Goal: Task Accomplishment & Management: Use online tool/utility

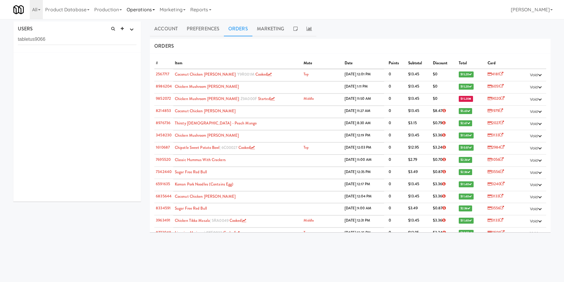
click at [145, 13] on link "Operations" at bounding box center [140, 9] width 33 height 19
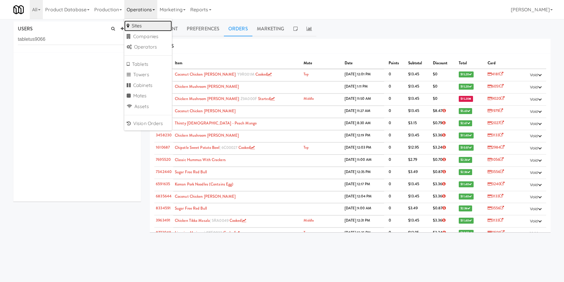
click at [144, 27] on link "Sites" at bounding box center [148, 26] width 48 height 11
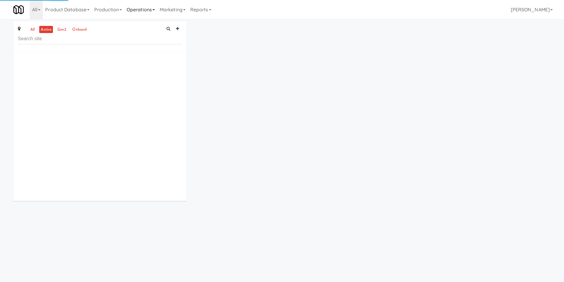
click at [155, 11] on link "Operations" at bounding box center [140, 9] width 33 height 19
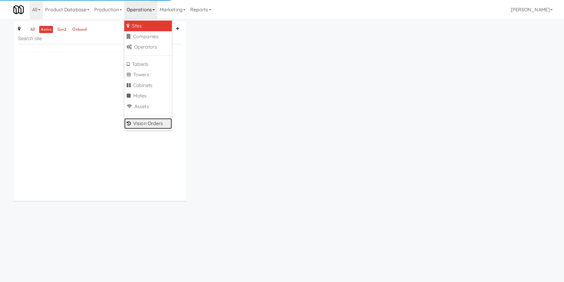
click at [145, 125] on link "Vision Orders" at bounding box center [148, 123] width 48 height 11
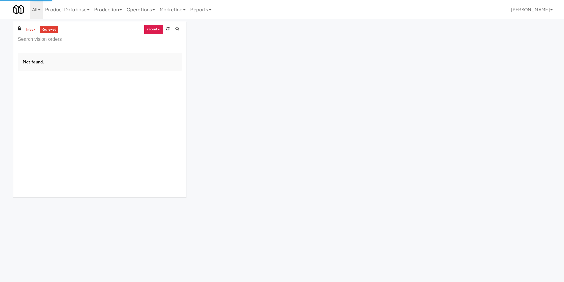
click at [83, 43] on input "text" at bounding box center [100, 39] width 164 height 11
type input "Office Kitchen - GVA"
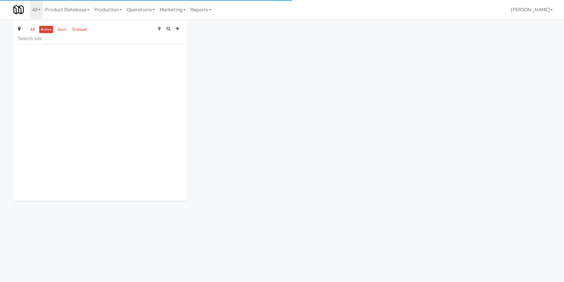
click at [32, 38] on input "text" at bounding box center [100, 38] width 164 height 11
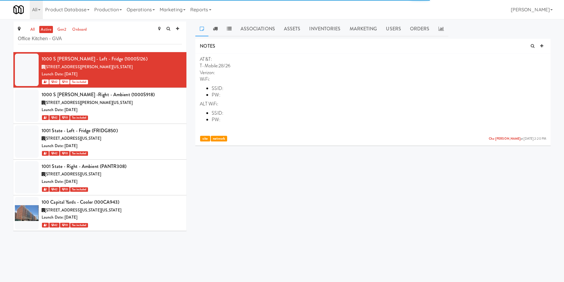
click at [0, 47] on div "all active gen2 onboard Office Kitchen - GVA 1000 S Clark - Left - Fridge (1000…" at bounding box center [282, 127] width 564 height 213
type input "Office Kitchen - GVA"
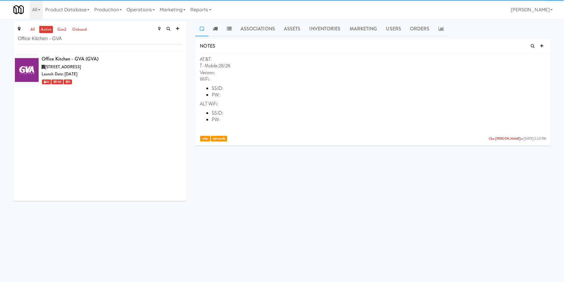
click at [129, 62] on div "Office Kitchen - GVA (GVA)" at bounding box center [112, 58] width 140 height 9
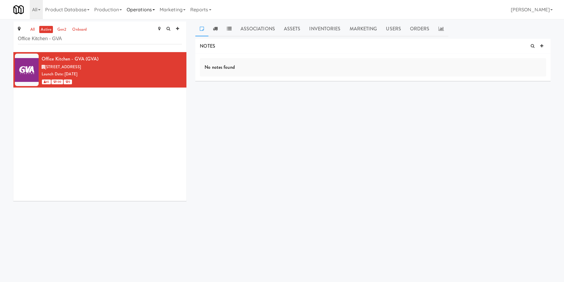
click at [153, 11] on link "Operations" at bounding box center [140, 9] width 33 height 19
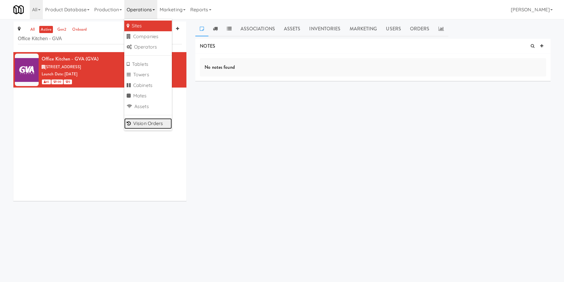
drag, startPoint x: 160, startPoint y: 118, endPoint x: 159, endPoint y: 120, distance: 3.1
click at [159, 120] on link "Vision Orders" at bounding box center [148, 123] width 48 height 11
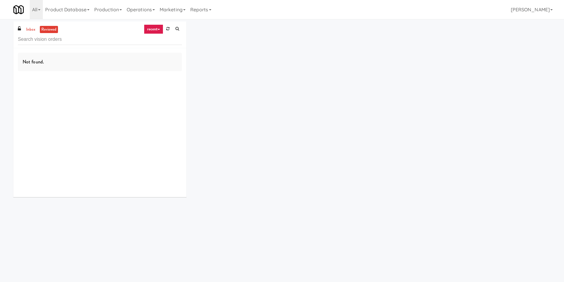
click at [159, 120] on div "Not found." at bounding box center [99, 122] width 173 height 149
click at [80, 41] on input "text" at bounding box center [100, 39] width 164 height 11
paste input "Office Kitchen - GVA"
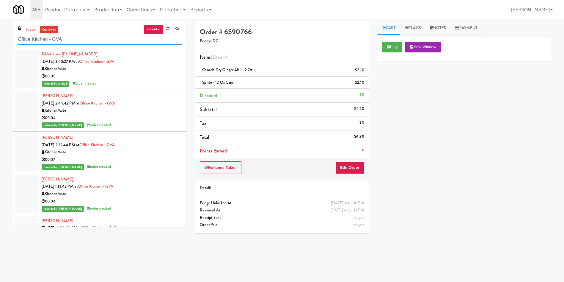
type input "Office Kitchen - GVA"
click at [25, 152] on div at bounding box center [27, 152] width 24 height 38
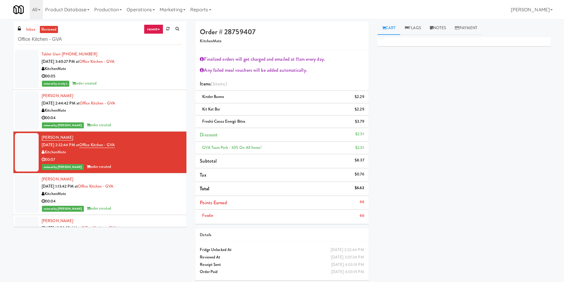
click at [13, 143] on div "inbox reviewed recent all unclear take inventory issue suspicious failed recent…" at bounding box center [100, 126] width 182 height 210
click at [439, 29] on link "Notes" at bounding box center [438, 27] width 25 height 13
click at [432, 84] on p at bounding box center [464, 82] width 164 height 7
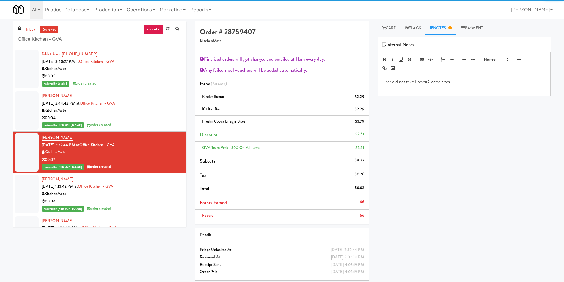
click at [382, 82] on div "User did not take Freshii Cocoa bites" at bounding box center [464, 85] width 172 height 21
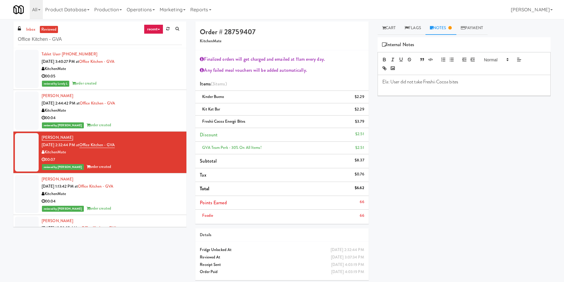
click at [443, 86] on p at bounding box center [464, 88] width 164 height 7
click at [427, 83] on p "Ela: User did not take Freshii Cocoa bites" at bounding box center [464, 82] width 164 height 7
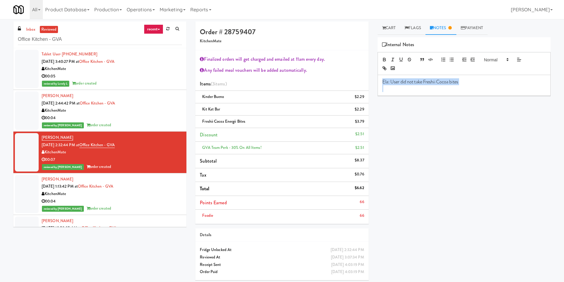
drag, startPoint x: 427, startPoint y: 83, endPoint x: 463, endPoint y: 65, distance: 40.6
click at [427, 83] on p "Ela: User did not take Freshii Cocoa bites" at bounding box center [464, 82] width 164 height 7
click at [489, 59] on span at bounding box center [495, 59] width 29 height 7
click at [500, 100] on span at bounding box center [503, 103] width 38 height 12
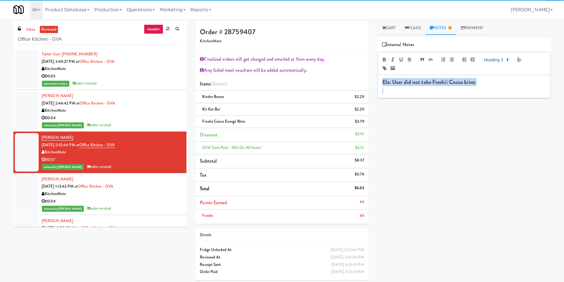
click at [498, 83] on h3 "Ela: User did not take Freshii Cocoa bites" at bounding box center [464, 82] width 164 height 6
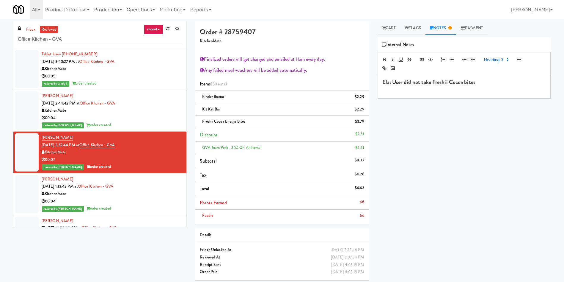
click at [394, 83] on h3 "Ela: User did not take Freshii Cocoa bites" at bounding box center [464, 82] width 164 height 6
drag, startPoint x: 488, startPoint y: 84, endPoint x: 496, endPoint y: 83, distance: 8.8
click at [488, 84] on h3 "Ela: User did not take Freshii Cocoa bites" at bounding box center [464, 82] width 164 height 6
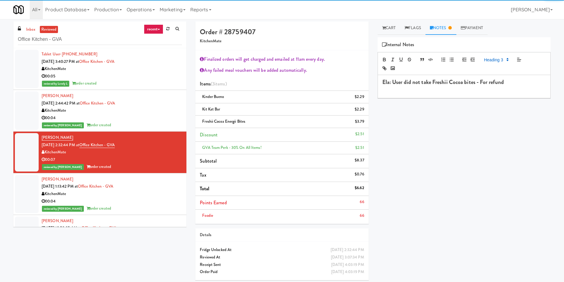
click at [492, 131] on div "Primary Flag Clear Flag if unable to determine what was taken or order not proc…" at bounding box center [464, 148] width 173 height 223
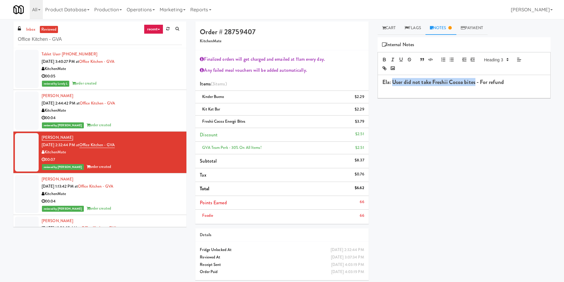
drag, startPoint x: 392, startPoint y: 84, endPoint x: 475, endPoint y: 79, distance: 83.4
click at [475, 79] on h3 "Ela: User did not take Freshii Cocoa bites - For refund" at bounding box center [464, 82] width 164 height 6
click at [443, 89] on h3 "Ela: user reached out he was incorrectly charge for the item he did not take - …" at bounding box center [464, 85] width 164 height 12
click at [395, 82] on h3 "Ela: user reached out he was incorrectly charge for the item he did not take - …" at bounding box center [464, 85] width 164 height 12
drag, startPoint x: 439, startPoint y: 89, endPoint x: 392, endPoint y: 83, distance: 47.3
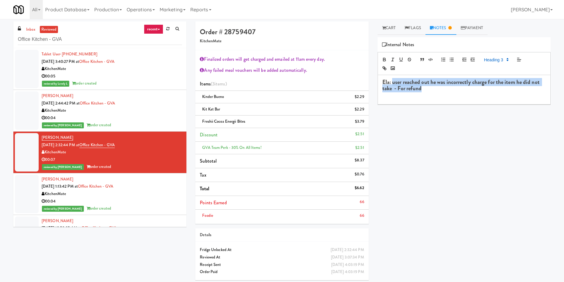
click at [392, 83] on h3 "Ela: user reached out he was incorrectly charge for the item he did not take - …" at bounding box center [464, 85] width 164 height 12
copy h3 "user reached out he was incorrectly charge for the item he did not take - For r…"
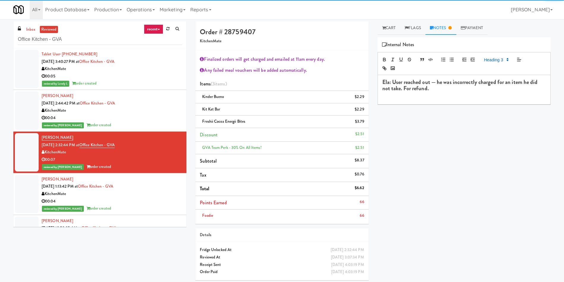
click at [437, 83] on h3 "Ela: User reached out — he was incorrectly charged for an item he did not take.…" at bounding box center [464, 85] width 164 height 12
click at [447, 86] on h3 "Ela: User reached out - he was incorrectly charged for an item he did not take.…" at bounding box center [464, 85] width 164 height 12
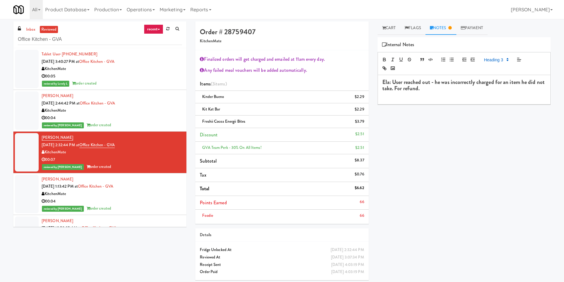
click at [440, 91] on h3 "Ela: User reached out - he was incorrectly charged for an item he did not take.…" at bounding box center [464, 85] width 164 height 12
click at [404, 87] on h3 "Ela: User reached out - he was incorrectly charged for an item he did not take.…" at bounding box center [464, 85] width 164 height 12
click at [425, 98] on h3 "For refund." at bounding box center [464, 97] width 164 height 6
click at [430, 259] on div "Primary Flag Clear Flag if unable to determine what was taken or order not proc…" at bounding box center [464, 148] width 173 height 223
click at [411, 98] on h3 "For refund (" at bounding box center [464, 97] width 164 height 6
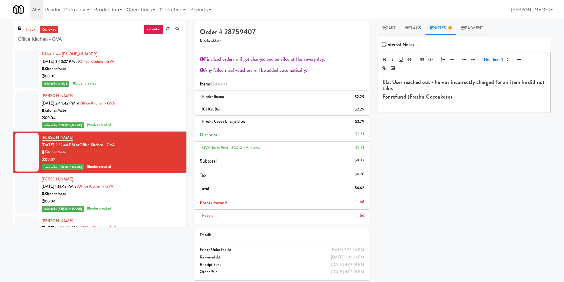
click at [409, 97] on h3 "For refund (Freshii Cocoa bites" at bounding box center [464, 97] width 164 height 6
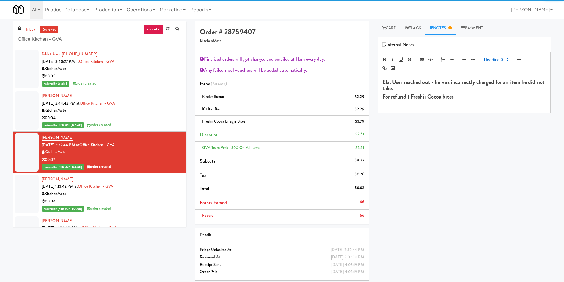
click at [456, 98] on h3 "For refund ( Freshii Cocoa bites" at bounding box center [464, 97] width 164 height 6
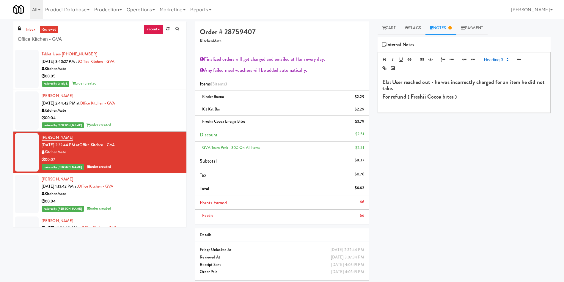
click at [446, 109] on div "Ela: User reached out - he was incorrectly charged for an item he did not take.…" at bounding box center [464, 93] width 172 height 37
click at [455, 99] on h3 "For refund ( Freshii Cocoa bites )" at bounding box center [464, 97] width 164 height 6
drag, startPoint x: 410, startPoint y: 95, endPoint x: 421, endPoint y: 96, distance: 11.3
click at [410, 95] on h3 "For refund ( Freshii Cocoa bites)" at bounding box center [464, 97] width 164 height 6
drag, startPoint x: 410, startPoint y: 98, endPoint x: 452, endPoint y: 98, distance: 41.9
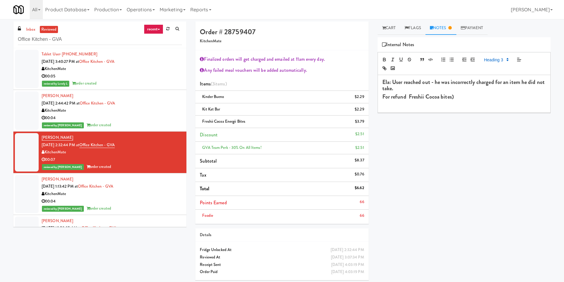
click at [410, 98] on h3 "For refund Freshii Cocoa bites)" at bounding box center [464, 97] width 164 height 6
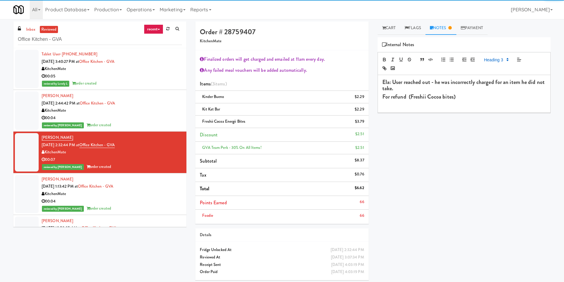
click at [476, 98] on h3 "For refund (Freshii Cocoa bites)" at bounding box center [464, 97] width 164 height 6
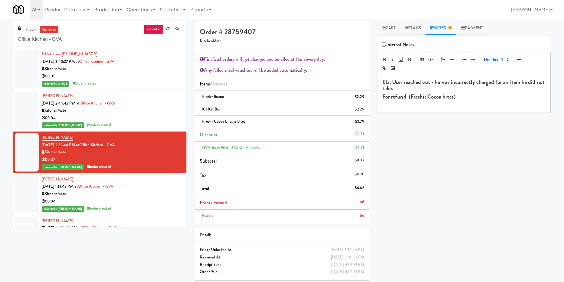
drag, startPoint x: 510, startPoint y: 154, endPoint x: 498, endPoint y: 136, distance: 21.4
click at [510, 154] on div "Primary Flag Clear Flag if unable to determine what was taken or order not proc…" at bounding box center [464, 148] width 173 height 223
drag, startPoint x: 395, startPoint y: 81, endPoint x: 404, endPoint y: 87, distance: 10.7
click at [404, 87] on h3 "Ela: User reached out - he was incorrectly charged for an item he did not take." at bounding box center [464, 85] width 164 height 12
click at [403, 87] on h3 "Ela: User reached out - he was incorrectly charged for an item he did not take." at bounding box center [464, 85] width 164 height 12
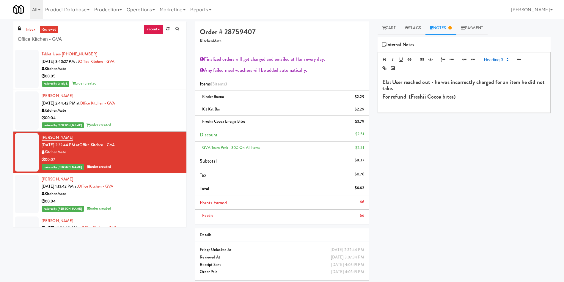
drag, startPoint x: 392, startPoint y: 83, endPoint x: 404, endPoint y: 87, distance: 12.6
click at [404, 87] on h3 "Ela: User reached out - he was incorrectly charged for an item he did not take." at bounding box center [464, 85] width 164 height 12
copy h3 "User reached out - he was incorrectly charged for an item he did not take."
drag, startPoint x: 395, startPoint y: 29, endPoint x: 404, endPoint y: 125, distance: 96.5
click at [404, 125] on div "Cart Flags Notes Payment Primary Flag Clear Flag if unable to determine what wa…" at bounding box center [464, 140] width 182 height 239
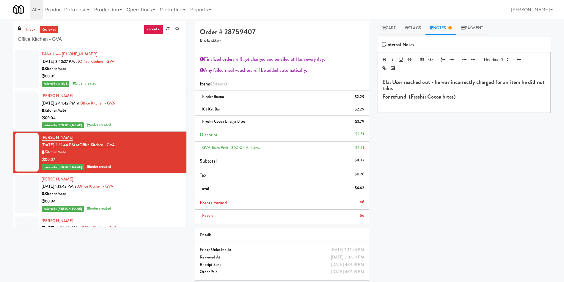
click at [404, 125] on div "Primary Flag Clear Flag if unable to determine what was taken or order not proc…" at bounding box center [464, 148] width 173 height 223
click at [390, 25] on link "Cart" at bounding box center [389, 27] width 23 height 13
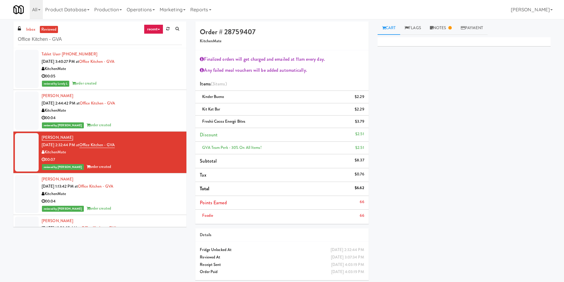
click at [396, 32] on link "Cart" at bounding box center [389, 27] width 23 height 13
drag, startPoint x: 90, startPoint y: 38, endPoint x: 0, endPoint y: 33, distance: 90.3
click at [0, 33] on div "inbox reviewed recent all unclear take inventory issue suspicious failed recent…" at bounding box center [282, 152] width 564 height 263
paste input "Prosser PFFZ"
type input "Prosser PFFZ"
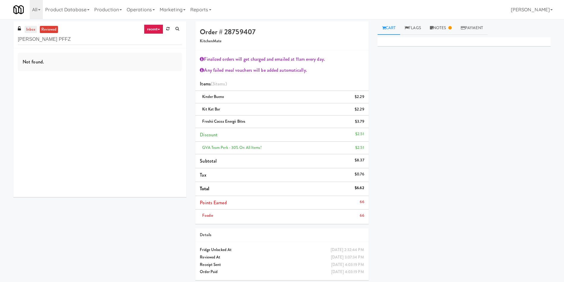
click at [34, 30] on link "inbox" at bounding box center [31, 29] width 12 height 7
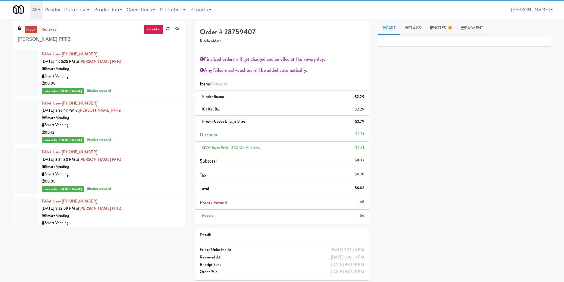
click at [30, 55] on div at bounding box center [27, 73] width 24 height 46
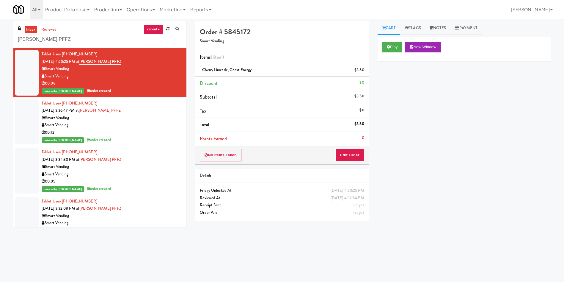
click at [31, 29] on link "inbox" at bounding box center [31, 29] width 12 height 7
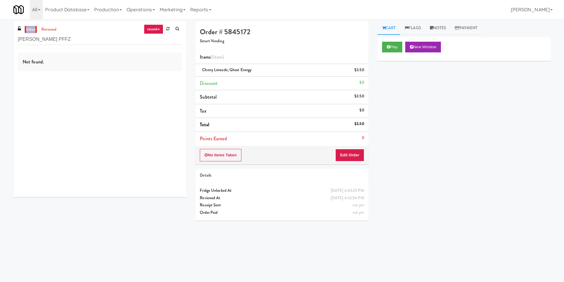
click at [31, 29] on link "inbox" at bounding box center [31, 29] width 12 height 7
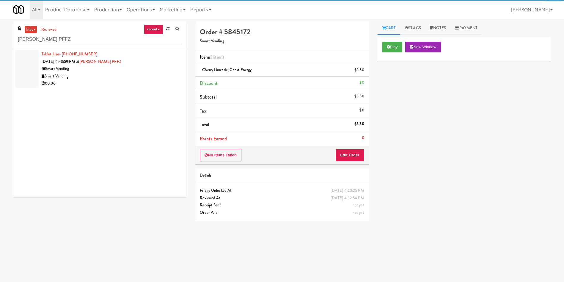
click at [30, 60] on div at bounding box center [27, 69] width 24 height 38
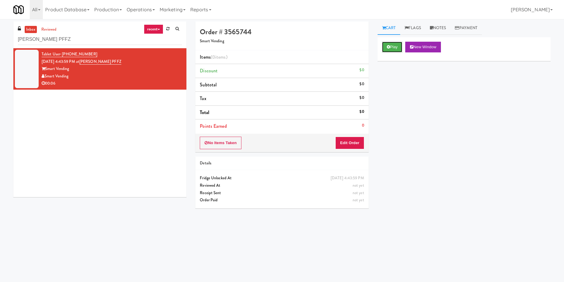
drag, startPoint x: 395, startPoint y: 49, endPoint x: 384, endPoint y: 67, distance: 21.4
click at [395, 49] on button "Play" at bounding box center [392, 47] width 21 height 11
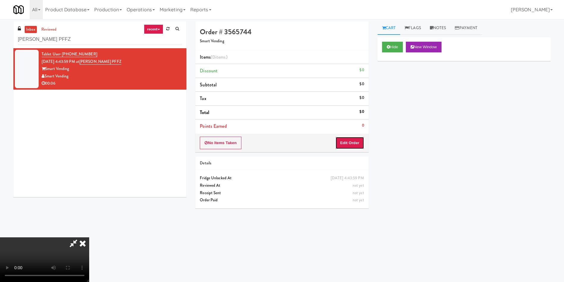
click at [355, 147] on button "Edit Order" at bounding box center [349, 142] width 29 height 12
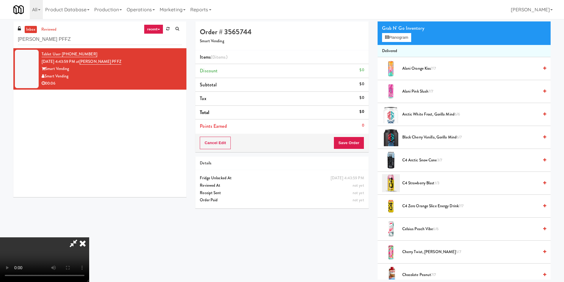
click at [89, 237] on video at bounding box center [44, 259] width 89 height 45
click at [392, 38] on button "Planogram" at bounding box center [396, 37] width 29 height 9
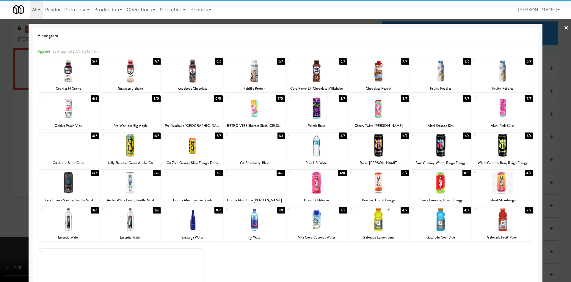
click at [77, 185] on div at bounding box center [68, 182] width 61 height 23
click at [14, 111] on div at bounding box center [285, 141] width 571 height 282
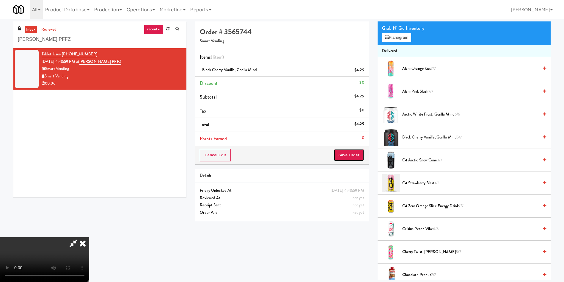
click at [347, 151] on button "Save Order" at bounding box center [349, 155] width 30 height 12
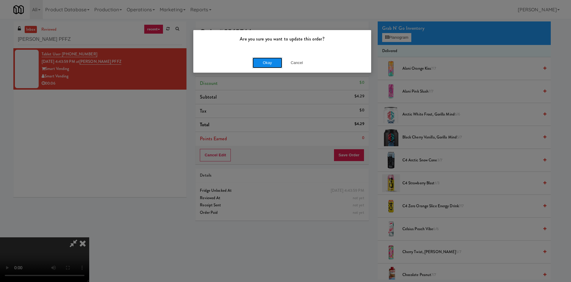
click at [260, 64] on button "Okay" at bounding box center [267, 62] width 30 height 11
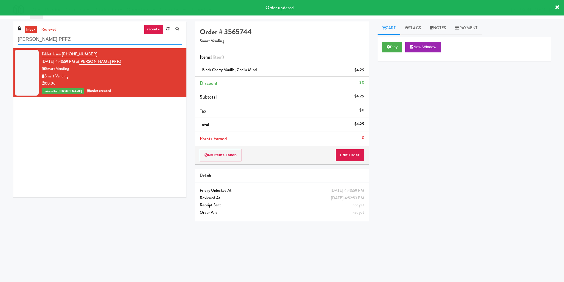
drag, startPoint x: 59, startPoint y: 38, endPoint x: 2, endPoint y: 36, distance: 56.6
click at [0, 37] on div "inbox reviewed recent all unclear take inventory issue suspicious failed recent…" at bounding box center [282, 140] width 564 height 239
paste input "BlackBerry - Cafeteria"
type input "BlackBerry - Cafeteria"
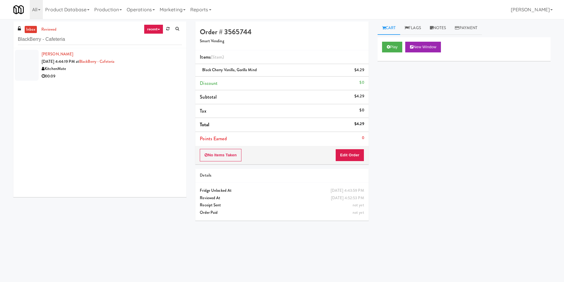
click at [32, 68] on div at bounding box center [27, 65] width 24 height 31
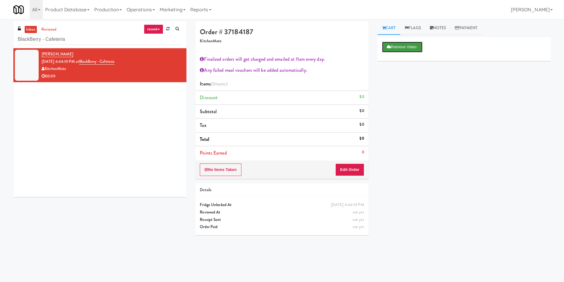
click at [397, 44] on button "Retrieve Video" at bounding box center [402, 47] width 40 height 11
click at [396, 45] on button "Play" at bounding box center [392, 47] width 21 height 11
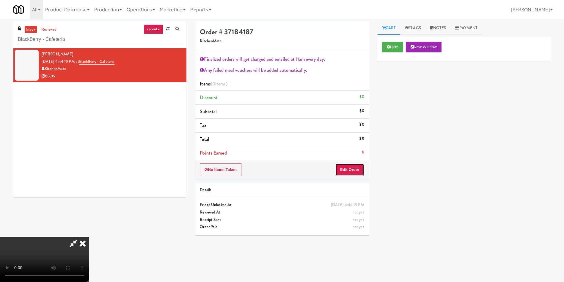
click at [357, 166] on button "Edit Order" at bounding box center [349, 169] width 29 height 12
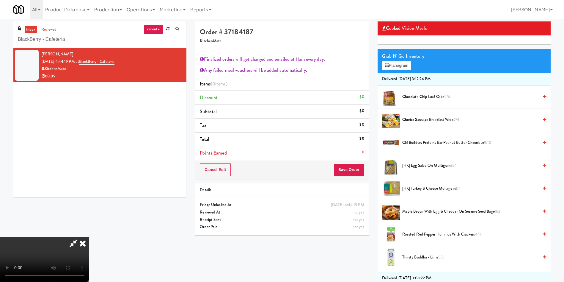
scroll to position [134, 0]
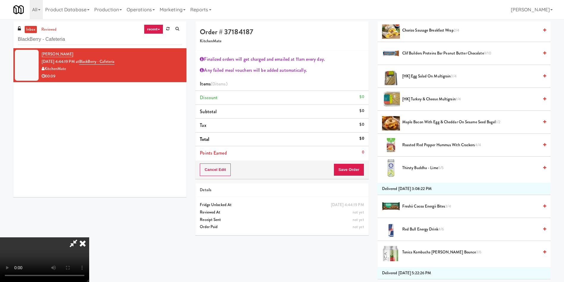
click at [89, 237] on video at bounding box center [44, 259] width 89 height 45
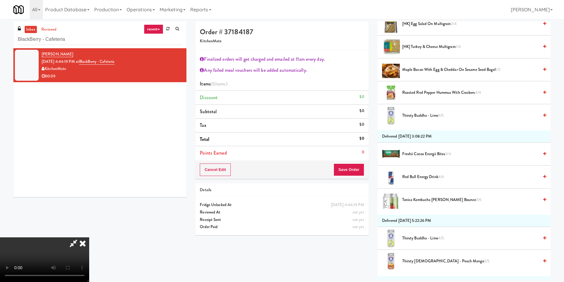
scroll to position [268, 0]
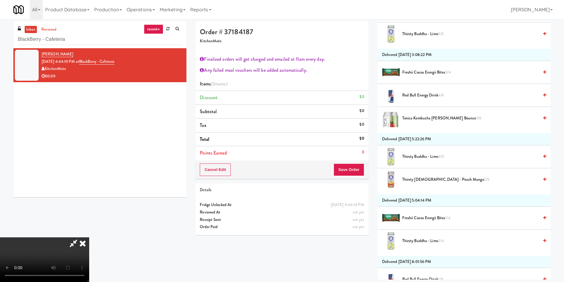
drag, startPoint x: 178, startPoint y: 186, endPoint x: 403, endPoint y: 167, distance: 226.3
click at [89, 237] on video at bounding box center [44, 259] width 89 height 45
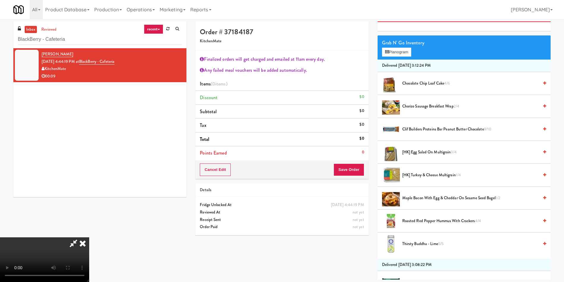
scroll to position [45, 0]
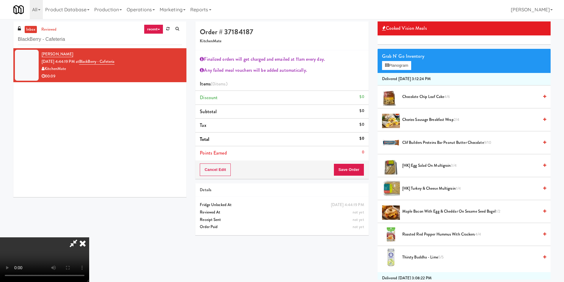
click at [89, 237] on video at bounding box center [44, 259] width 89 height 45
click at [391, 64] on button "Planogram" at bounding box center [396, 65] width 29 height 9
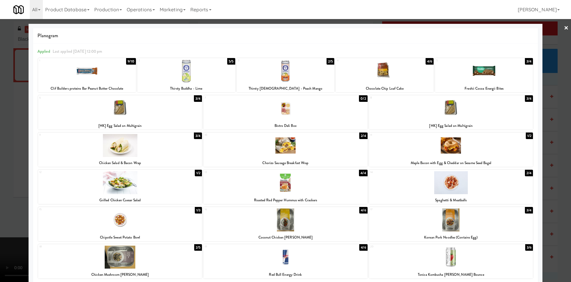
click at [120, 181] on div at bounding box center [120, 182] width 164 height 23
click at [10, 106] on div at bounding box center [285, 141] width 571 height 282
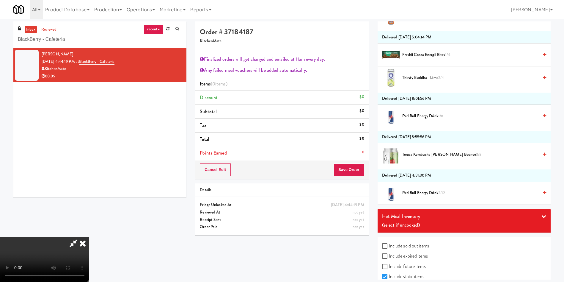
scroll to position [453, 0]
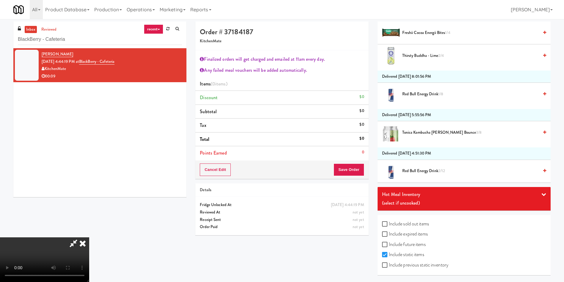
click at [406, 230] on label "Include expired items" at bounding box center [405, 233] width 46 height 9
click at [389, 232] on input "Include expired items" at bounding box center [385, 234] width 7 height 5
checkbox input "true"
click at [89, 237] on video at bounding box center [44, 259] width 89 height 45
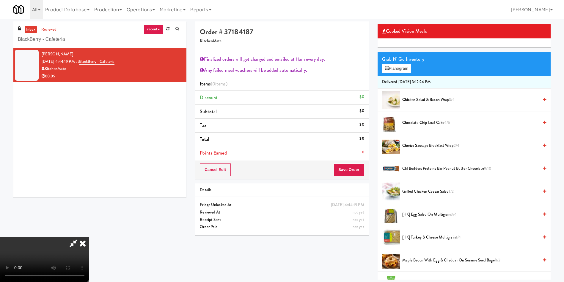
scroll to position [7, 0]
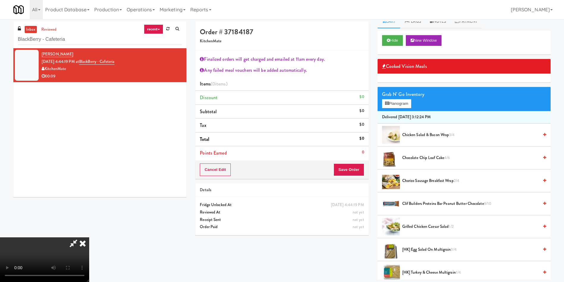
click at [89, 237] on video at bounding box center [44, 259] width 89 height 45
click at [384, 106] on button "Planogram" at bounding box center [396, 103] width 29 height 9
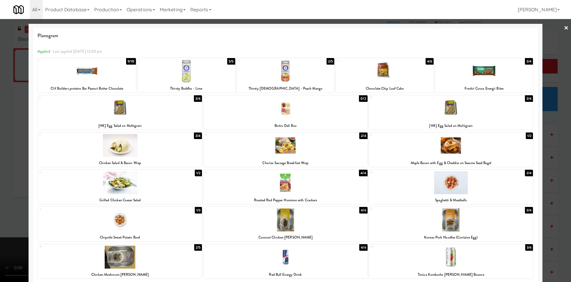
click at [109, 190] on div at bounding box center [120, 182] width 164 height 23
click at [387, 70] on div at bounding box center [385, 70] width 98 height 23
click at [23, 99] on div at bounding box center [285, 141] width 571 height 282
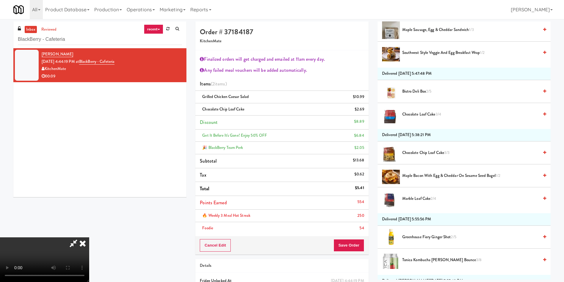
scroll to position [943, 0]
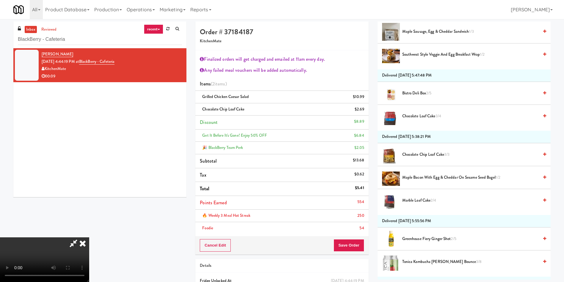
click at [89, 237] on video at bounding box center [44, 259] width 89 height 45
click at [349, 244] on button "Save Order" at bounding box center [349, 245] width 30 height 12
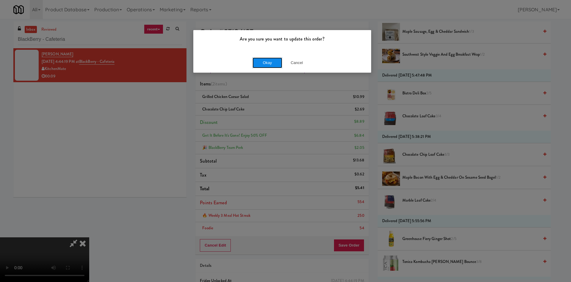
click at [266, 67] on button "Okay" at bounding box center [267, 62] width 30 height 11
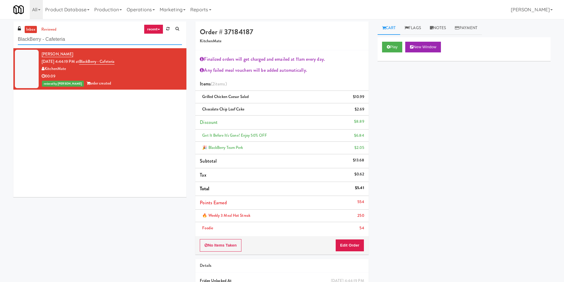
drag, startPoint x: 81, startPoint y: 39, endPoint x: 0, endPoint y: 34, distance: 81.3
click at [0, 34] on div "inbox reviewed recent all unclear take inventory issue suspicious failed recent…" at bounding box center [282, 167] width 564 height 293
paste input "H.G. Thode Library"
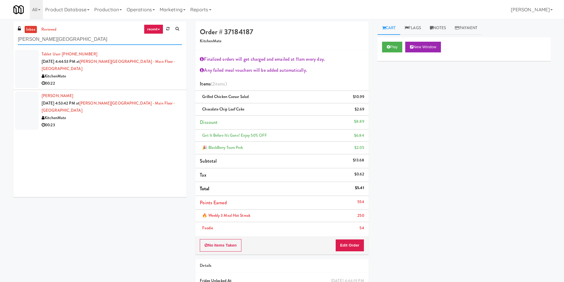
type input "H.G. Thode Library"
click at [23, 54] on div at bounding box center [27, 69] width 24 height 38
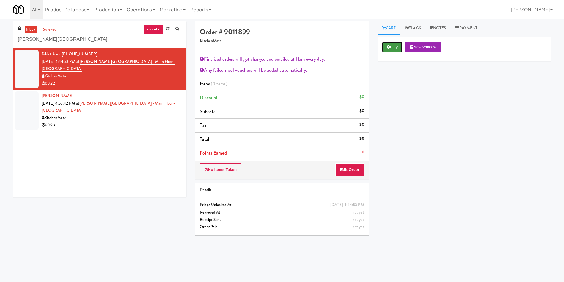
click at [391, 49] on button "Play" at bounding box center [392, 47] width 21 height 11
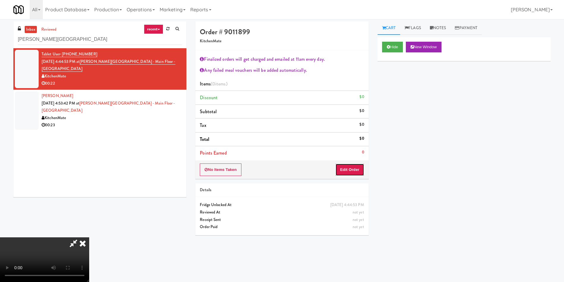
click at [350, 172] on button "Edit Order" at bounding box center [349, 169] width 29 height 12
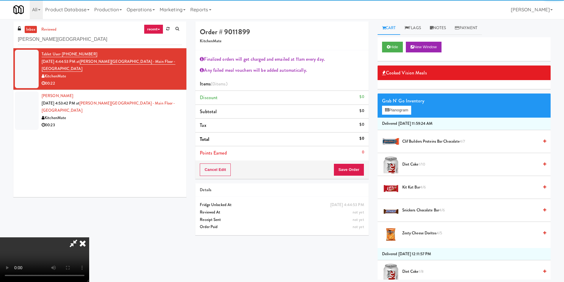
scroll to position [45, 0]
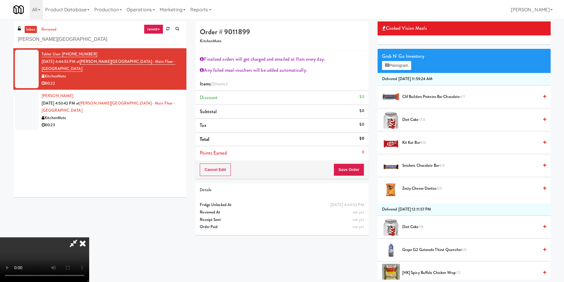
click at [89, 237] on video at bounding box center [44, 259] width 89 height 45
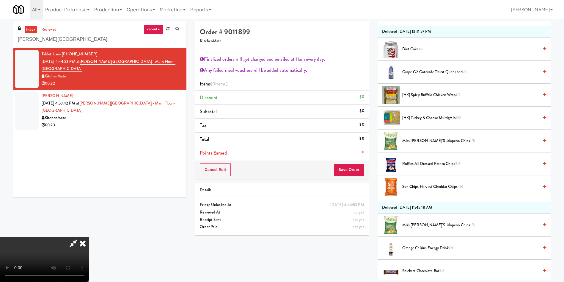
scroll to position [223, 0]
click at [418, 185] on span "Sun Chips Harvest Cheddar Chips 4/6" at bounding box center [470, 185] width 136 height 7
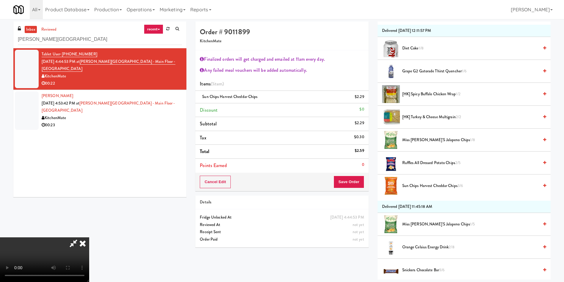
scroll to position [111, 0]
click at [89, 237] on video at bounding box center [44, 259] width 89 height 45
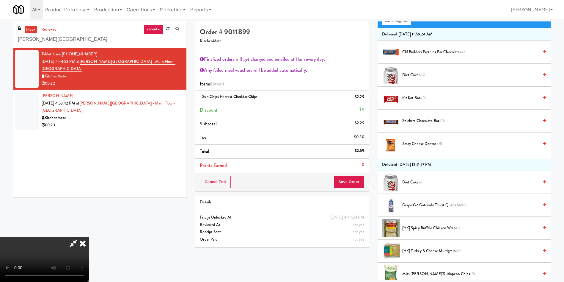
scroll to position [0, 0]
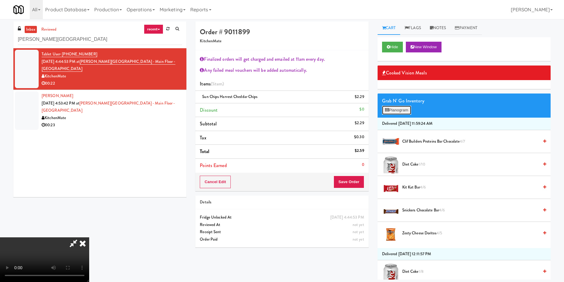
click at [396, 112] on button "Planogram" at bounding box center [396, 110] width 29 height 9
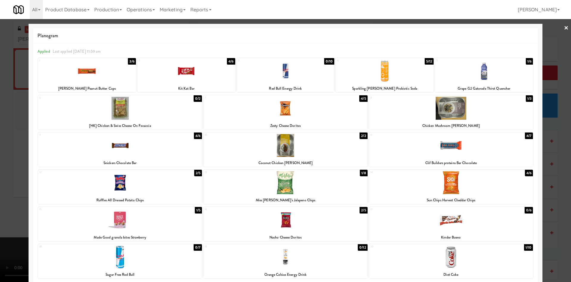
click at [5, 158] on div at bounding box center [285, 141] width 571 height 282
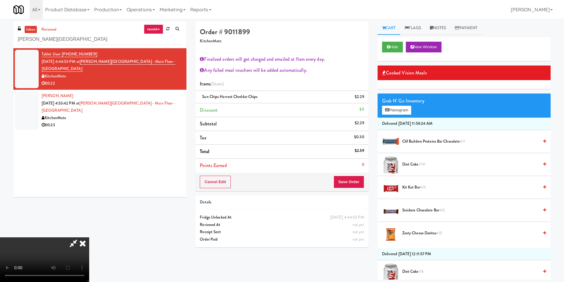
click at [89, 237] on video at bounding box center [44, 259] width 89 height 45
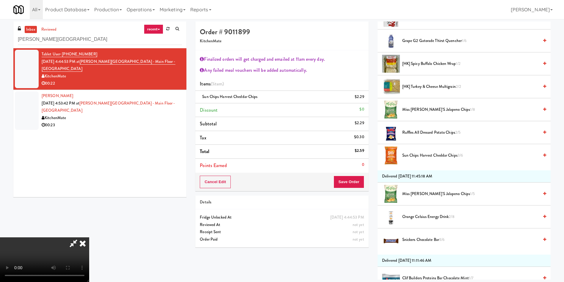
scroll to position [401, 0]
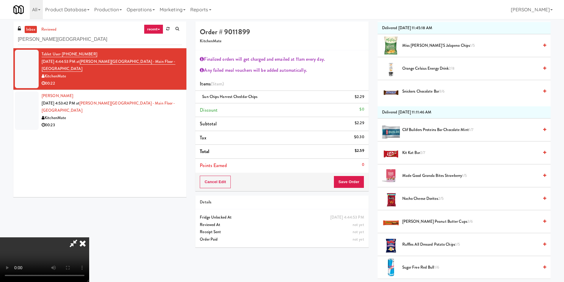
click at [422, 222] on span "Reese's Peanut Butter Cups 3/6" at bounding box center [470, 221] width 136 height 7
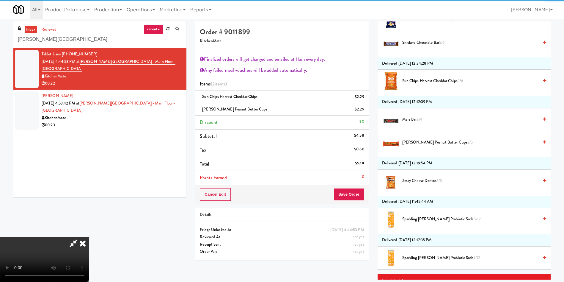
scroll to position [758, 0]
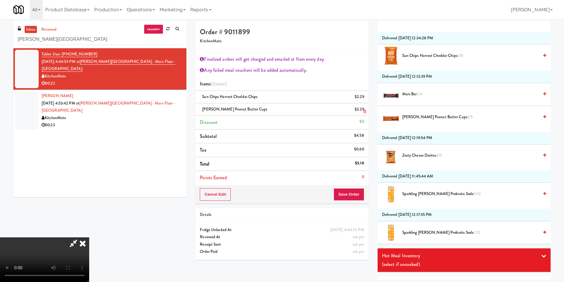
click at [364, 113] on icon at bounding box center [364, 111] width 3 height 4
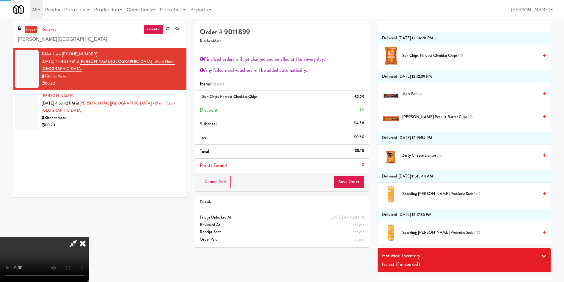
click at [424, 117] on span "Reese's Peanut Butter Cups 2/5" at bounding box center [470, 116] width 136 height 7
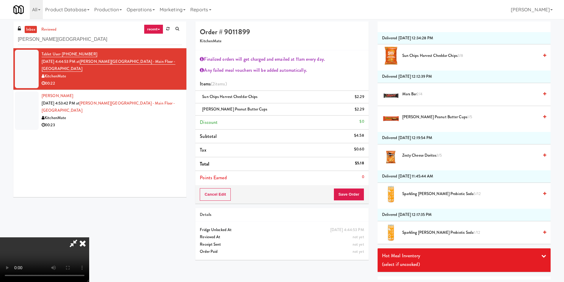
click at [80, 237] on icon at bounding box center [74, 243] width 14 height 12
click at [89, 237] on video at bounding box center [44, 259] width 89 height 45
click at [345, 192] on button "Save Order" at bounding box center [349, 194] width 30 height 12
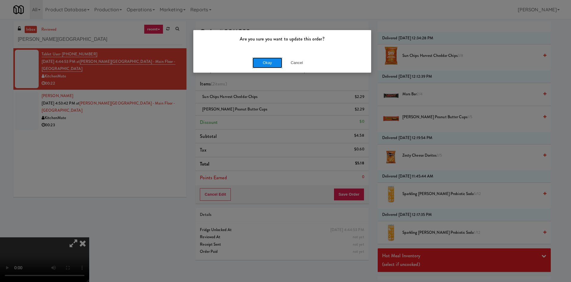
click at [262, 64] on button "Okay" at bounding box center [267, 62] width 30 height 11
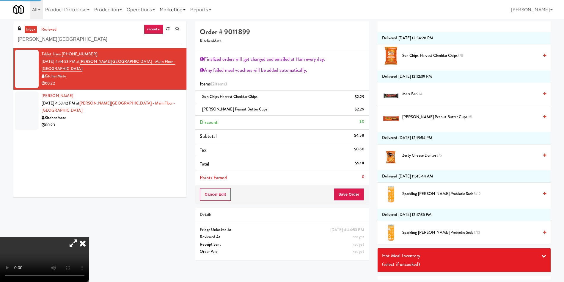
scroll to position [0, 0]
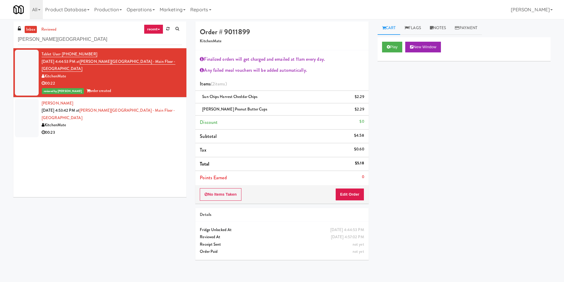
click at [23, 120] on div at bounding box center [27, 118] width 24 height 38
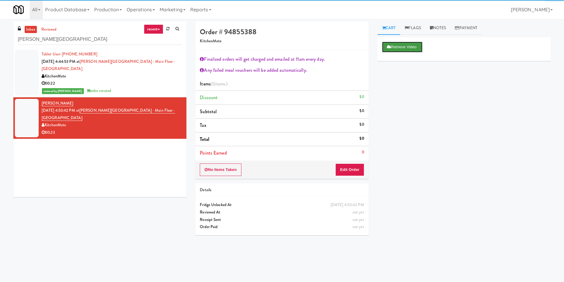
click at [400, 43] on button "Retrieve Video" at bounding box center [402, 47] width 40 height 11
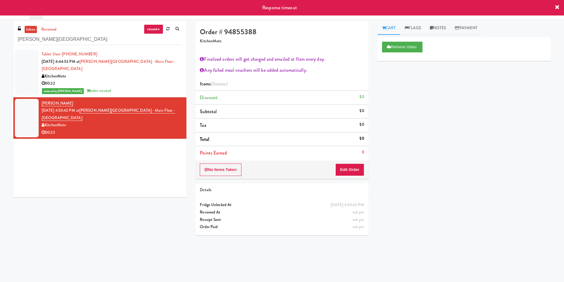
click at [25, 73] on div at bounding box center [27, 73] width 24 height 46
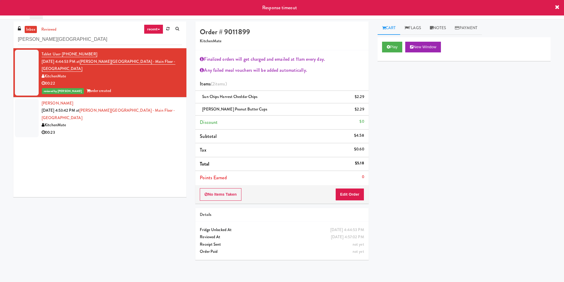
click at [29, 118] on div at bounding box center [27, 118] width 24 height 38
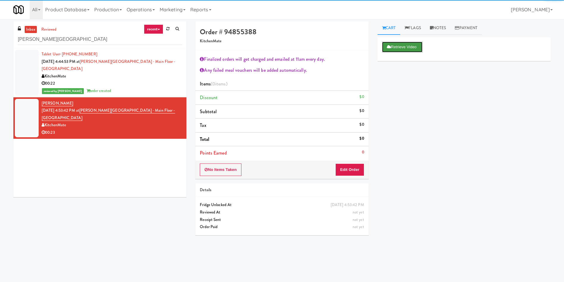
click at [401, 45] on button "Retrieve Video" at bounding box center [402, 47] width 40 height 11
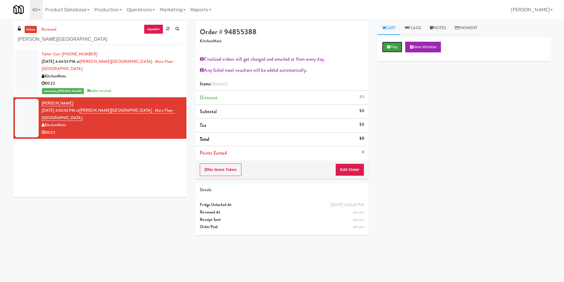
click at [396, 45] on button "Play" at bounding box center [392, 47] width 21 height 11
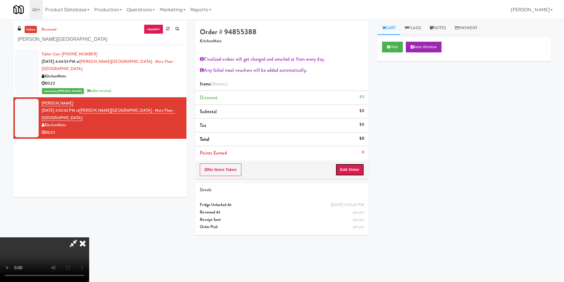
click at [358, 167] on button "Edit Order" at bounding box center [349, 169] width 29 height 12
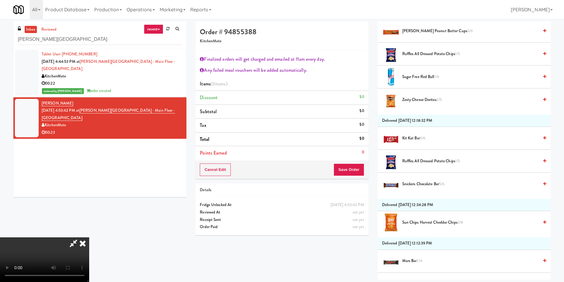
scroll to position [580, 0]
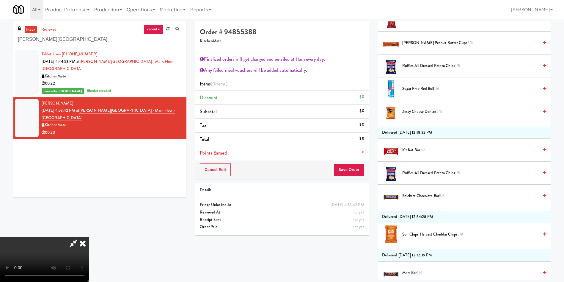
click at [411, 150] on span "Kit Kat Bar 3/6" at bounding box center [470, 149] width 136 height 7
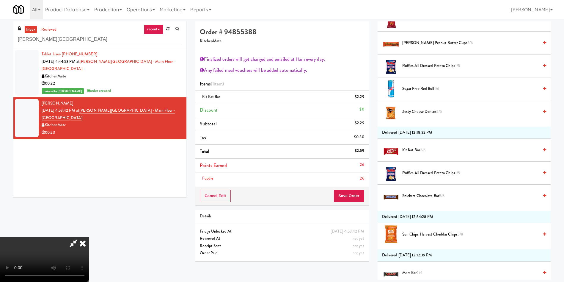
click at [89, 237] on video at bounding box center [44, 259] width 89 height 45
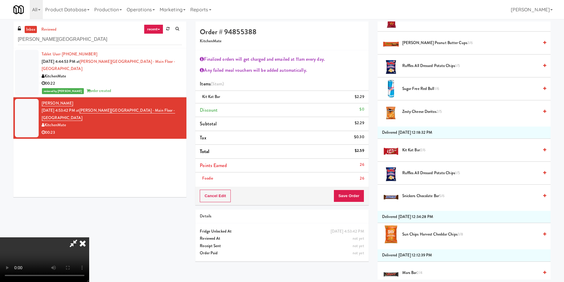
click at [89, 237] on video at bounding box center [44, 259] width 89 height 45
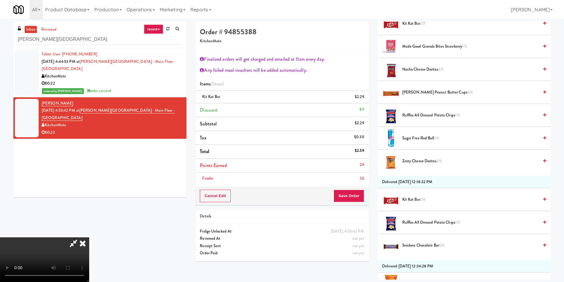
scroll to position [491, 0]
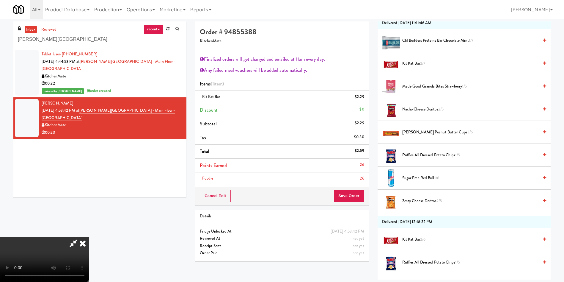
click at [409, 111] on span "Nacho Cheese Doritos 2/5" at bounding box center [470, 109] width 136 height 7
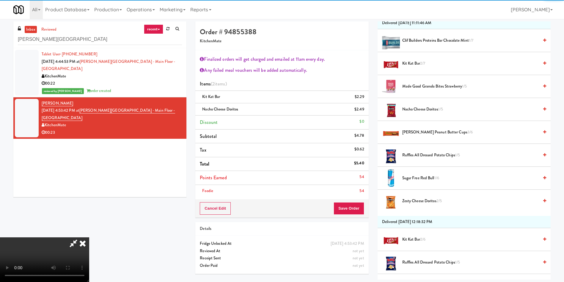
scroll to position [111, 0]
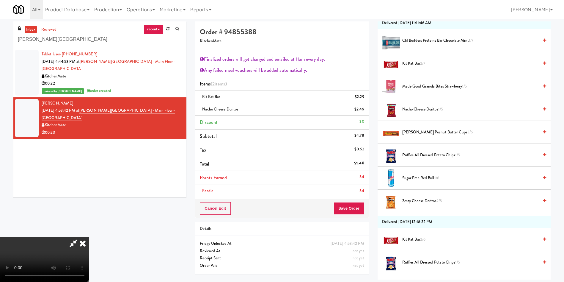
click at [89, 237] on video at bounding box center [44, 259] width 89 height 45
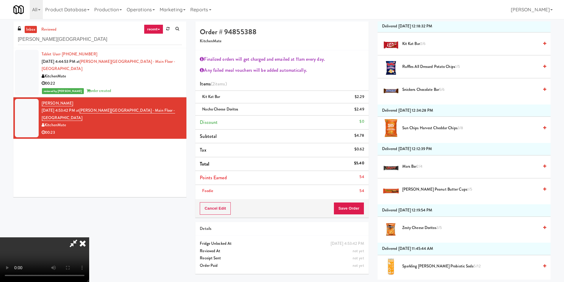
click at [89, 237] on video at bounding box center [44, 259] width 89 height 45
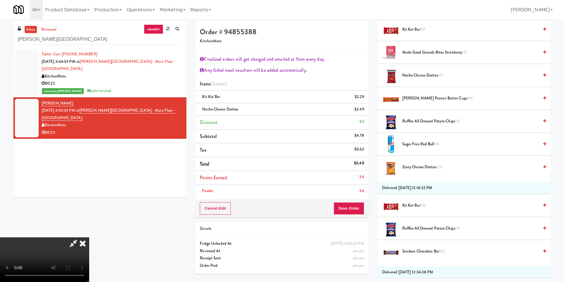
scroll to position [508, 0]
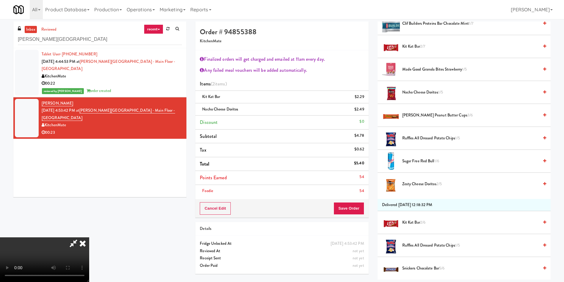
click at [89, 237] on video at bounding box center [44, 259] width 89 height 45
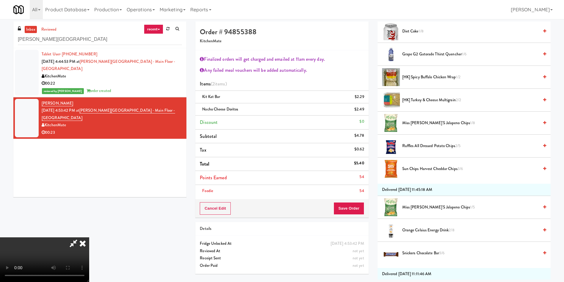
scroll to position [195, 0]
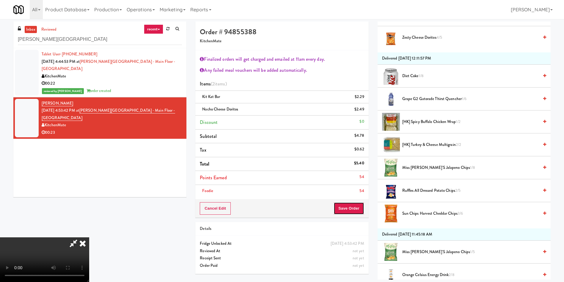
click at [353, 207] on button "Save Order" at bounding box center [349, 208] width 30 height 12
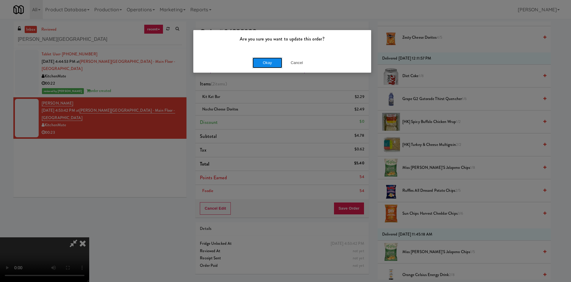
click at [262, 67] on button "Okay" at bounding box center [267, 62] width 30 height 11
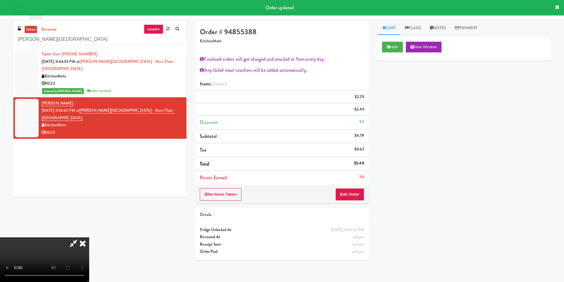
scroll to position [0, 0]
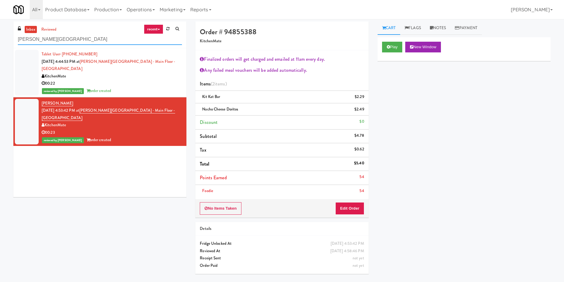
drag, startPoint x: 100, startPoint y: 38, endPoint x: 0, endPoint y: 12, distance: 103.6
click at [0, 19] on body "Are you sure you want to update this order? Okay Cancel Okay Are you sure you w…" at bounding box center [282, 160] width 564 height 282
paste input "The Mo - Fridge"
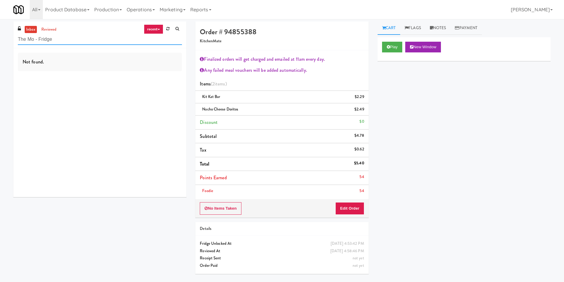
type input "The Mo - Fridge"
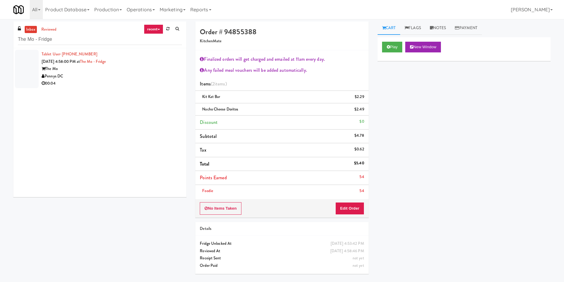
click at [26, 64] on div at bounding box center [27, 69] width 24 height 38
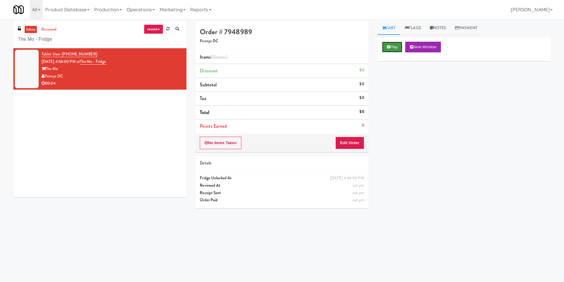
click at [393, 49] on button "Play" at bounding box center [392, 47] width 21 height 11
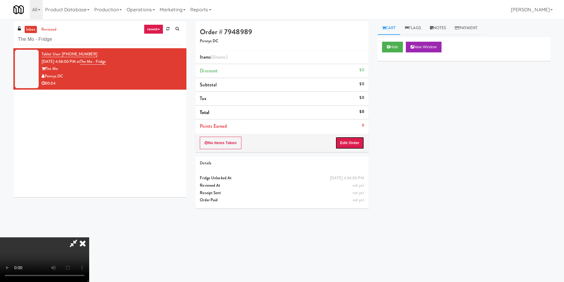
click at [354, 144] on button "Edit Order" at bounding box center [349, 142] width 29 height 12
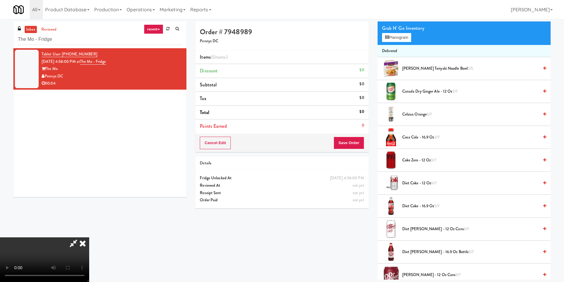
click at [89, 237] on video at bounding box center [44, 259] width 89 height 45
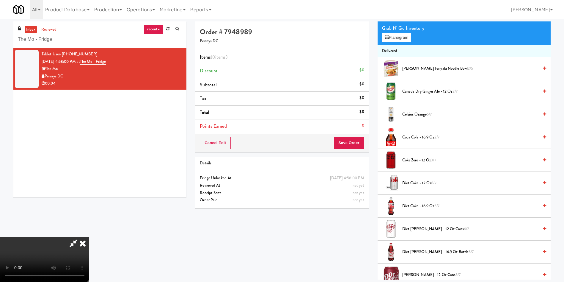
click at [89, 237] on video at bounding box center [44, 259] width 89 height 45
click at [419, 230] on span "Diet Dr Pepper - 12 oz Cans 6/7" at bounding box center [470, 228] width 136 height 7
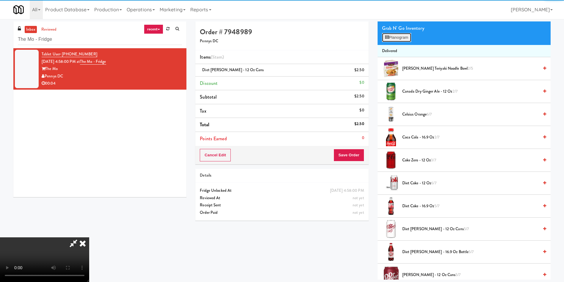
click at [387, 40] on button "Planogram" at bounding box center [396, 37] width 29 height 9
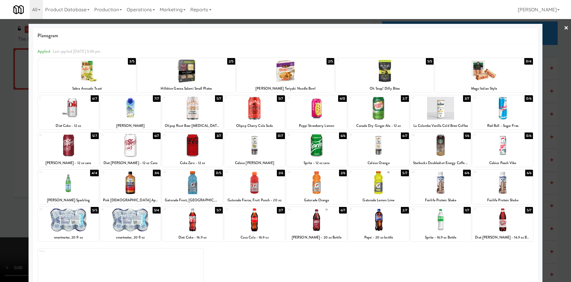
click at [8, 122] on div at bounding box center [285, 141] width 571 height 282
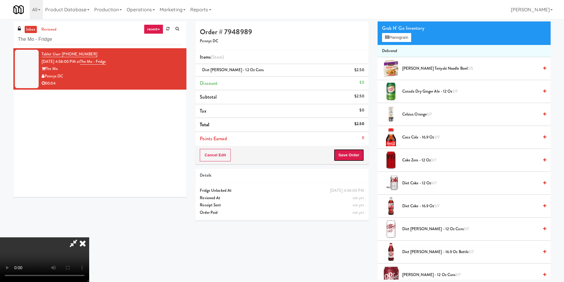
click at [351, 157] on button "Save Order" at bounding box center [349, 155] width 30 height 12
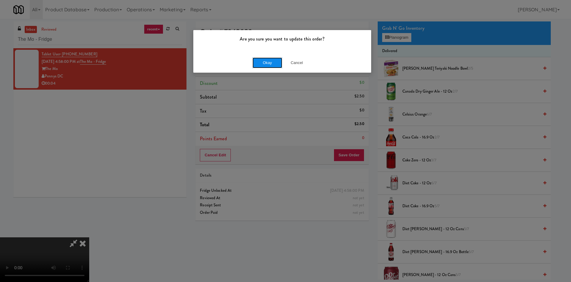
click at [269, 61] on button "Okay" at bounding box center [267, 62] width 30 height 11
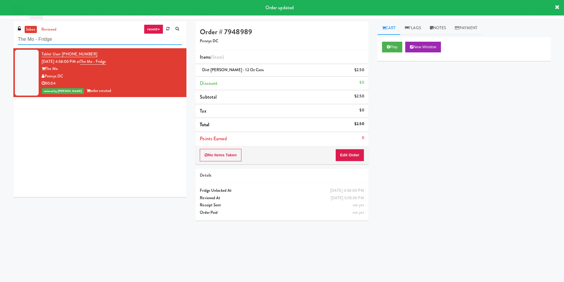
drag, startPoint x: 78, startPoint y: 41, endPoint x: 3, endPoint y: 38, distance: 75.0
click at [0, 40] on div "inbox reviewed recent all unclear take inventory issue suspicious failed recent…" at bounding box center [282, 140] width 564 height 239
paste input "riVista- Cooler - Left"
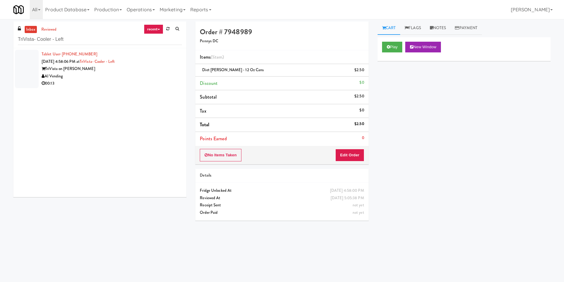
click at [27, 79] on div at bounding box center [27, 69] width 24 height 38
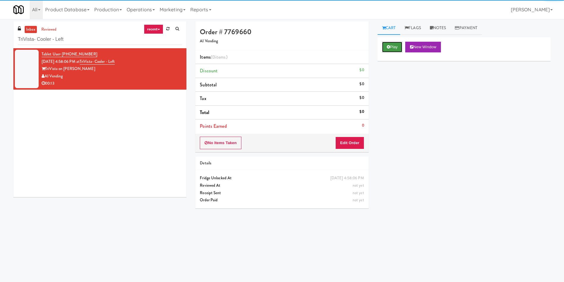
click at [395, 46] on button "Play" at bounding box center [392, 47] width 21 height 11
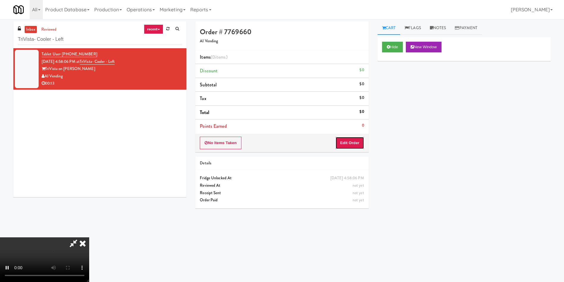
click at [357, 146] on button "Edit Order" at bounding box center [349, 142] width 29 height 12
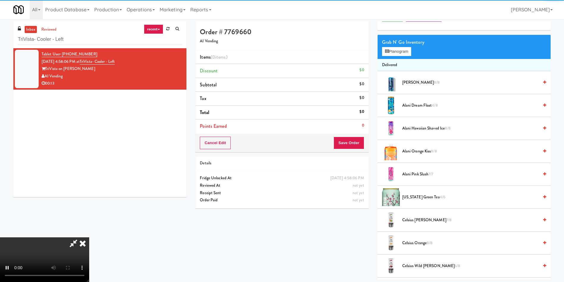
scroll to position [45, 0]
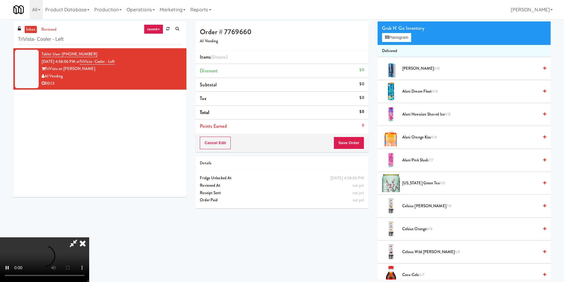
click at [89, 237] on video at bounding box center [44, 259] width 89 height 45
click at [398, 39] on button "Planogram" at bounding box center [396, 37] width 29 height 9
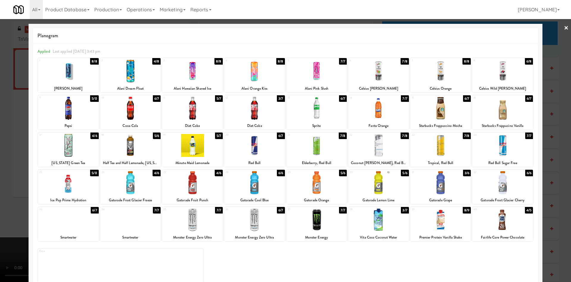
click at [333, 149] on div at bounding box center [316, 145] width 61 height 23
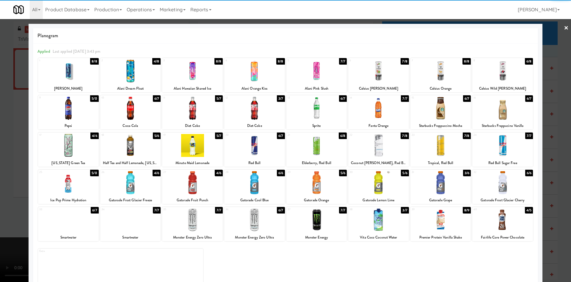
click at [18, 99] on div at bounding box center [285, 141] width 571 height 282
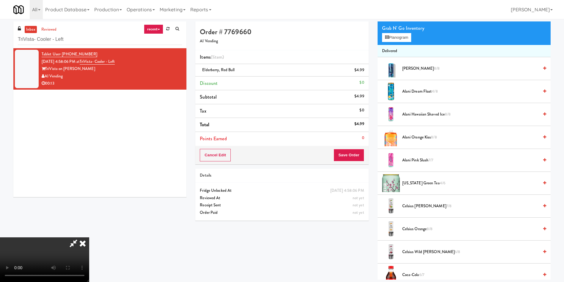
click at [89, 237] on video at bounding box center [44, 259] width 89 height 45
click at [346, 155] on button "Save Order" at bounding box center [349, 155] width 30 height 12
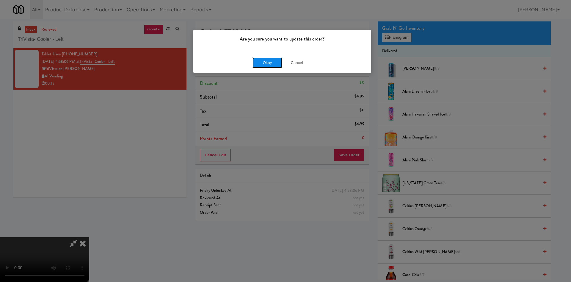
click at [259, 59] on button "Okay" at bounding box center [267, 62] width 30 height 11
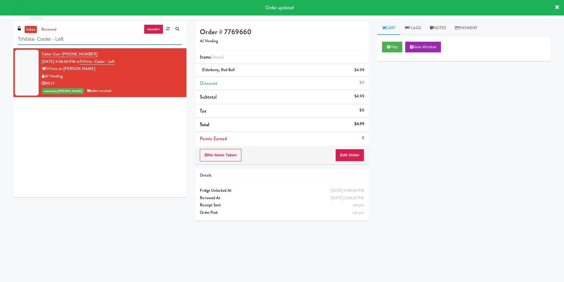
drag, startPoint x: 89, startPoint y: 43, endPoint x: 0, endPoint y: 21, distance: 91.3
click at [0, 21] on div "inbox reviewed recent all unclear take inventory issue suspicious failed recent…" at bounding box center [282, 139] width 564 height 241
paste input "Notre Dame - Cooler"
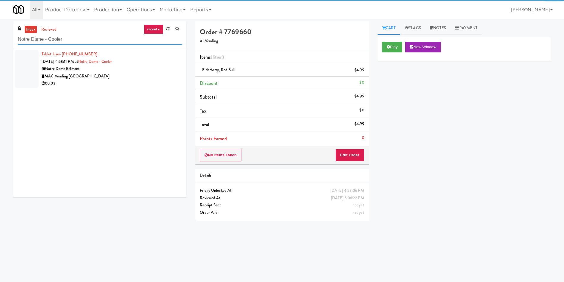
type input "Notre Dame - Cooler"
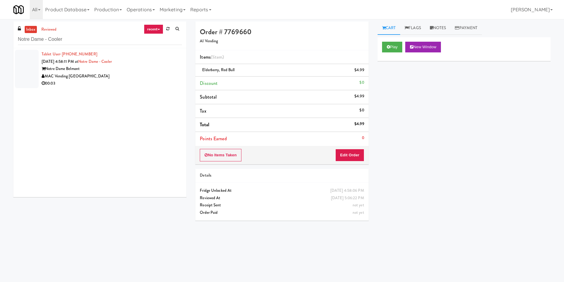
click at [26, 66] on div at bounding box center [27, 69] width 24 height 38
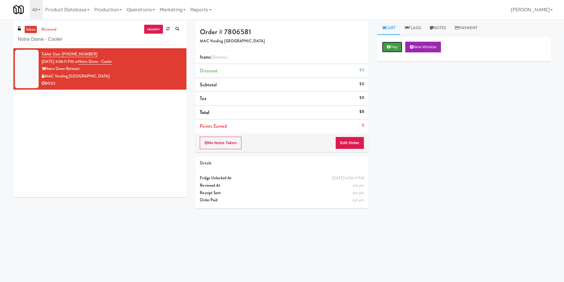
click at [390, 51] on button "Play" at bounding box center [392, 47] width 21 height 11
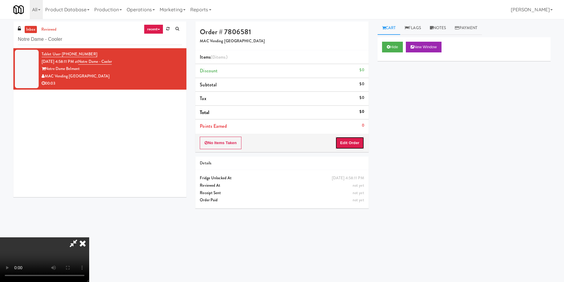
click at [345, 143] on button "Edit Order" at bounding box center [349, 142] width 29 height 12
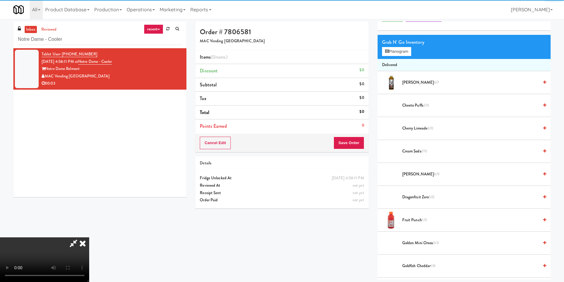
scroll to position [45, 0]
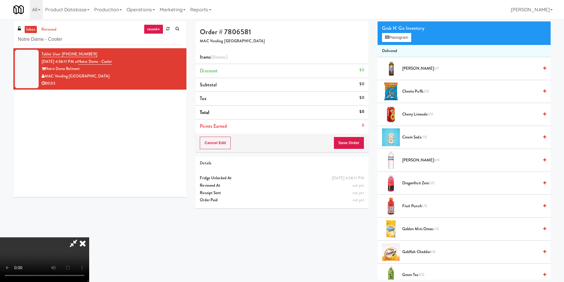
click at [89, 237] on video at bounding box center [44, 259] width 89 height 45
click at [391, 37] on button "Planogram" at bounding box center [396, 37] width 29 height 9
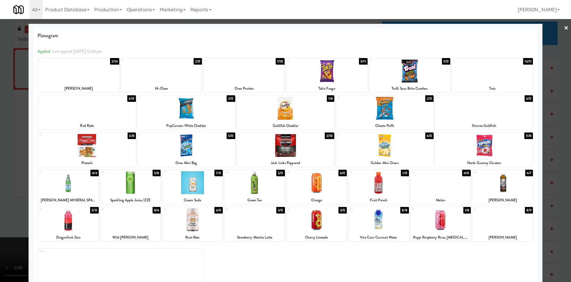
click at [277, 112] on div at bounding box center [286, 108] width 98 height 23
click at [0, 150] on div at bounding box center [285, 141] width 571 height 282
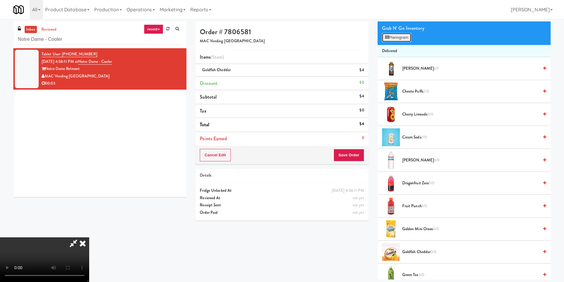
click at [391, 39] on button "Planogram" at bounding box center [396, 37] width 29 height 9
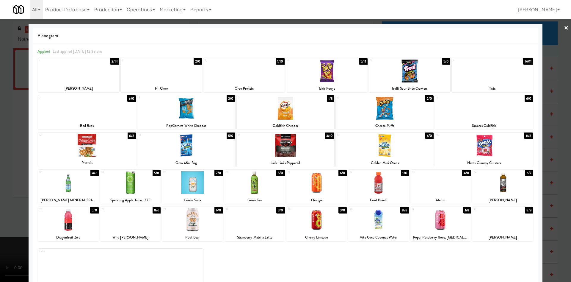
click at [0, 172] on div at bounding box center [285, 141] width 571 height 282
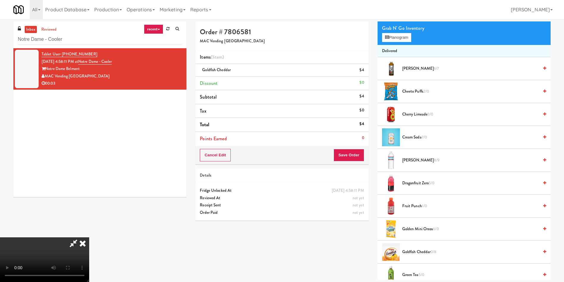
click at [89, 237] on video at bounding box center [44, 259] width 89 height 45
click at [359, 153] on button "Save Order" at bounding box center [349, 155] width 30 height 12
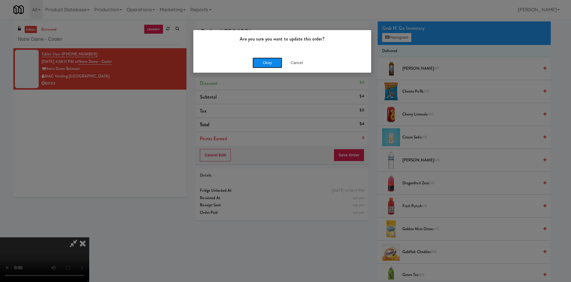
click at [258, 64] on button "Okay" at bounding box center [267, 62] width 30 height 11
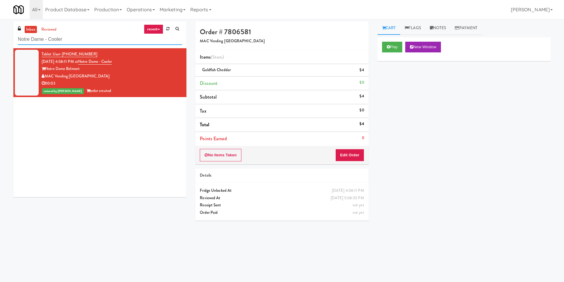
drag, startPoint x: 77, startPoint y: 40, endPoint x: 0, endPoint y: 24, distance: 78.3
click at [0, 24] on div "inbox reviewed recent all unclear take inventory issue suspicious failed recent…" at bounding box center [282, 140] width 564 height 239
paste input "Crossing West - Cooler - Right"
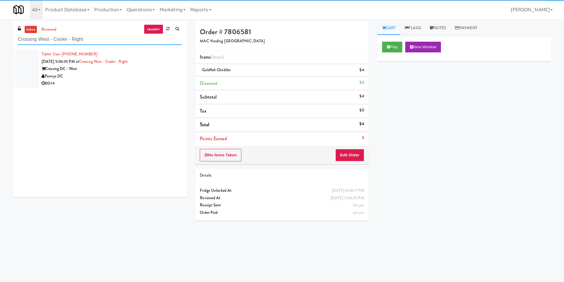
type input "Crossing West - Cooler - Right"
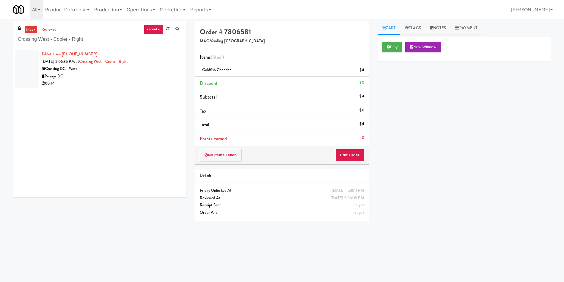
click at [19, 67] on div at bounding box center [27, 69] width 24 height 38
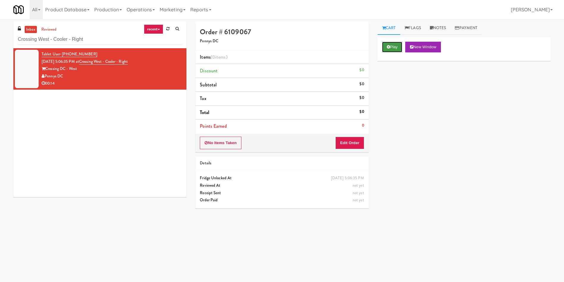
drag, startPoint x: 396, startPoint y: 46, endPoint x: 358, endPoint y: 124, distance: 87.4
click at [396, 46] on button "Play" at bounding box center [392, 47] width 21 height 11
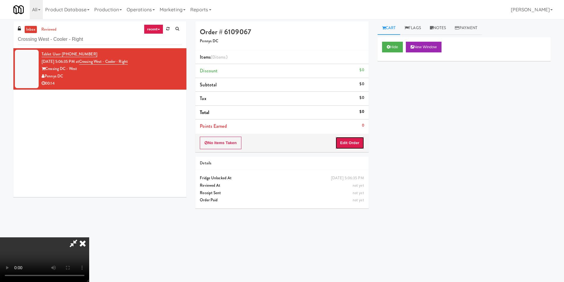
click at [356, 147] on button "Edit Order" at bounding box center [349, 142] width 29 height 12
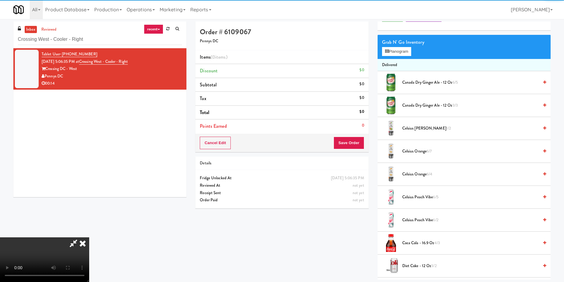
scroll to position [45, 0]
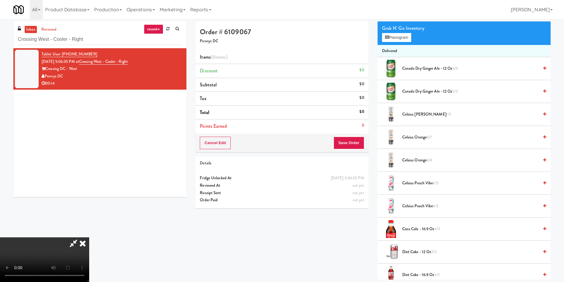
click at [89, 237] on video at bounding box center [44, 259] width 89 height 45
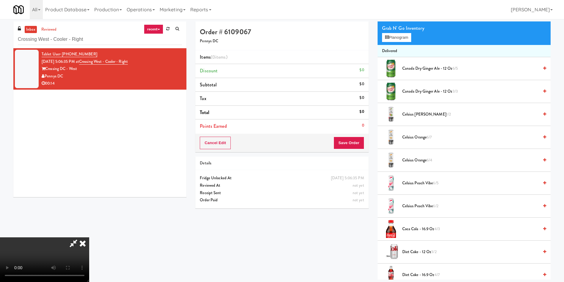
click at [89, 237] on video at bounding box center [44, 259] width 89 height 45
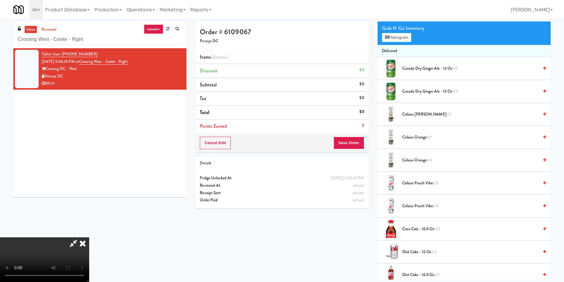
click at [89, 237] on video at bounding box center [44, 259] width 89 height 45
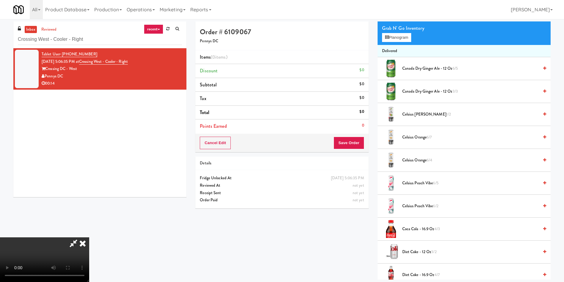
click at [89, 237] on video at bounding box center [44, 259] width 89 height 45
click at [409, 182] on span "Celsius Peach Vibe 6/5" at bounding box center [470, 182] width 136 height 7
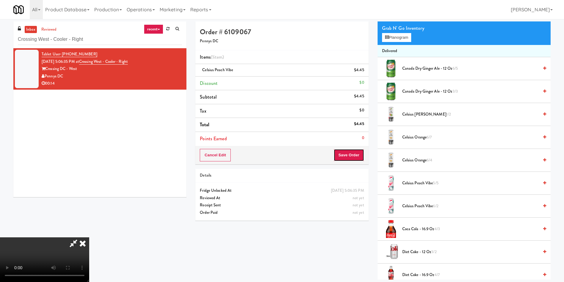
click at [358, 156] on button "Save Order" at bounding box center [349, 155] width 30 height 12
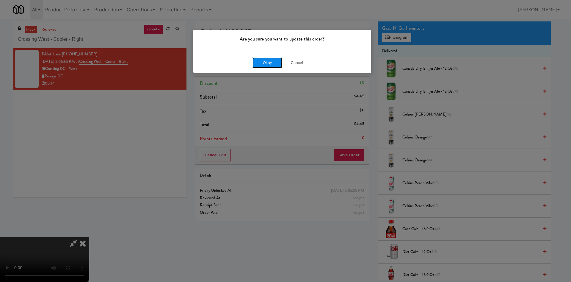
click at [262, 62] on button "Okay" at bounding box center [267, 62] width 30 height 11
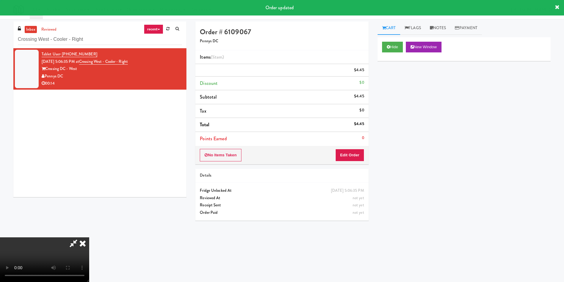
scroll to position [0, 0]
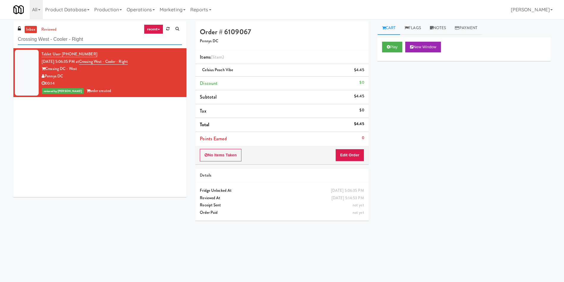
paste input "Paradox"
drag, startPoint x: 103, startPoint y: 40, endPoint x: 0, endPoint y: 40, distance: 102.6
click at [0, 40] on div "inbox reviewed recent all unclear take inventory issue suspicious failed recent…" at bounding box center [282, 140] width 564 height 239
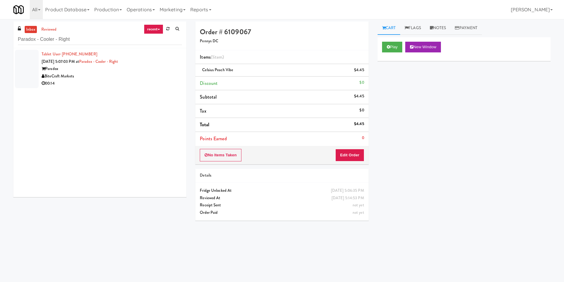
click at [28, 64] on div at bounding box center [27, 69] width 24 height 38
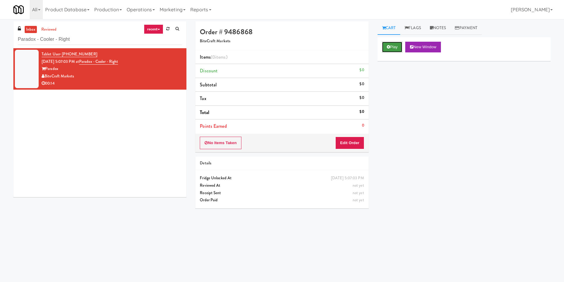
click at [393, 48] on button "Play" at bounding box center [392, 47] width 21 height 11
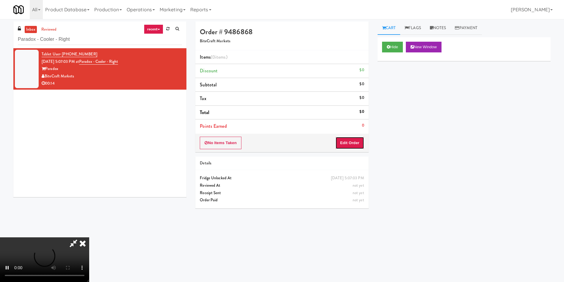
click at [356, 138] on button "Edit Order" at bounding box center [349, 142] width 29 height 12
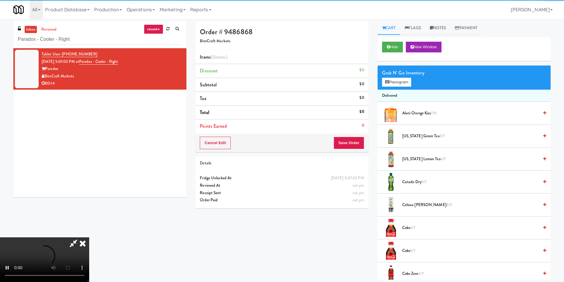
scroll to position [45, 0]
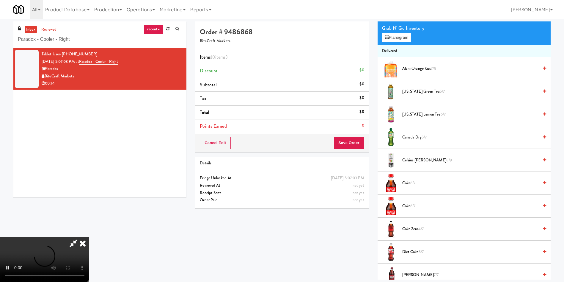
click at [89, 237] on video at bounding box center [44, 259] width 89 height 45
click at [395, 34] on button "Planogram" at bounding box center [396, 37] width 29 height 9
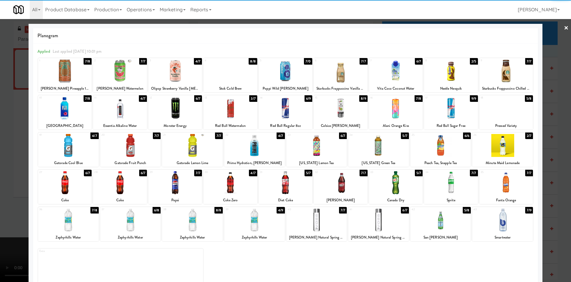
click at [66, 147] on div at bounding box center [68, 145] width 61 height 23
click at [13, 133] on div at bounding box center [285, 141] width 571 height 282
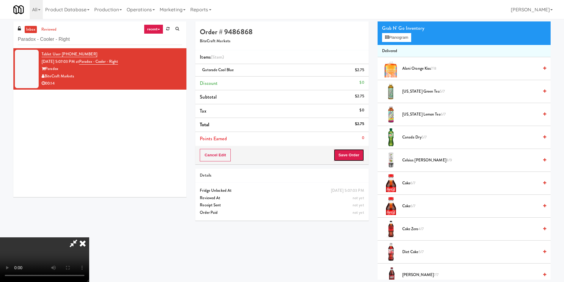
click at [352, 153] on button "Save Order" at bounding box center [349, 155] width 30 height 12
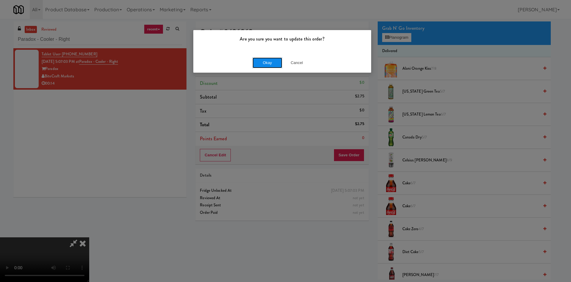
click at [261, 59] on button "Okay" at bounding box center [267, 62] width 30 height 11
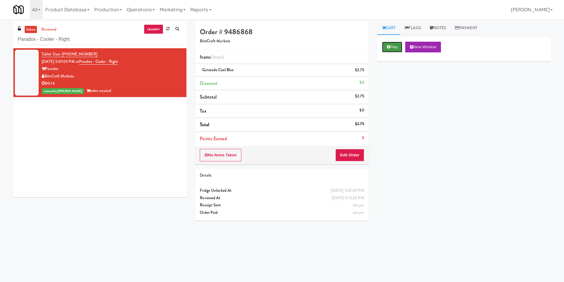
click at [397, 50] on button "Play" at bounding box center [392, 47] width 21 height 11
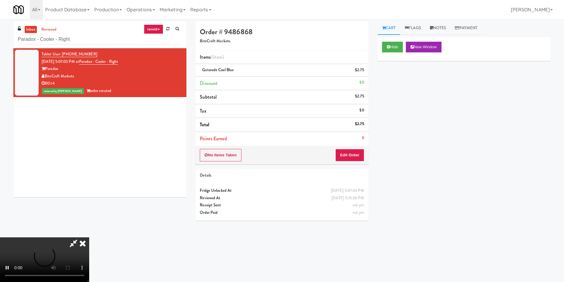
click at [89, 237] on icon at bounding box center [82, 243] width 13 height 12
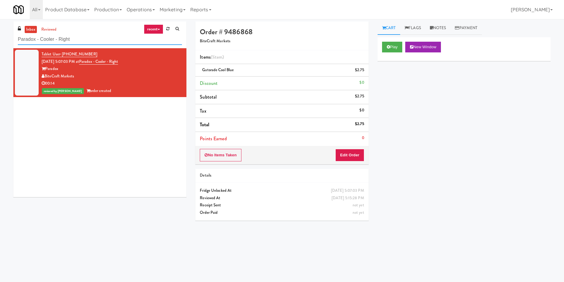
drag, startPoint x: 91, startPoint y: 35, endPoint x: 0, endPoint y: 31, distance: 90.8
click at [0, 31] on div "inbox reviewed recent all unclear take inventory issue suspicious failed recent…" at bounding box center [282, 140] width 564 height 239
paste input "Hilltop - Combo"
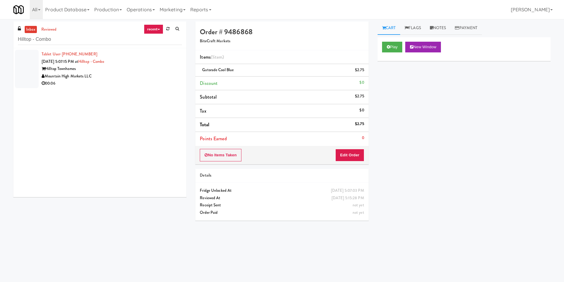
click at [28, 62] on div at bounding box center [27, 69] width 24 height 38
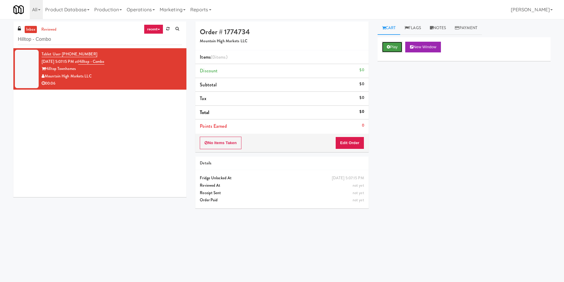
click at [397, 48] on button "Play" at bounding box center [392, 47] width 21 height 11
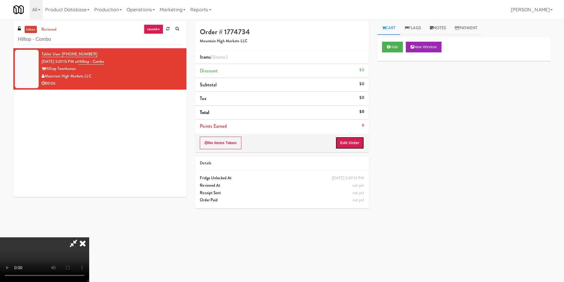
click at [360, 143] on button "Edit Order" at bounding box center [349, 142] width 29 height 12
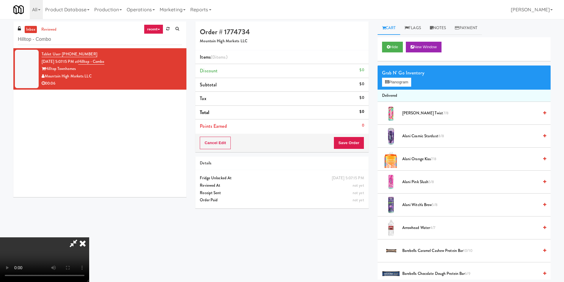
scroll to position [45, 0]
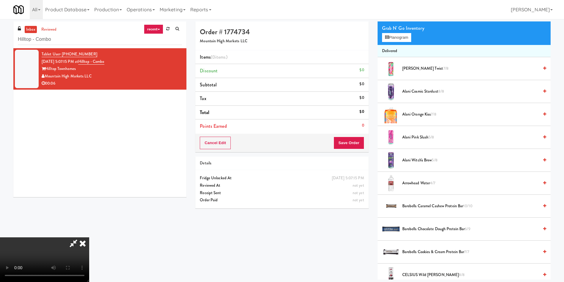
click at [89, 237] on video at bounding box center [44, 259] width 89 height 45
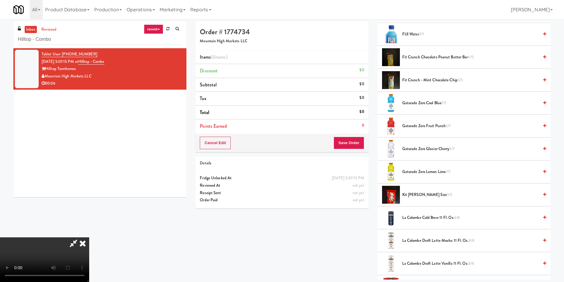
scroll to position [491, 0]
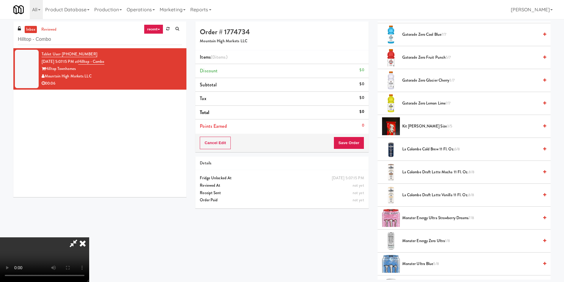
click at [424, 243] on span "Monster Energy Zero Ultra 1/8" at bounding box center [470, 240] width 136 height 7
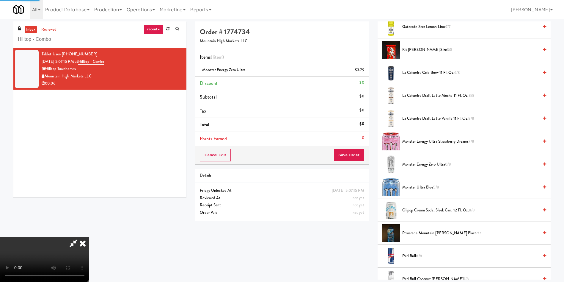
scroll to position [624, 0]
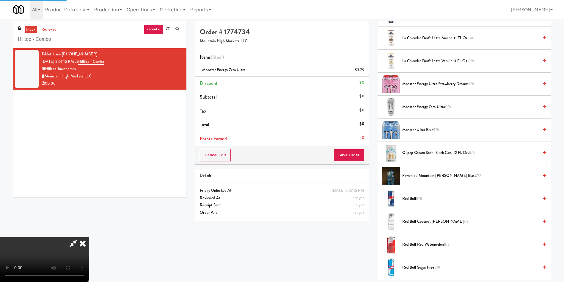
click at [89, 237] on video at bounding box center [44, 259] width 89 height 45
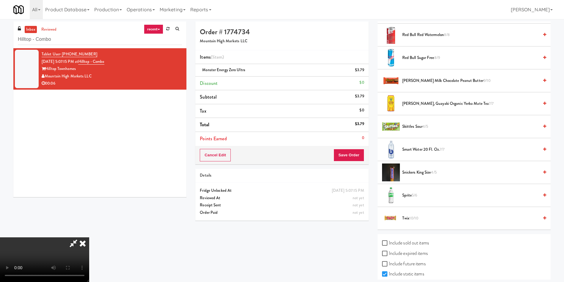
scroll to position [853, 0]
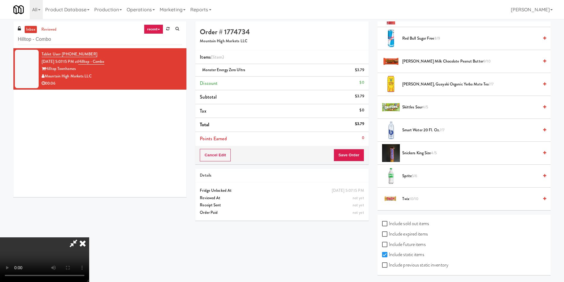
drag, startPoint x: 413, startPoint y: 197, endPoint x: 249, endPoint y: 162, distance: 167.6
click at [404, 200] on span "Twix 10/10" at bounding box center [470, 198] width 136 height 7
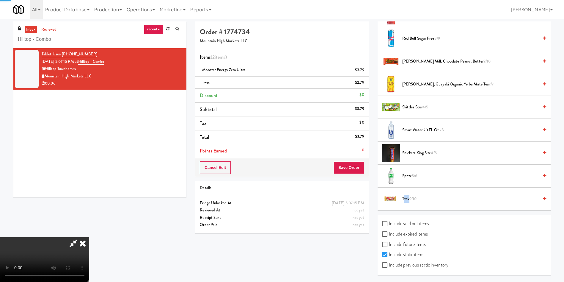
click at [89, 237] on video at bounding box center [44, 259] width 89 height 45
click at [80, 237] on icon at bounding box center [74, 243] width 14 height 12
click at [349, 167] on button "Save Order" at bounding box center [349, 167] width 30 height 12
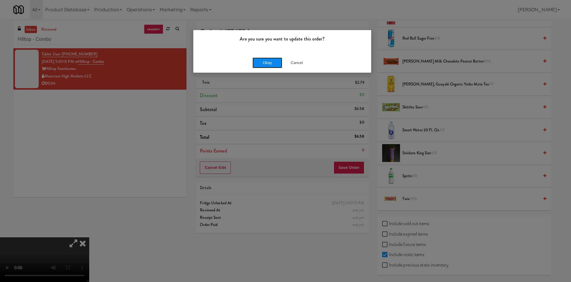
click at [268, 65] on button "Okay" at bounding box center [267, 62] width 30 height 11
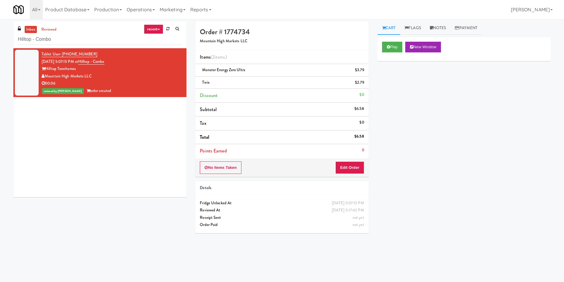
scroll to position [0, 0]
click at [116, 150] on div "Tablet User · (425) 508-5211 Oct 3, 2025 5:07:15 PM at Hilltop - Combo Hilltop …" at bounding box center [99, 122] width 173 height 149
click at [0, 42] on div "inbox reviewed recent all unclear take inventory issue suspicious failed recent…" at bounding box center [282, 140] width 564 height 239
paste input "ale - Cooler - Right"
type input "Hale - Cooler - Right"
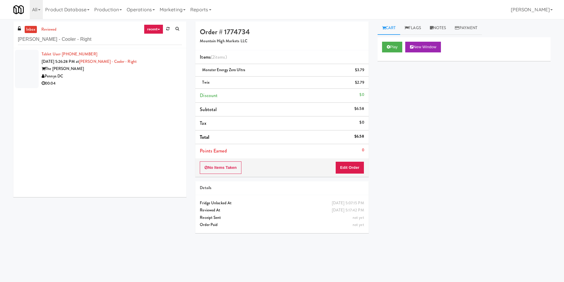
click at [23, 69] on div at bounding box center [27, 69] width 24 height 38
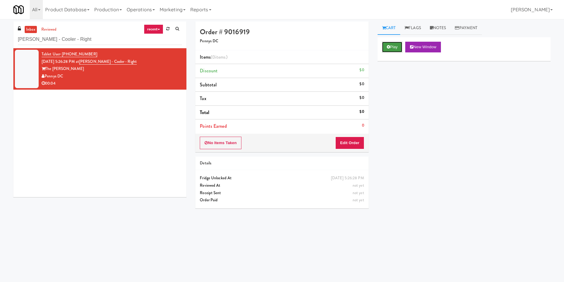
click at [399, 47] on button "Play" at bounding box center [392, 47] width 21 height 11
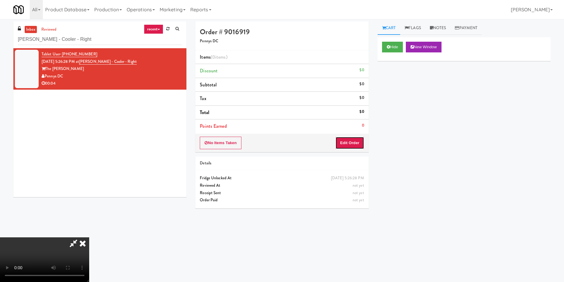
click at [356, 142] on button "Edit Order" at bounding box center [349, 142] width 29 height 12
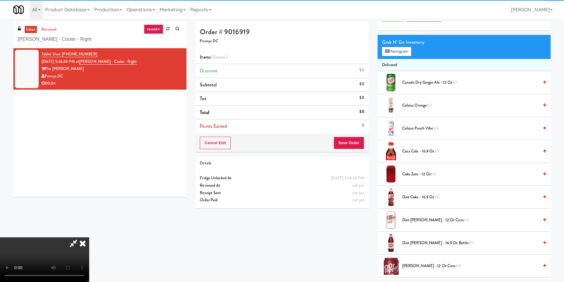
scroll to position [45, 0]
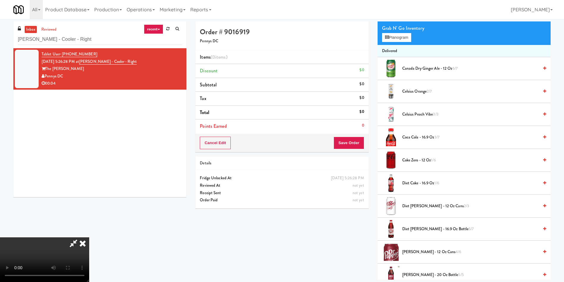
click at [89, 237] on video at bounding box center [44, 259] width 89 height 45
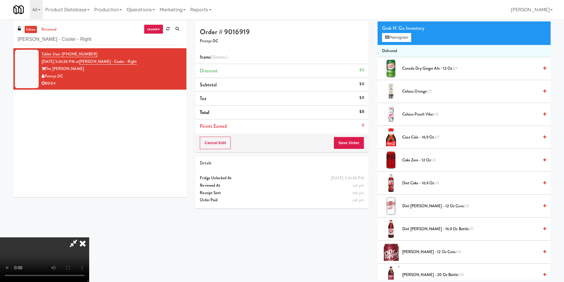
click at [89, 237] on video at bounding box center [44, 259] width 89 height 45
click at [394, 38] on button "Planogram" at bounding box center [396, 37] width 29 height 9
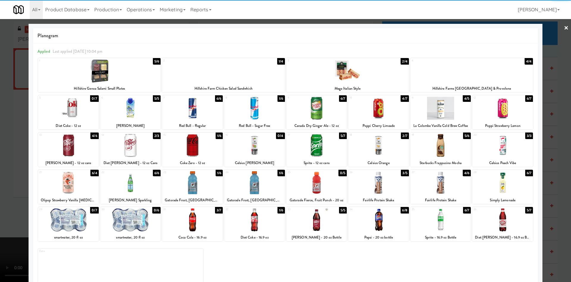
click at [375, 159] on div "Celsius Orange" at bounding box center [378, 162] width 59 height 7
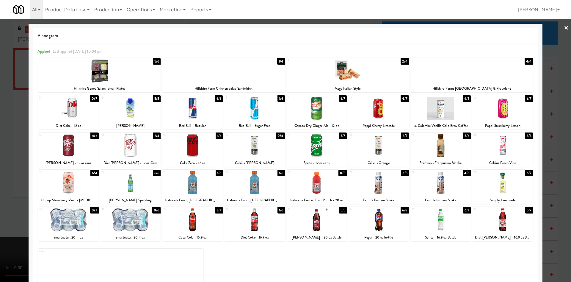
click at [545, 49] on div at bounding box center [285, 141] width 571 height 282
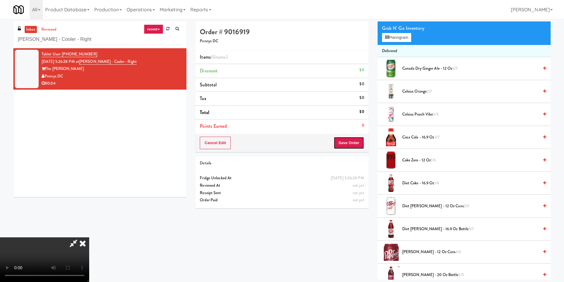
click at [357, 144] on button "Save Order" at bounding box center [349, 142] width 30 height 12
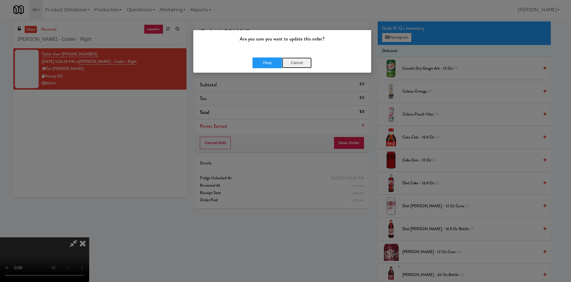
click at [298, 65] on button "Cancel" at bounding box center [297, 62] width 30 height 11
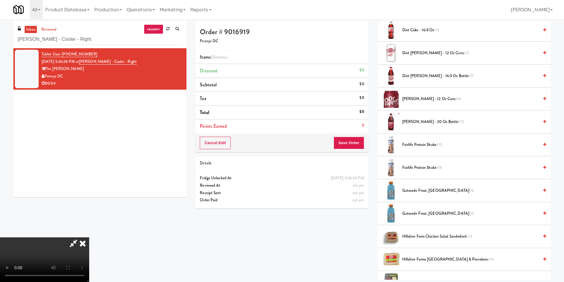
scroll to position [45, 0]
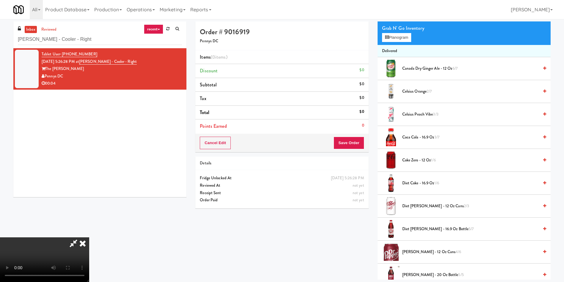
click at [430, 92] on span "2/7" at bounding box center [429, 91] width 5 height 6
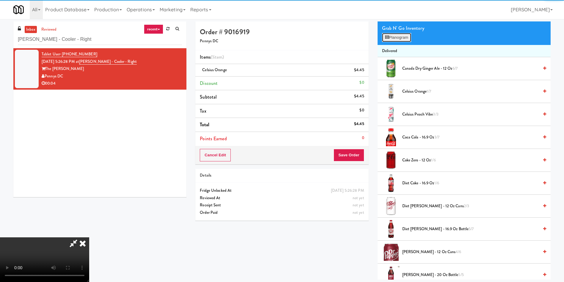
click at [402, 37] on button "Planogram" at bounding box center [396, 37] width 29 height 9
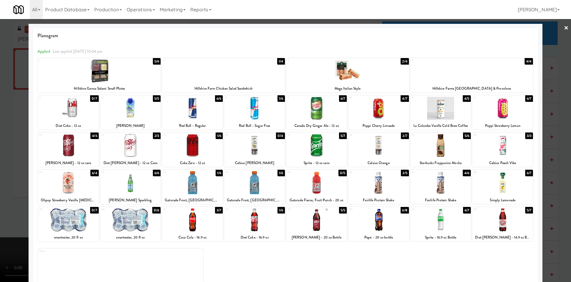
click at [16, 123] on div at bounding box center [285, 141] width 571 height 282
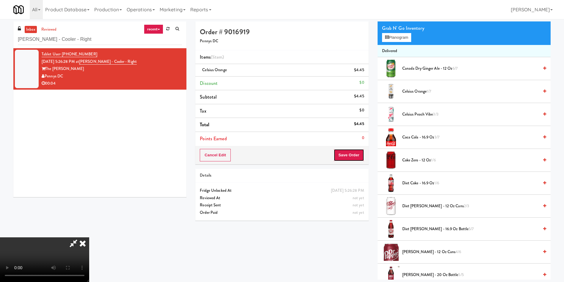
click at [355, 161] on button "Save Order" at bounding box center [349, 155] width 30 height 12
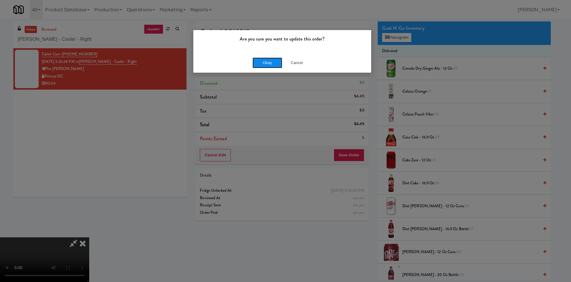
click at [264, 62] on button "Okay" at bounding box center [267, 62] width 30 height 11
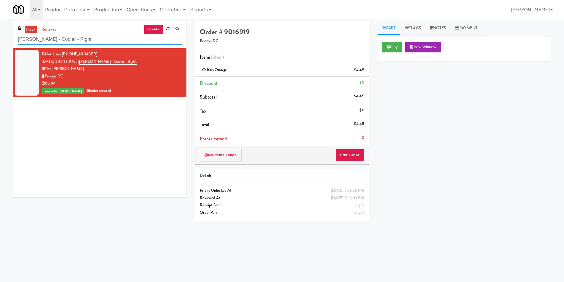
paste input "Encore on Farmer - Fridge"
drag, startPoint x: 88, startPoint y: 42, endPoint x: 0, endPoint y: 40, distance: 88.4
click at [0, 40] on div "inbox reviewed recent all unclear take inventory issue suspicious failed recent…" at bounding box center [282, 140] width 564 height 239
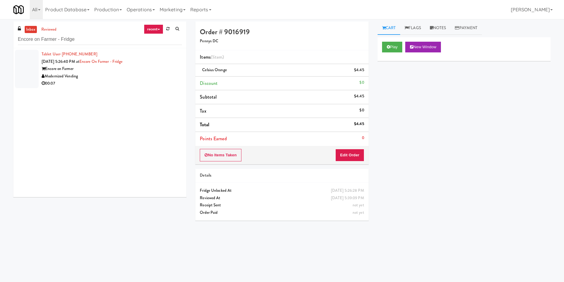
click at [31, 64] on div at bounding box center [27, 69] width 24 height 38
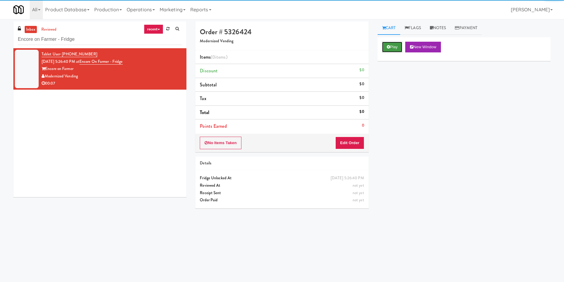
click at [396, 47] on button "Play" at bounding box center [392, 47] width 21 height 11
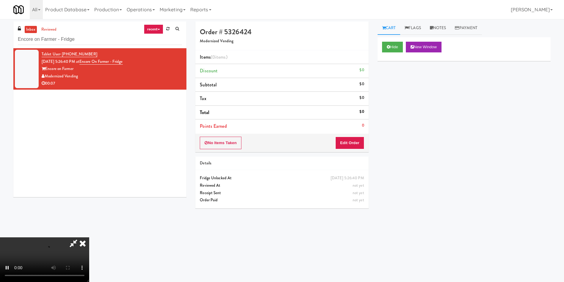
click at [351, 153] on div "Order # 5326424 Modernized Vending Items (0 items ) Discount $0 Subtotal $0 Tax…" at bounding box center [282, 116] width 182 height 191
click at [354, 141] on button "Edit Order" at bounding box center [349, 142] width 29 height 12
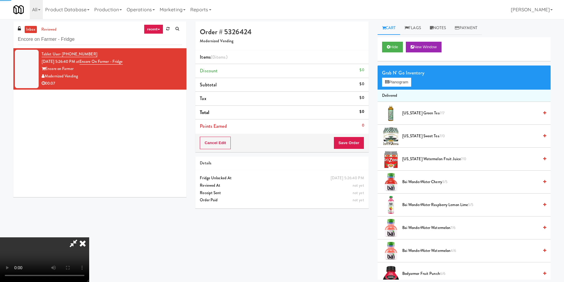
scroll to position [45, 0]
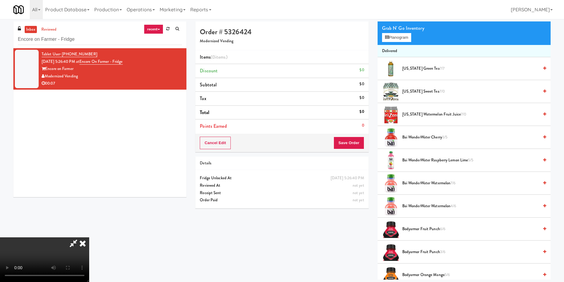
click at [89, 237] on video at bounding box center [44, 259] width 89 height 45
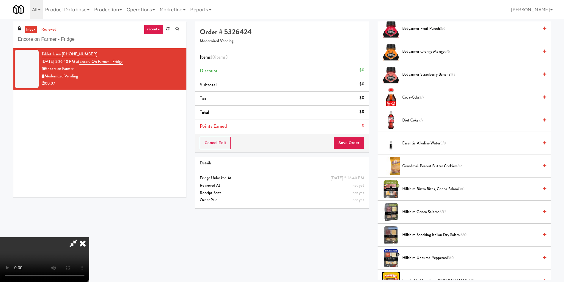
click at [89, 237] on video at bounding box center [44, 259] width 89 height 45
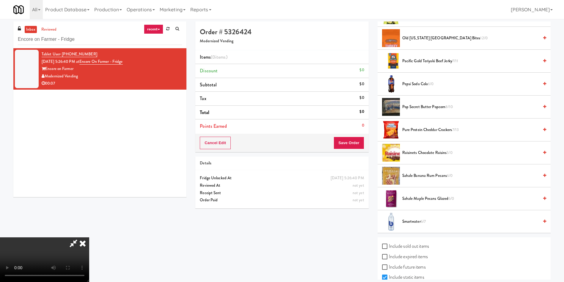
scroll to position [647, 0]
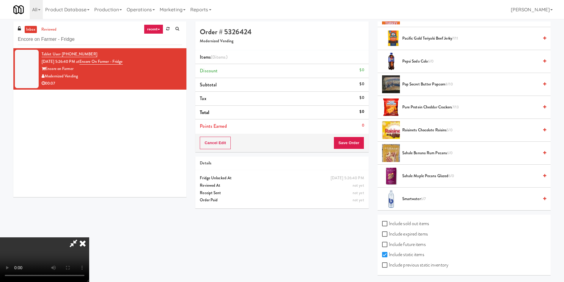
click at [414, 195] on span "Smartwater 6/7" at bounding box center [470, 198] width 136 height 7
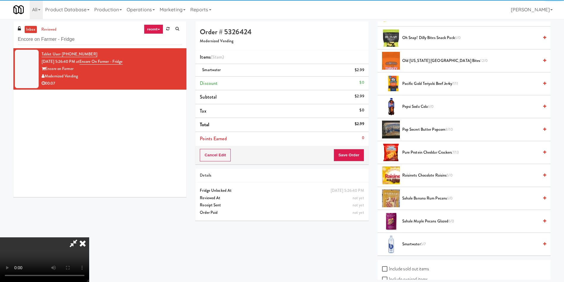
scroll to position [558, 0]
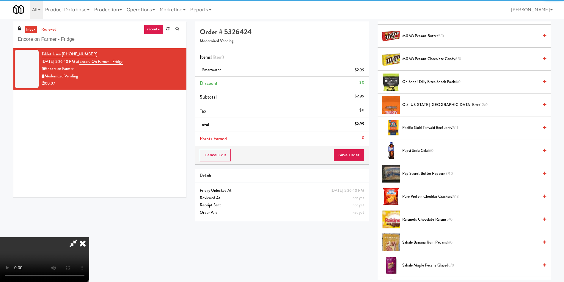
click at [89, 237] on video at bounding box center [44, 259] width 89 height 45
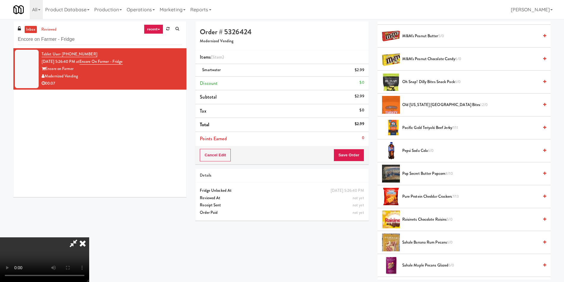
click at [89, 237] on video at bounding box center [44, 259] width 89 height 45
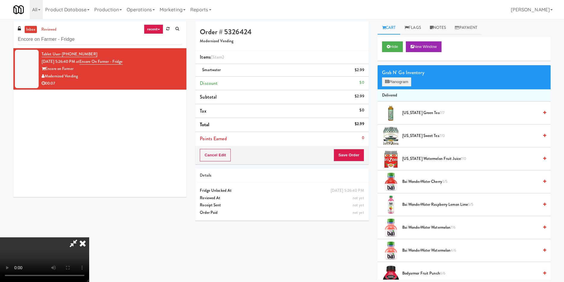
scroll to position [0, 0]
click at [398, 83] on button "Planogram" at bounding box center [396, 82] width 29 height 9
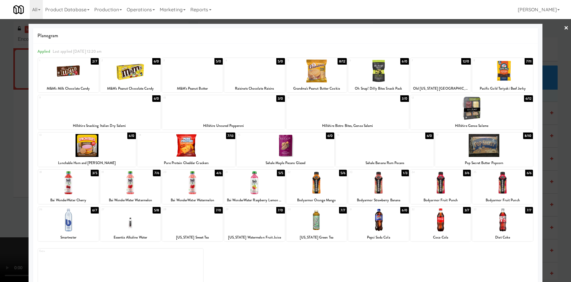
click at [349, 109] on div at bounding box center [347, 108] width 123 height 23
click at [17, 109] on div at bounding box center [285, 141] width 571 height 282
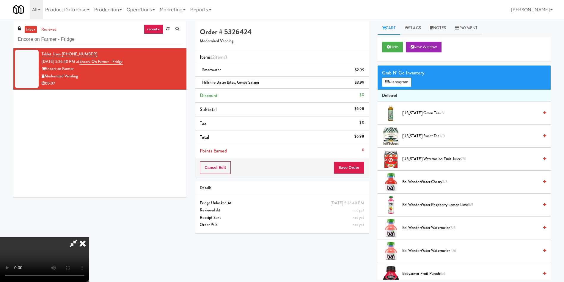
click at [89, 237] on video at bounding box center [44, 259] width 89 height 45
click at [359, 164] on button "Save Order" at bounding box center [349, 167] width 30 height 12
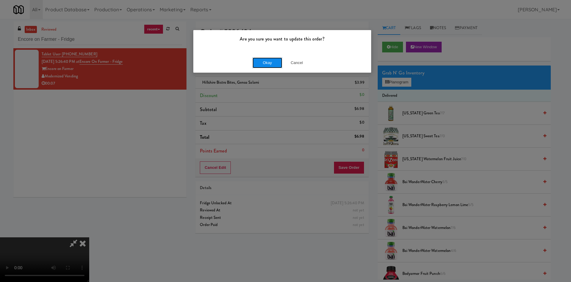
click at [265, 64] on button "Okay" at bounding box center [267, 62] width 30 height 11
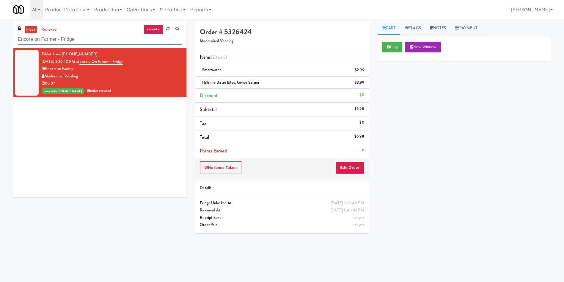
paste input "Cool - MW - Pre Launch"
drag, startPoint x: 98, startPoint y: 41, endPoint x: 0, endPoint y: 41, distance: 98.4
click at [0, 41] on div "inbox reviewed recent all unclear take inventory issue suspicious failed recent…" at bounding box center [282, 140] width 564 height 239
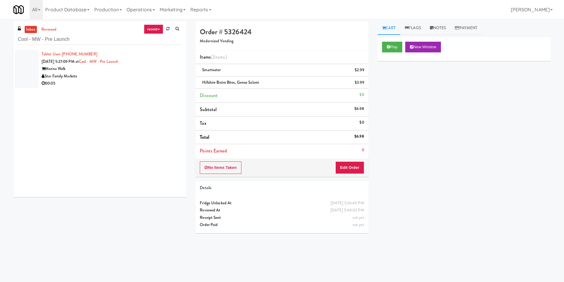
click at [26, 70] on div at bounding box center [27, 69] width 24 height 38
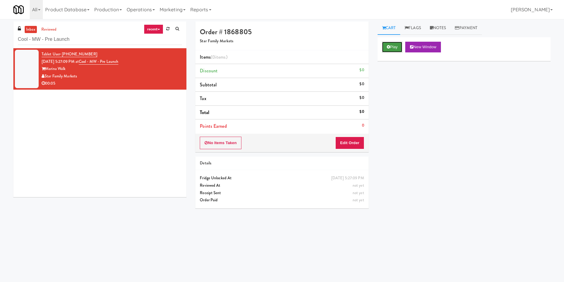
click at [393, 45] on button "Play" at bounding box center [392, 47] width 21 height 11
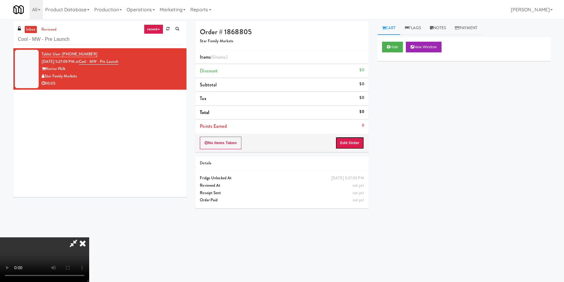
click at [354, 141] on button "Edit Order" at bounding box center [349, 142] width 29 height 12
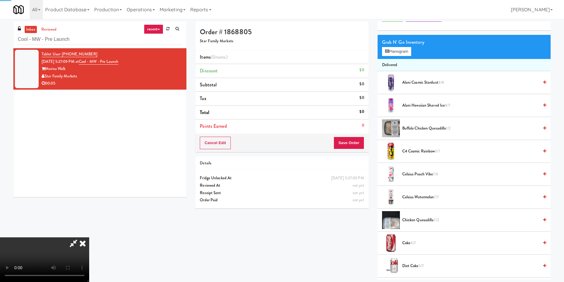
scroll to position [45, 0]
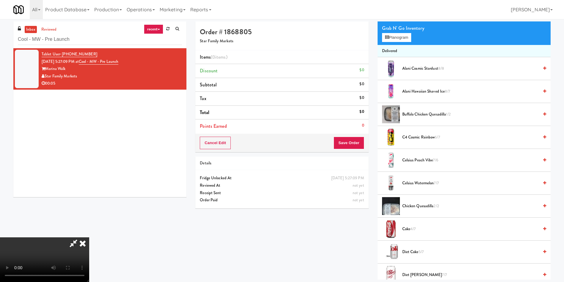
click at [89, 237] on video at bounding box center [44, 259] width 89 height 45
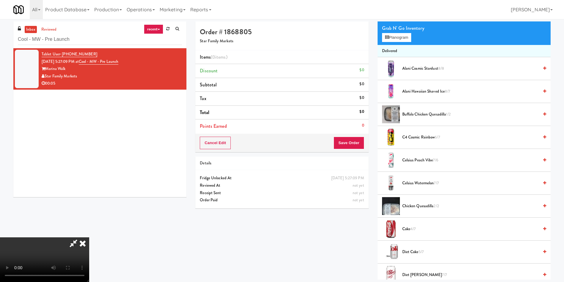
drag, startPoint x: 115, startPoint y: 154, endPoint x: 379, endPoint y: 154, distance: 263.5
click at [89, 237] on video at bounding box center [44, 259] width 89 height 45
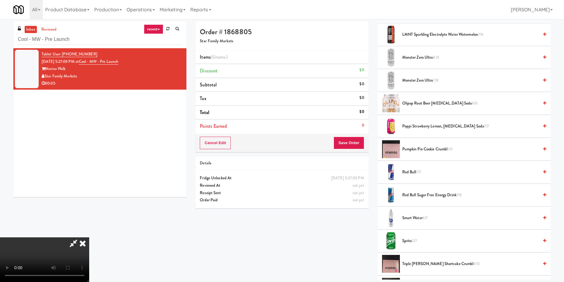
scroll to position [535, 0]
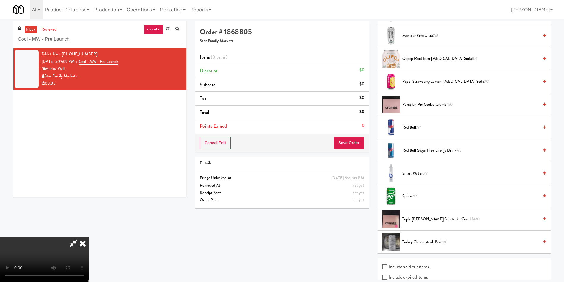
click at [400, 195] on div "Sprite 2/7" at bounding box center [473, 195] width 146 height 7
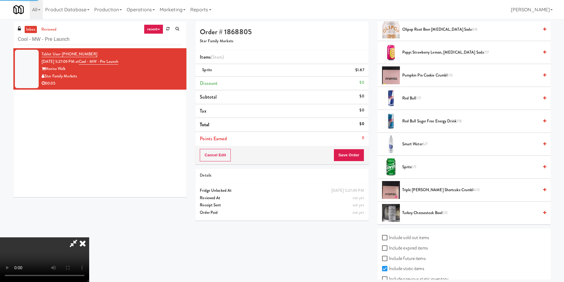
scroll to position [578, 0]
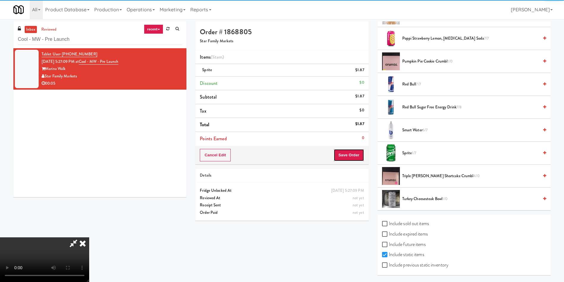
click at [348, 160] on button "Save Order" at bounding box center [349, 155] width 30 height 12
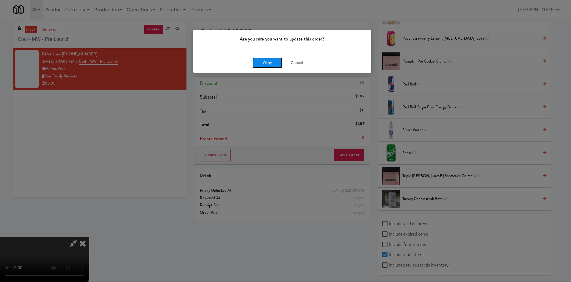
click at [268, 63] on button "Okay" at bounding box center [267, 62] width 30 height 11
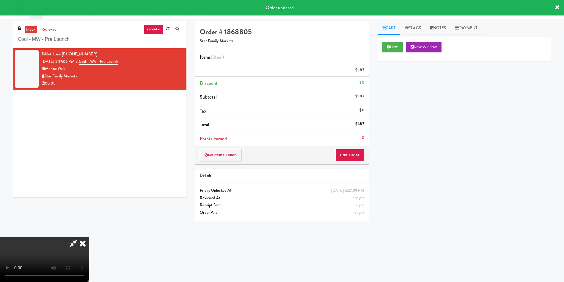
scroll to position [0, 0]
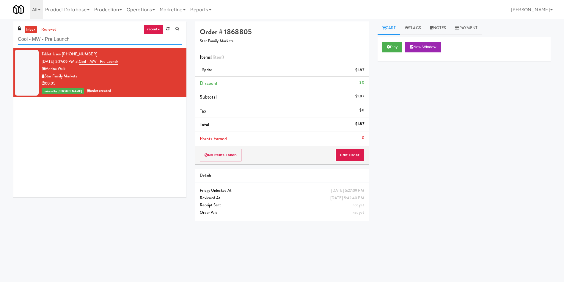
paste input "1114 W Carroll - Right - Ambient"
drag, startPoint x: 90, startPoint y: 36, endPoint x: 0, endPoint y: 15, distance: 92.5
click at [0, 19] on body "Are you sure you want to update this order? Okay Cancel Okay Are you sure you w…" at bounding box center [282, 160] width 564 height 282
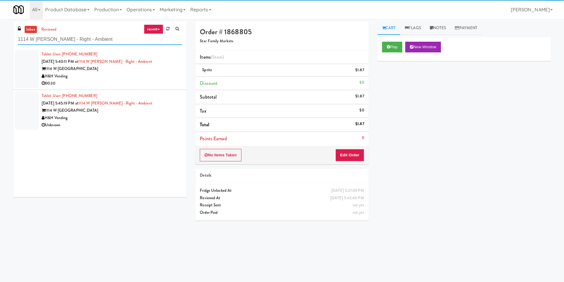
type input "1114 W Carroll - Right - Ambient"
click at [30, 64] on div at bounding box center [27, 69] width 24 height 38
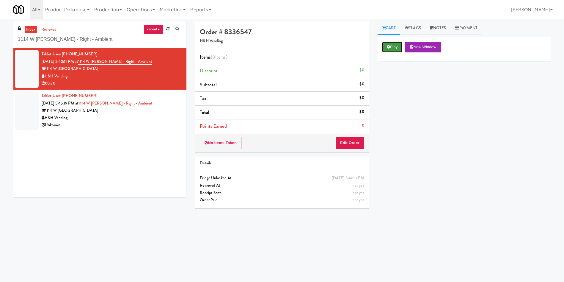
click at [395, 43] on button "Play" at bounding box center [392, 47] width 21 height 11
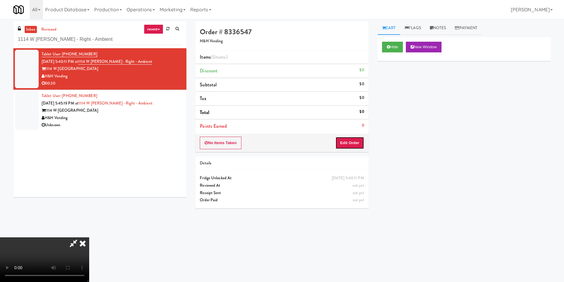
click at [355, 147] on button "Edit Order" at bounding box center [349, 142] width 29 height 12
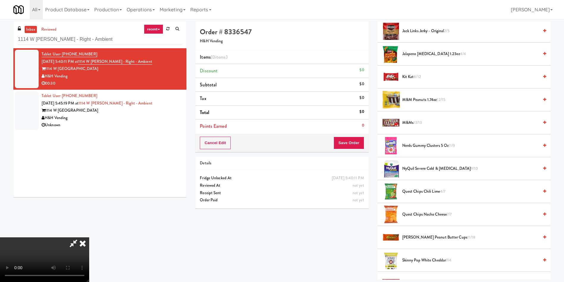
scroll to position [446, 0]
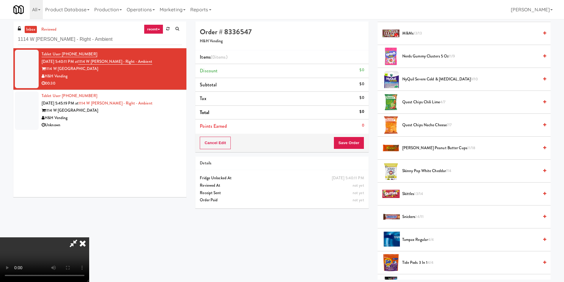
click at [423, 169] on span "Skinny Pop White Cheddar 7/4" at bounding box center [470, 170] width 136 height 7
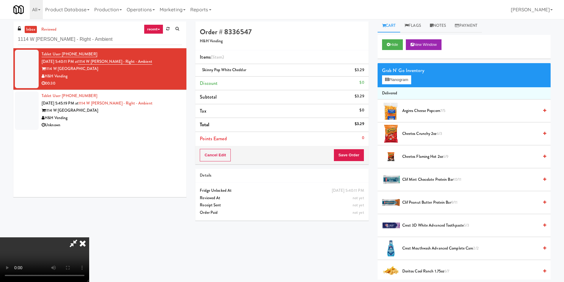
scroll to position [0, 0]
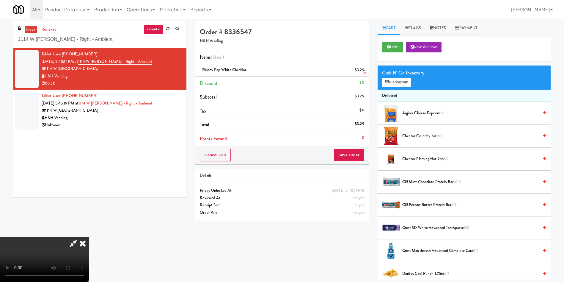
drag, startPoint x: 364, startPoint y: 72, endPoint x: 296, endPoint y: 120, distance: 83.2
click at [364, 72] on icon at bounding box center [364, 72] width 3 height 4
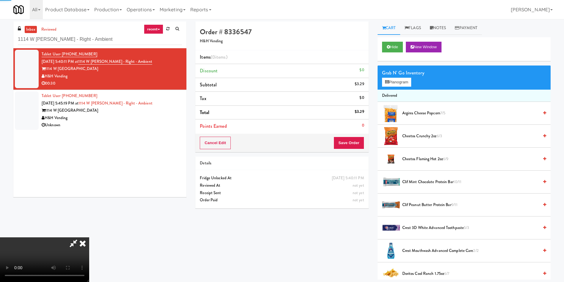
click at [89, 237] on video at bounding box center [44, 259] width 89 height 45
click at [422, 112] on span "Argires Cheese Popcorn 7/5" at bounding box center [470, 112] width 136 height 7
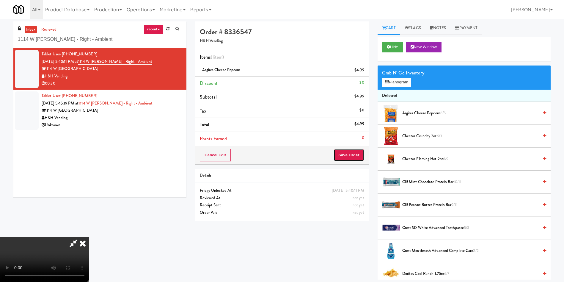
click at [349, 153] on button "Save Order" at bounding box center [349, 155] width 30 height 12
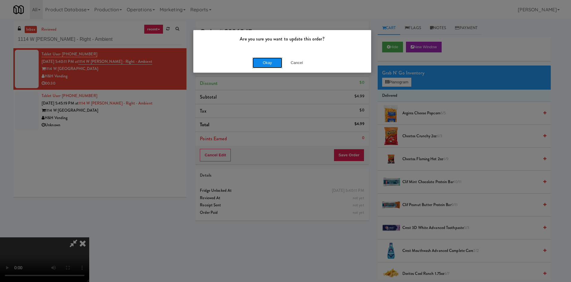
click at [278, 64] on button "Okay" at bounding box center [267, 62] width 30 height 11
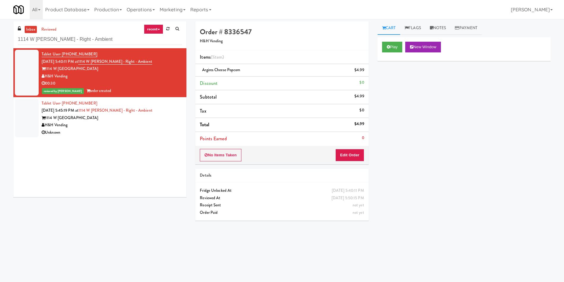
click at [21, 117] on div at bounding box center [27, 118] width 24 height 38
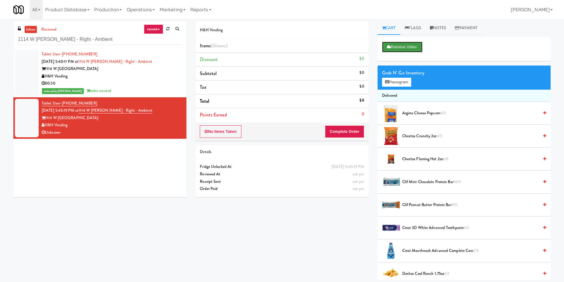
click at [400, 48] on button "Retrieve Video" at bounding box center [402, 47] width 40 height 11
click at [404, 43] on button "Retrieve Video" at bounding box center [402, 47] width 40 height 11
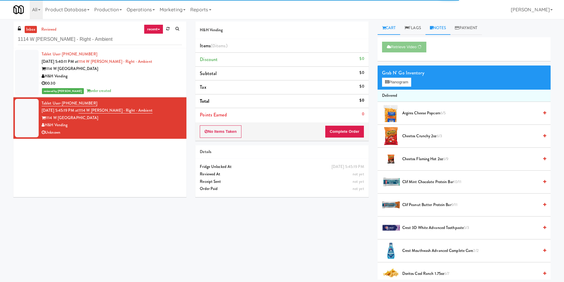
click at [442, 27] on link "Notes" at bounding box center [438, 27] width 25 height 13
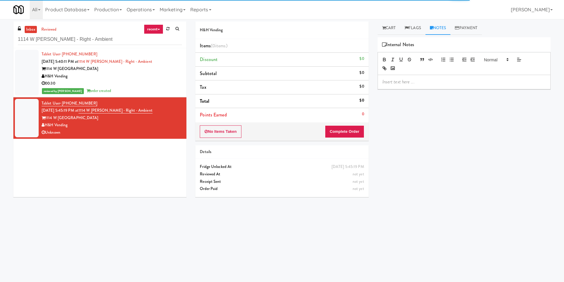
click at [422, 78] on div at bounding box center [464, 82] width 172 height 14
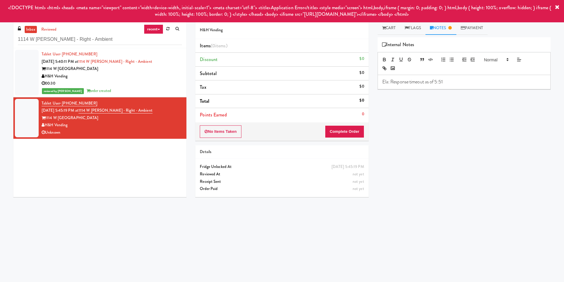
click at [27, 82] on div at bounding box center [27, 73] width 24 height 46
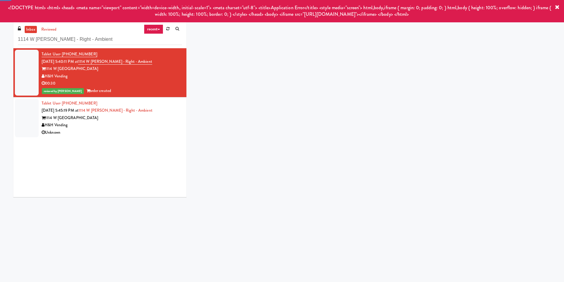
click at [28, 110] on div at bounding box center [27, 118] width 24 height 38
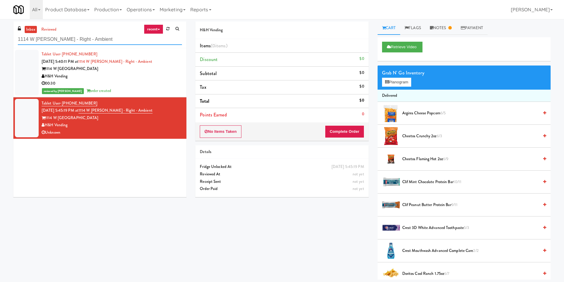
drag, startPoint x: 45, startPoint y: 40, endPoint x: 0, endPoint y: 39, distance: 44.6
click at [0, 39] on div "inbox reviewed recent all unclear take inventory issue suspicious failed recent…" at bounding box center [282, 150] width 564 height 258
paste input "Lindley Left Cooler"
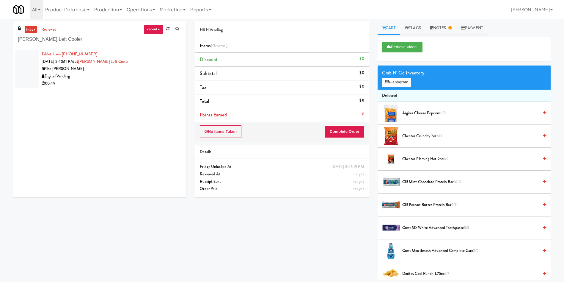
click at [26, 71] on div at bounding box center [27, 69] width 24 height 38
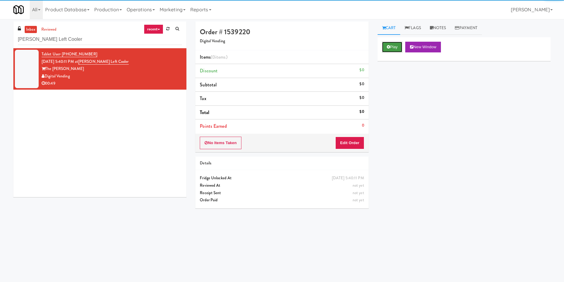
click at [399, 46] on button "Play" at bounding box center [392, 47] width 21 height 11
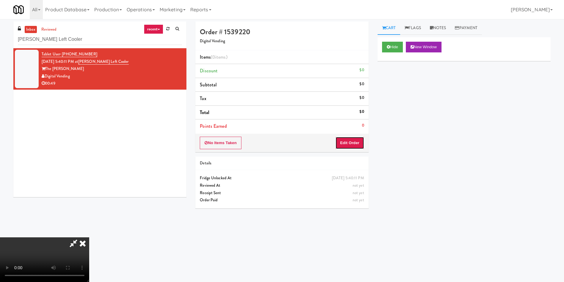
drag, startPoint x: 355, startPoint y: 145, endPoint x: 246, endPoint y: 101, distance: 117.3
click at [353, 144] on button "Edit Order" at bounding box center [349, 142] width 29 height 12
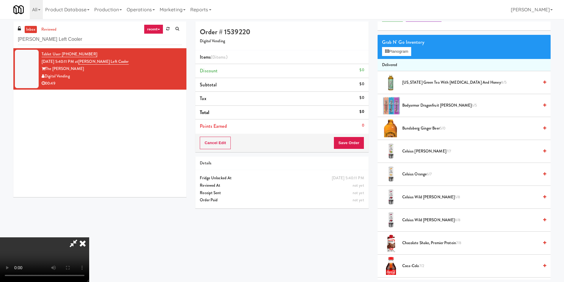
scroll to position [45, 0]
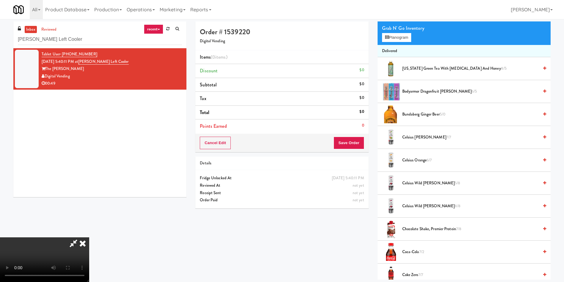
click at [89, 237] on video at bounding box center [44, 259] width 89 height 45
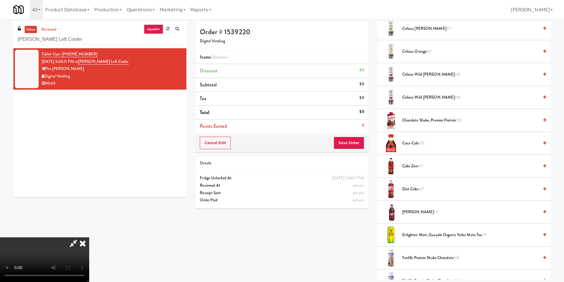
scroll to position [178, 0]
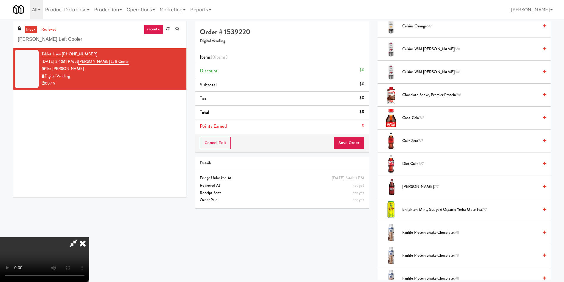
click at [415, 162] on span "Diet Coke 6/7" at bounding box center [470, 163] width 136 height 7
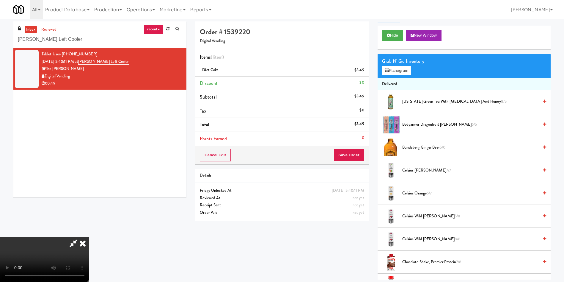
scroll to position [0, 0]
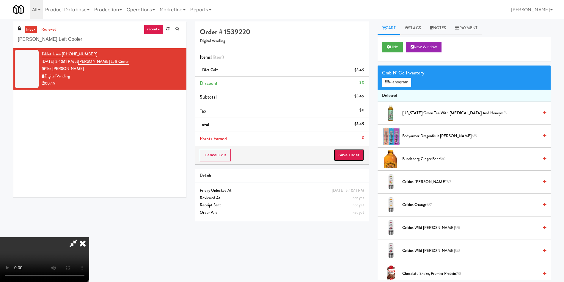
drag, startPoint x: 350, startPoint y: 157, endPoint x: 359, endPoint y: 213, distance: 56.9
click at [359, 213] on div "Order # 1539220 Digital Vending Items (1 item ) Diet Coke $3.49 Discount $0 Sub…" at bounding box center [282, 122] width 182 height 203
click at [89, 237] on video at bounding box center [44, 259] width 89 height 45
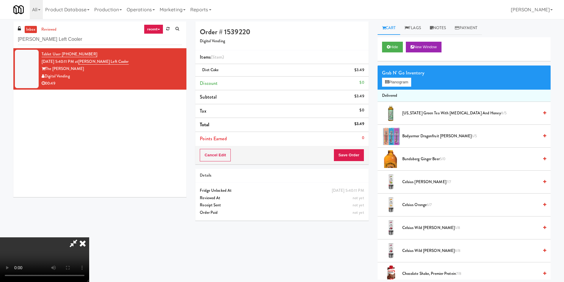
click at [89, 237] on video at bounding box center [44, 259] width 89 height 45
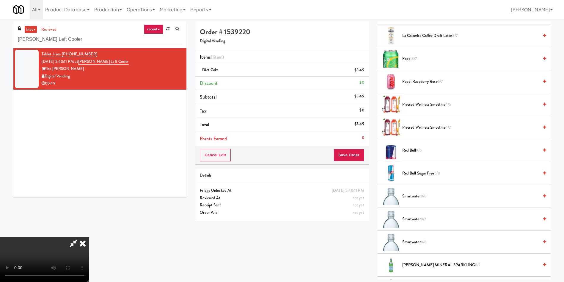
scroll to position [669, 0]
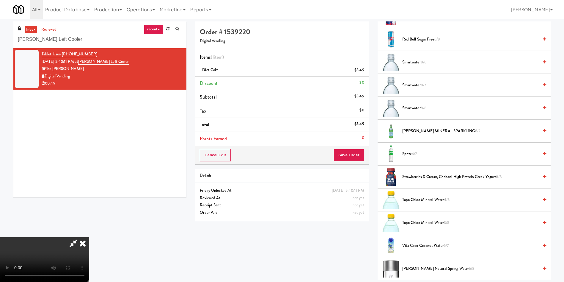
click at [419, 88] on span "Smartwater 8/7" at bounding box center [470, 84] width 136 height 7
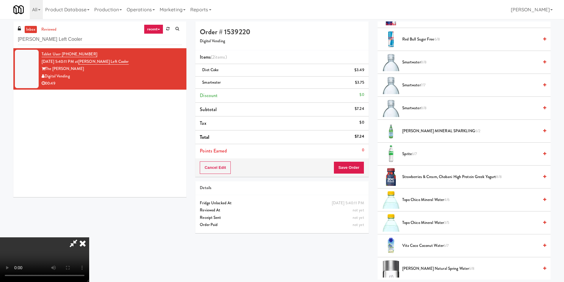
click at [89, 237] on video at bounding box center [44, 259] width 89 height 45
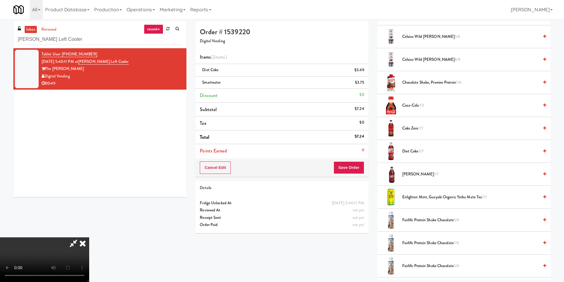
scroll to position [178, 0]
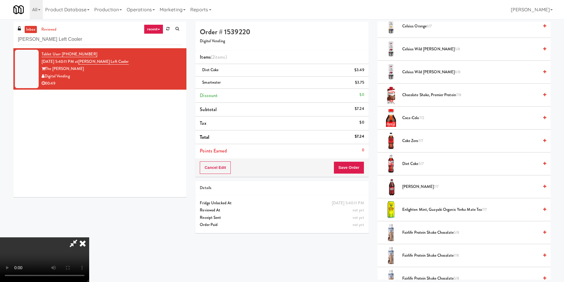
click at [89, 237] on icon at bounding box center [82, 243] width 13 height 12
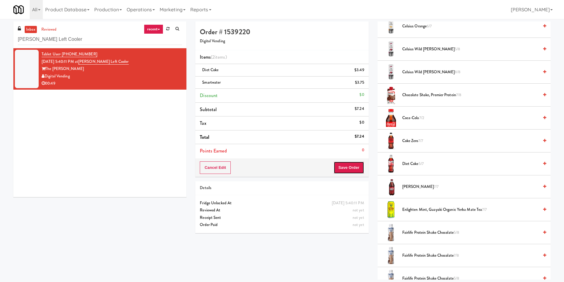
click at [350, 169] on button "Save Order" at bounding box center [349, 167] width 30 height 12
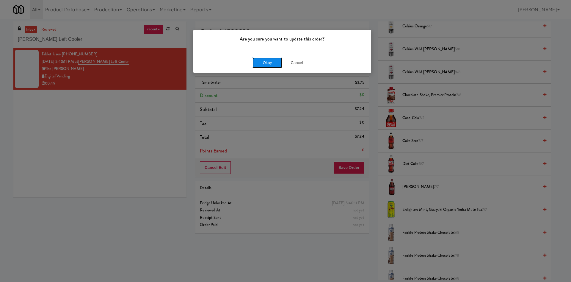
click at [271, 59] on button "Okay" at bounding box center [267, 62] width 30 height 11
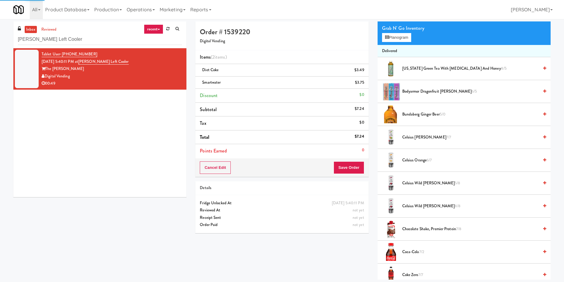
scroll to position [0, 0]
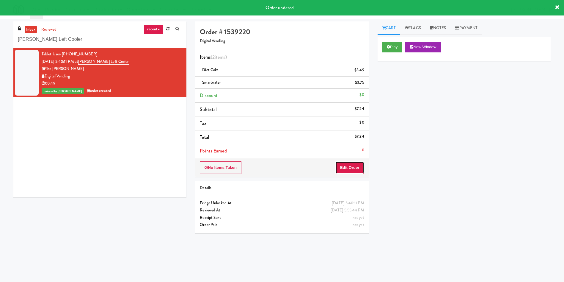
click at [351, 164] on button "Edit Order" at bounding box center [349, 167] width 29 height 12
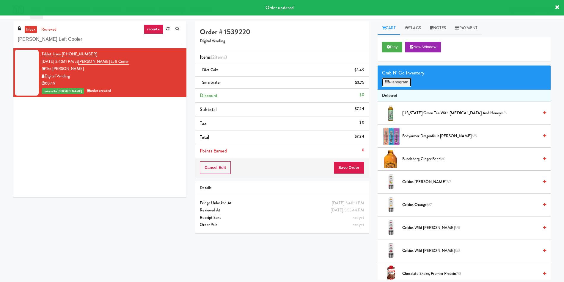
click at [398, 82] on button "Planogram" at bounding box center [396, 82] width 29 height 9
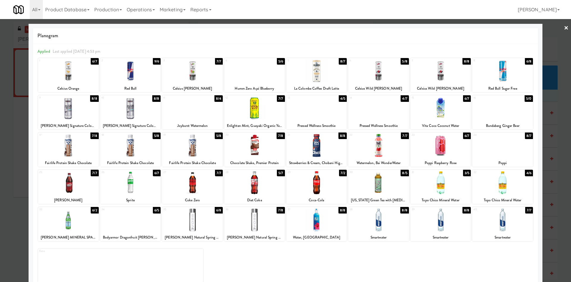
click at [0, 215] on div at bounding box center [285, 141] width 571 height 282
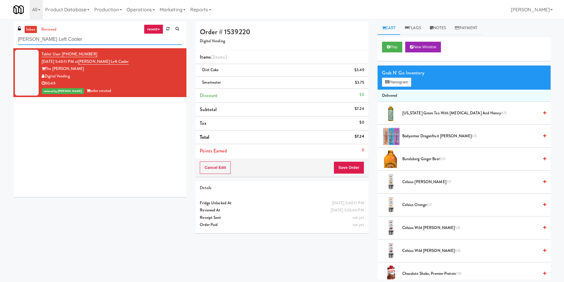
paste input "Eight80 - Main Pantry Left"
drag, startPoint x: 71, startPoint y: 42, endPoint x: 7, endPoint y: 2, distance: 75.8
click at [0, 19] on body "Are you sure you want to update this order? Okay Cancel Okay Are you sure you w…" at bounding box center [282, 160] width 564 height 282
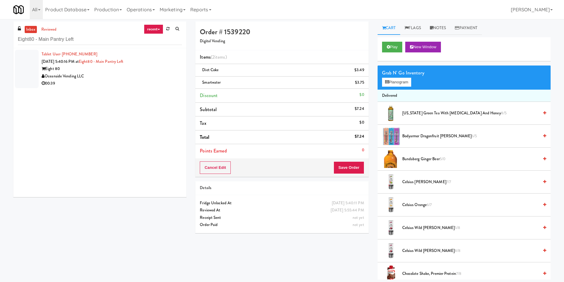
click at [34, 68] on div at bounding box center [27, 69] width 24 height 38
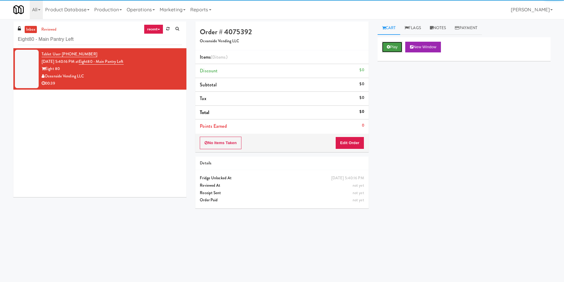
click at [398, 47] on button "Play" at bounding box center [392, 47] width 21 height 11
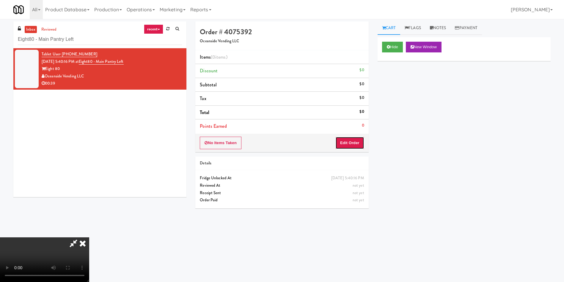
click at [350, 142] on button "Edit Order" at bounding box center [349, 142] width 29 height 12
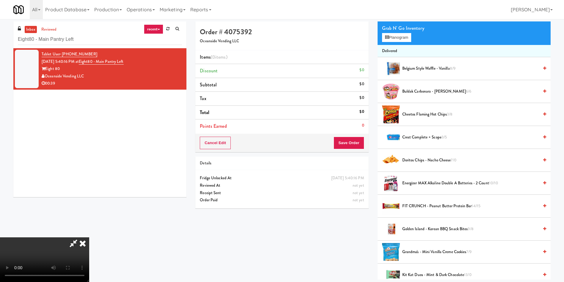
scroll to position [87, 0]
click at [392, 38] on button "Planogram" at bounding box center [396, 37] width 29 height 9
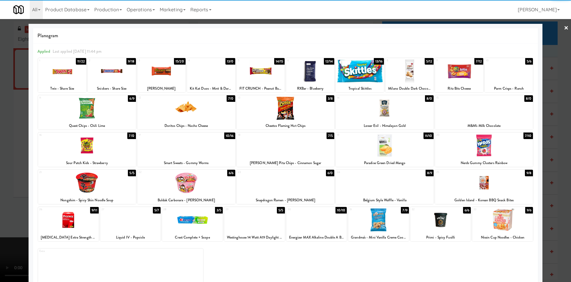
click at [503, 222] on div at bounding box center [502, 219] width 61 height 23
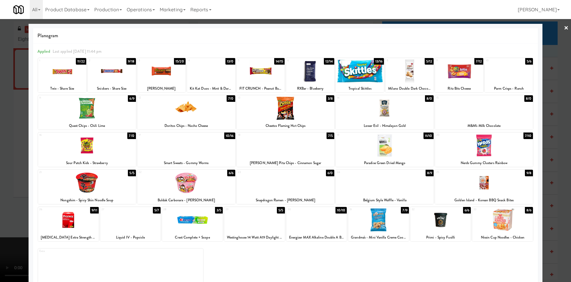
click at [6, 139] on div at bounding box center [285, 141] width 571 height 282
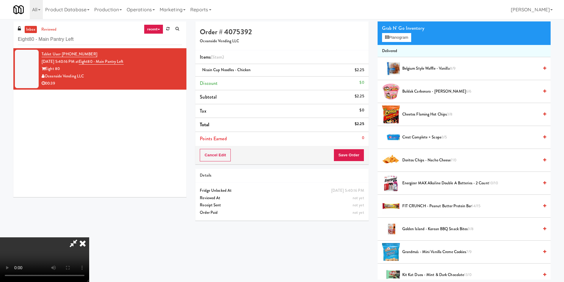
click at [89, 237] on video at bounding box center [44, 259] width 89 height 45
click at [384, 34] on button "Planogram" at bounding box center [396, 37] width 29 height 9
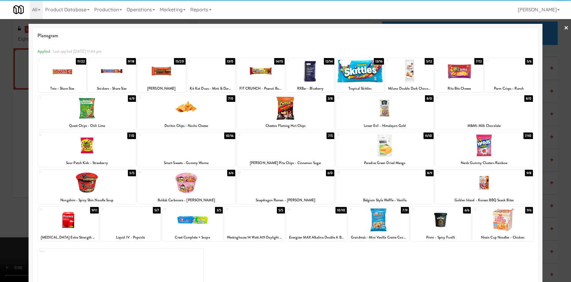
click at [502, 215] on div at bounding box center [502, 219] width 61 height 23
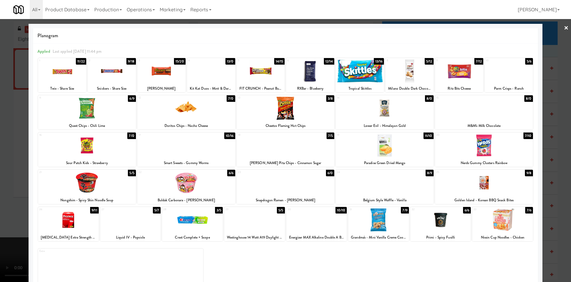
click at [0, 176] on div at bounding box center [285, 141] width 571 height 282
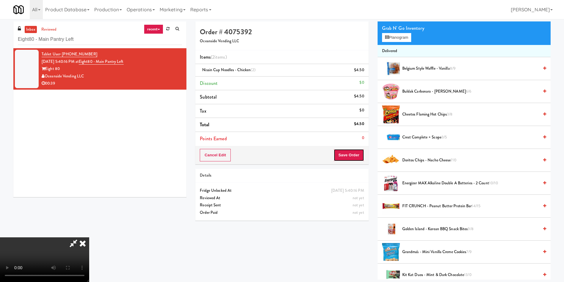
click at [357, 155] on button "Save Order" at bounding box center [349, 155] width 30 height 12
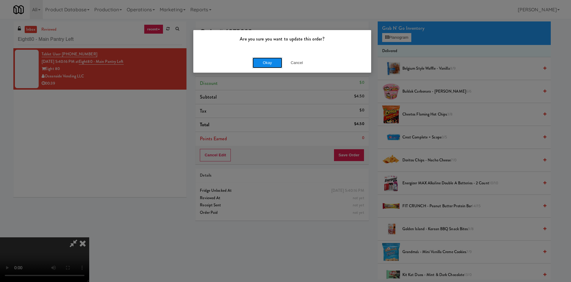
click at [271, 63] on button "Okay" at bounding box center [267, 62] width 30 height 11
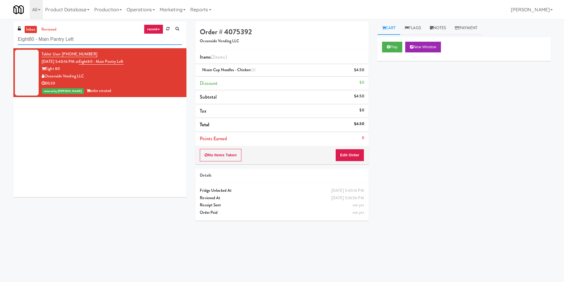
drag, startPoint x: 110, startPoint y: 36, endPoint x: 6, endPoint y: 27, distance: 104.5
click at [0, 36] on div "inbox reviewed recent all unclear take inventory issue suspicious failed recent…" at bounding box center [282, 140] width 564 height 239
paste input "2 Lansing Square"
type input "2 Lansing Square"
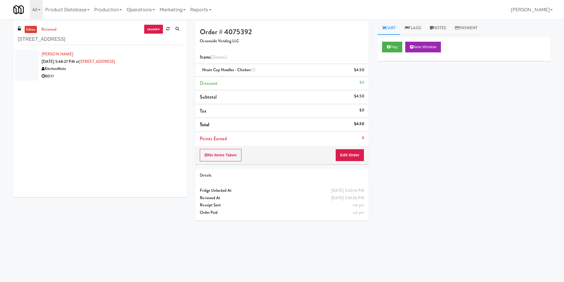
click at [13, 59] on div "inbox reviewed recent all unclear take inventory issue suspicious failed recent…" at bounding box center [100, 111] width 182 height 180
click at [34, 58] on div at bounding box center [27, 65] width 24 height 31
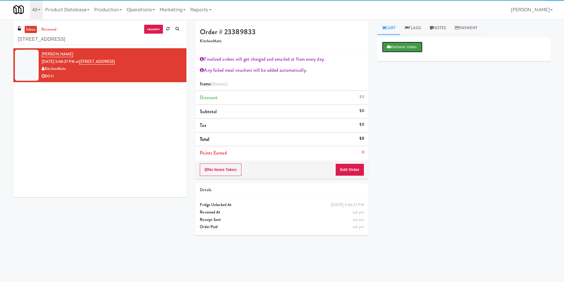
click at [394, 49] on button "Retrieve Video" at bounding box center [402, 47] width 40 height 11
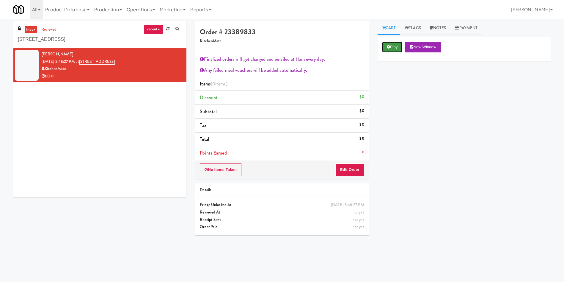
drag, startPoint x: 397, startPoint y: 45, endPoint x: 391, endPoint y: 59, distance: 15.1
click at [396, 45] on button "Play" at bounding box center [392, 47] width 21 height 11
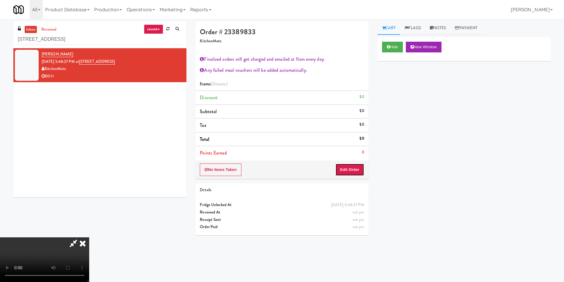
click at [350, 171] on button "Edit Order" at bounding box center [349, 169] width 29 height 12
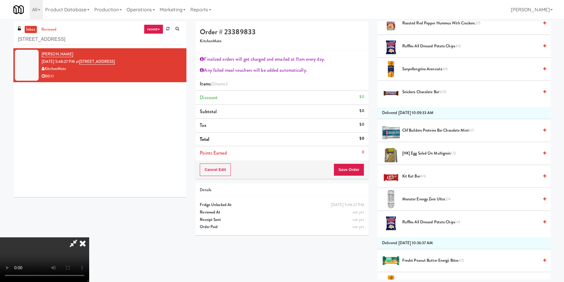
scroll to position [268, 0]
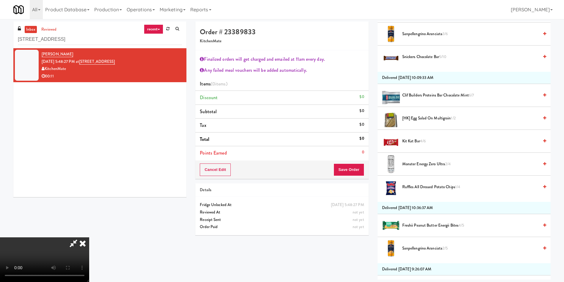
click at [420, 185] on span "Ruffles All Dressed Potato Chips 1/4" at bounding box center [470, 186] width 136 height 7
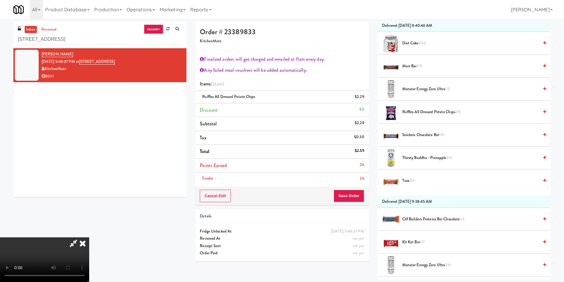
scroll to position [624, 0]
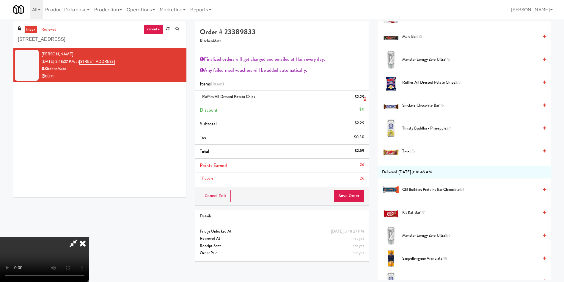
click at [364, 99] on icon at bounding box center [364, 99] width 3 height 4
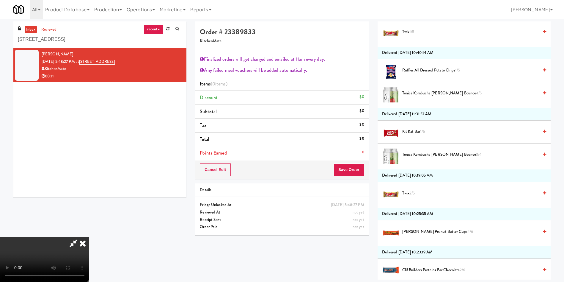
scroll to position [927, 0]
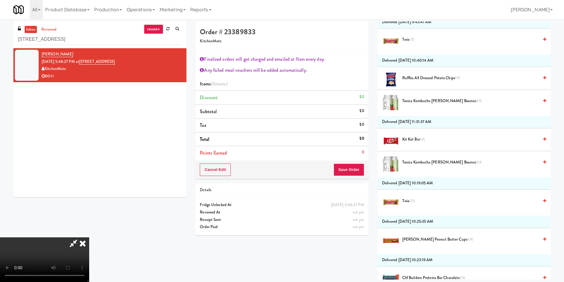
click at [427, 79] on span "Ruffles All Dressed Potato Chips 1/5" at bounding box center [470, 77] width 136 height 7
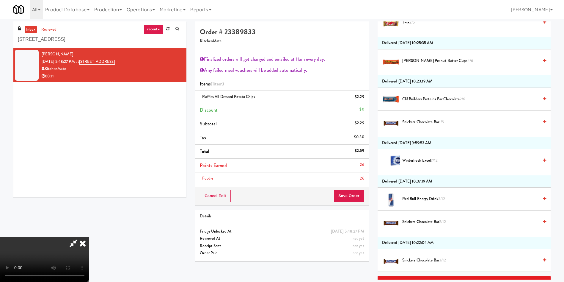
scroll to position [1016, 0]
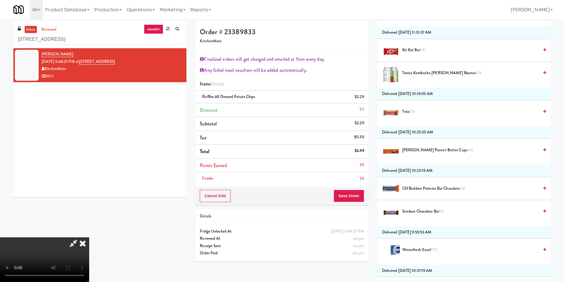
click at [410, 49] on span "Kit Kat Bar 1/6" at bounding box center [470, 49] width 136 height 7
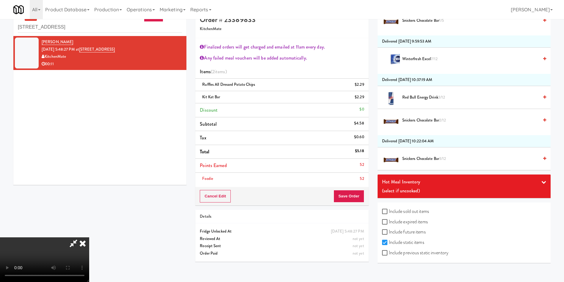
scroll to position [19, 0]
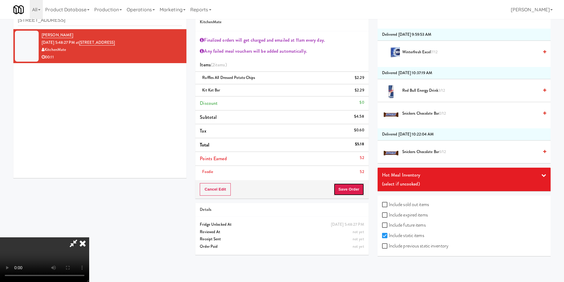
click at [347, 191] on button "Save Order" at bounding box center [349, 189] width 30 height 12
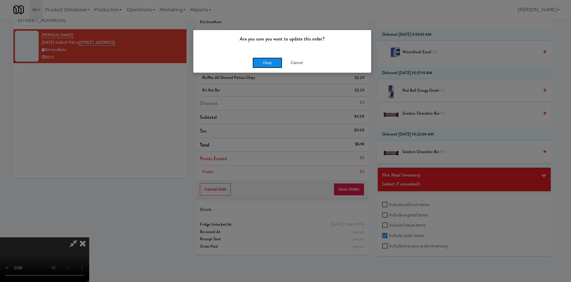
click at [265, 62] on button "Okay" at bounding box center [267, 62] width 30 height 11
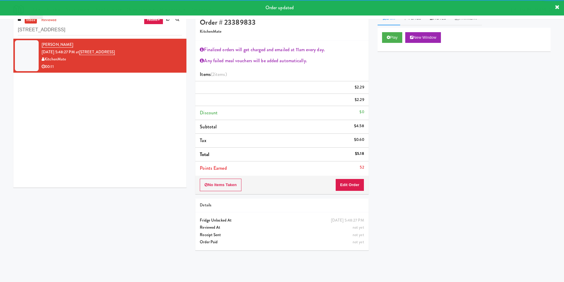
scroll to position [0, 0]
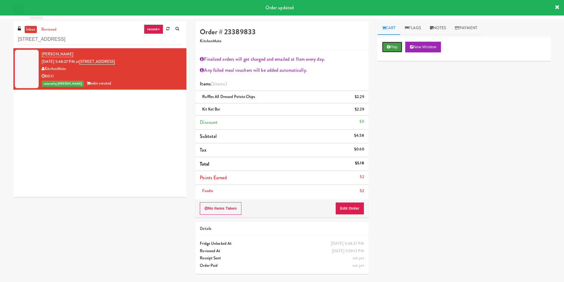
click at [397, 49] on button "Play" at bounding box center [392, 47] width 21 height 11
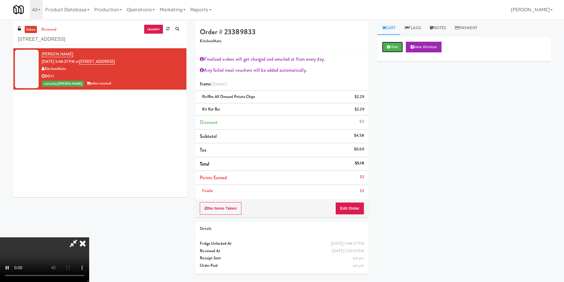
scroll to position [111, 0]
click at [89, 237] on video at bounding box center [44, 259] width 89 height 45
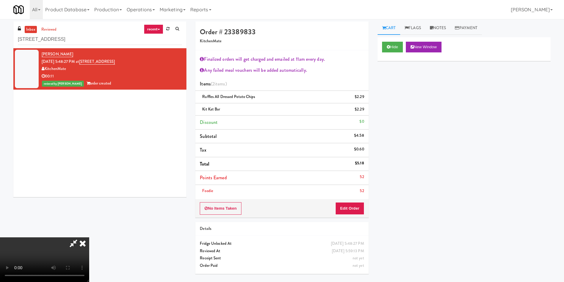
click at [89, 237] on video at bounding box center [44, 259] width 89 height 45
click at [89, 237] on icon at bounding box center [82, 243] width 13 height 12
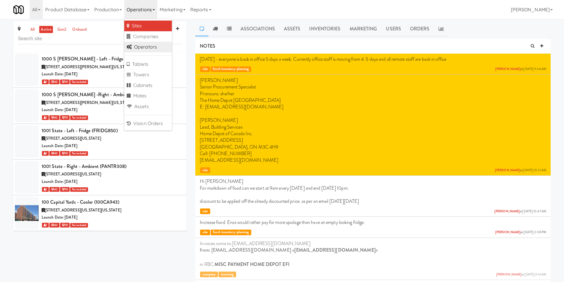
scroll to position [15746, 0]
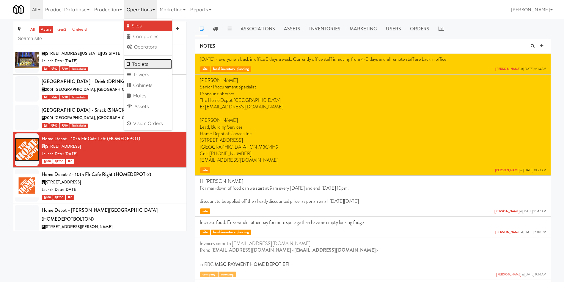
click at [150, 64] on link "Tablets" at bounding box center [148, 64] width 48 height 11
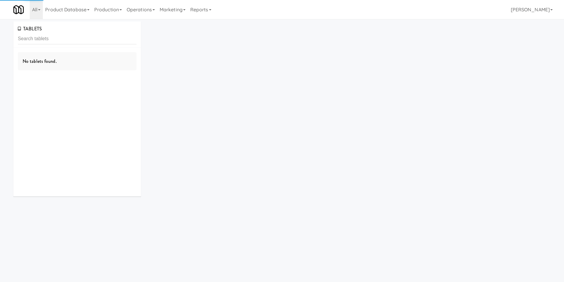
click at [98, 33] on input "text" at bounding box center [77, 38] width 119 height 11
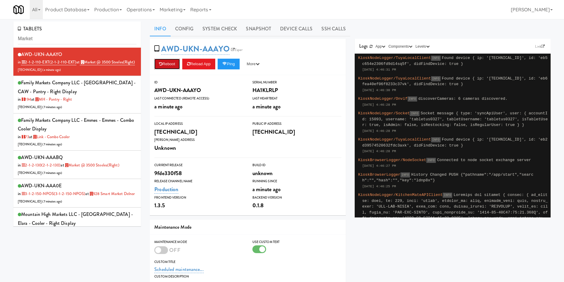
click at [173, 65] on button "Reboot" at bounding box center [167, 64] width 26 height 11
click at [219, 35] on link "System Check" at bounding box center [219, 28] width 43 height 15
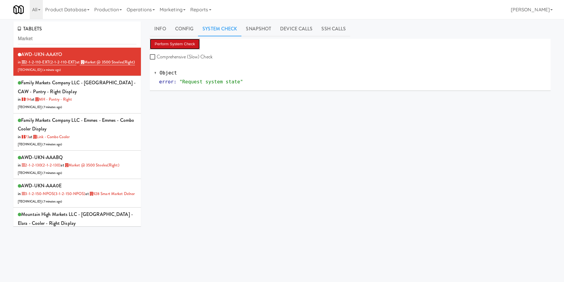
click at [183, 44] on button "Perform System Check" at bounding box center [175, 44] width 50 height 11
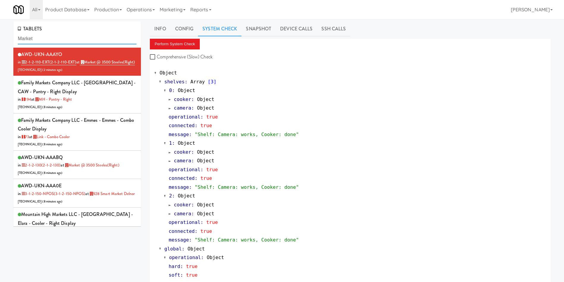
drag, startPoint x: 73, startPoint y: 40, endPoint x: 0, endPoint y: 40, distance: 73.1
click at [0, 40] on div "TABLETS Market AWD-UKN-AAAYO in 2-1-2-110-EXT (2-1-2-110-EXT) at Market @ 3500 …" at bounding box center [282, 163] width 564 height 284
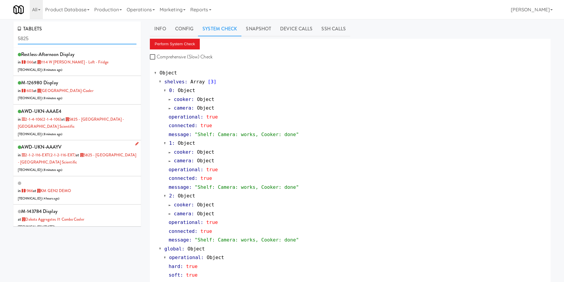
type input "5825"
click at [98, 161] on div "AWD-UKN-AAAYV in 2-1-2-116-EXT (2-1-2-116-EXT) at 5825 - Creekside Commons - Bo…" at bounding box center [77, 157] width 119 height 31
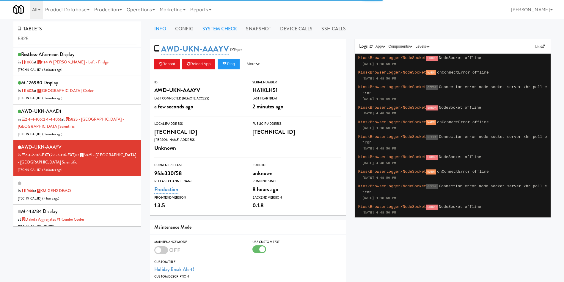
click at [230, 26] on link "System Check" at bounding box center [219, 28] width 43 height 15
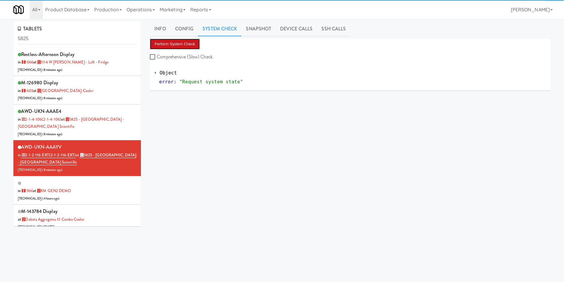
click at [169, 44] on button "Perform System Check" at bounding box center [175, 44] width 50 height 11
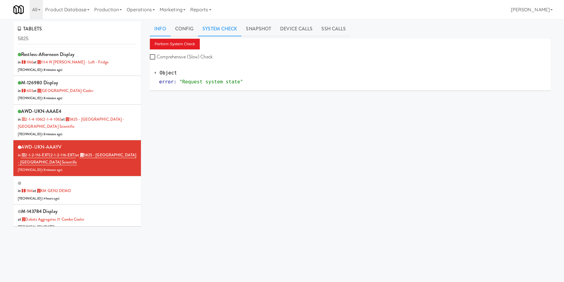
click at [162, 30] on link "Info" at bounding box center [160, 28] width 21 height 15
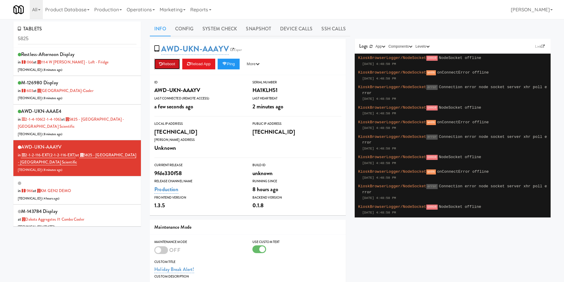
click at [171, 64] on button "Reboot" at bounding box center [167, 64] width 26 height 11
drag, startPoint x: 215, startPoint y: 26, endPoint x: 192, endPoint y: 34, distance: 24.0
click at [211, 28] on link "System Check" at bounding box center [219, 28] width 43 height 15
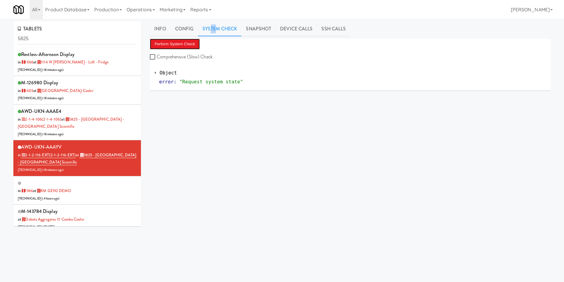
click at [177, 47] on button "Perform System Check" at bounding box center [175, 44] width 50 height 11
click at [159, 30] on link "Info" at bounding box center [160, 28] width 21 height 15
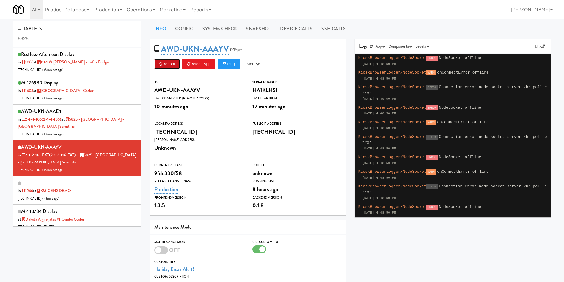
click at [168, 64] on button "Reboot" at bounding box center [167, 64] width 26 height 11
click at [216, 28] on link "System Check" at bounding box center [219, 28] width 43 height 15
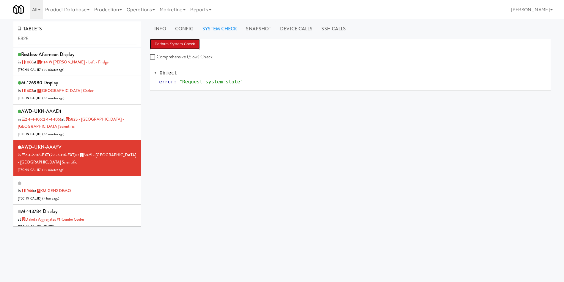
click at [188, 41] on button "Perform System Check" at bounding box center [175, 44] width 50 height 11
click at [103, 135] on div "AWD-UKN-AAAE4 in 2-1-4-106 (2-1-4-106) at 5825 - Creekside Commons - Boston Sci…" at bounding box center [77, 122] width 119 height 31
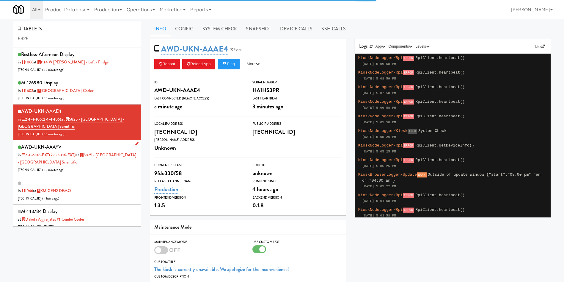
click at [107, 167] on div "AWD-UKN-AAAYV in 2-1-2-116-EXT (2-1-2-116-EXT) at 5825 - Creekside Commons - Bo…" at bounding box center [77, 157] width 119 height 31
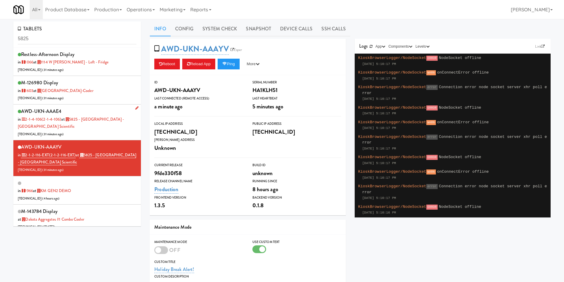
click at [110, 129] on div "AWD-UKN-AAAE4 in 2-1-4-106 (2-1-4-106) at 5825 - Creekside Commons - Boston Sci…" at bounding box center [77, 122] width 119 height 31
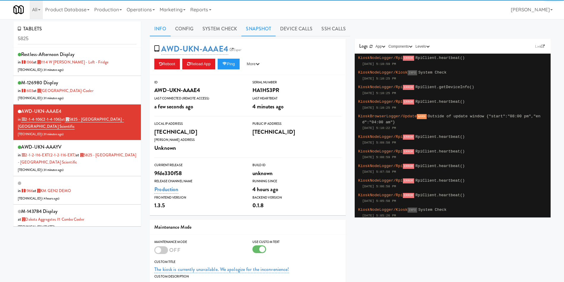
drag, startPoint x: 251, startPoint y: 33, endPoint x: 249, endPoint y: 37, distance: 4.0
click at [251, 33] on link "Snapshot" at bounding box center [258, 28] width 34 height 15
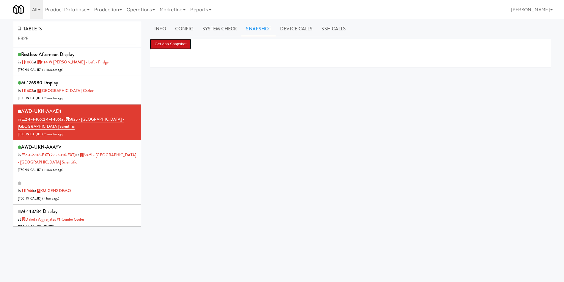
click at [180, 47] on button "Get App Snapshot" at bounding box center [170, 44] width 41 height 11
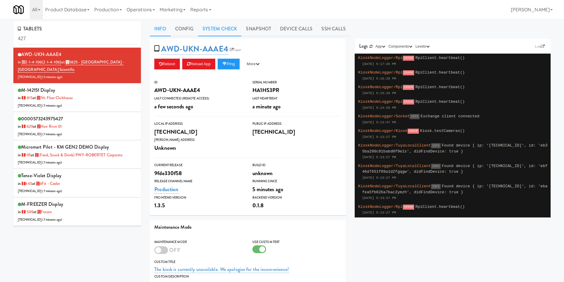
click at [218, 29] on link "System Check" at bounding box center [219, 28] width 43 height 15
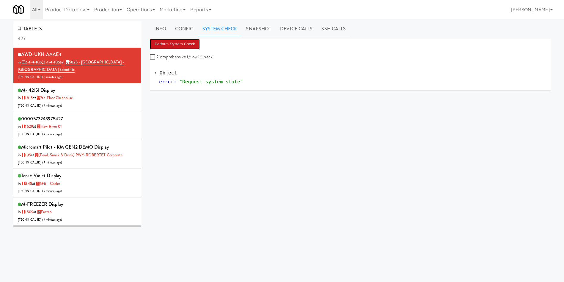
click at [178, 46] on button "Perform System Check" at bounding box center [175, 44] width 50 height 11
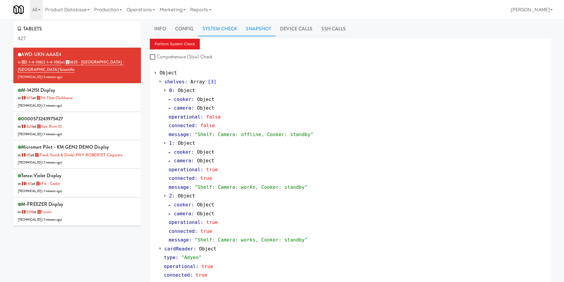
click at [253, 27] on link "Snapshot" at bounding box center [258, 28] width 34 height 15
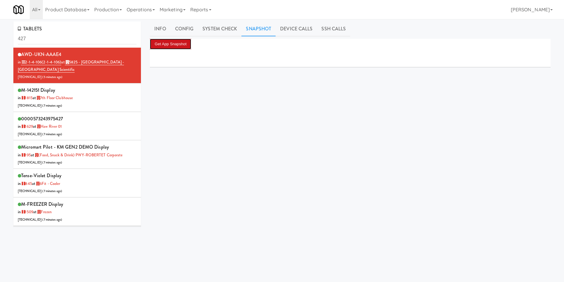
click at [175, 46] on button "Get App Snapshot" at bounding box center [170, 44] width 41 height 11
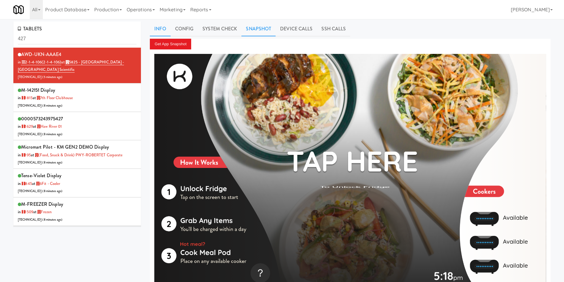
click at [158, 26] on link "Info" at bounding box center [160, 28] width 21 height 15
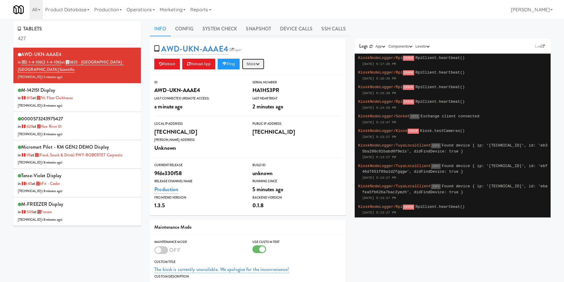
click at [252, 61] on button "More" at bounding box center [253, 64] width 22 height 11
click at [258, 84] on link "Restart Server" at bounding box center [240, 86] width 54 height 11
click at [234, 26] on link "System Check" at bounding box center [219, 28] width 43 height 15
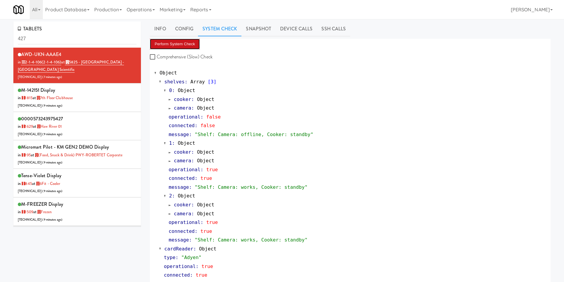
click at [176, 47] on button "Perform System Check" at bounding box center [175, 44] width 50 height 11
drag, startPoint x: 79, startPoint y: 37, endPoint x: 0, endPoint y: 40, distance: 78.8
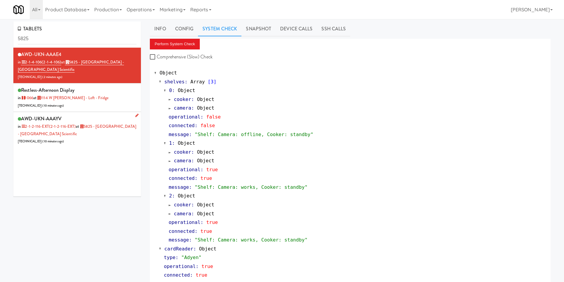
click at [94, 141] on div "AWD-UKN-AAAYV in 2-1-2-116-EXT (2-1-2-116-EXT) at 5825 - Creekside Commons - Bo…" at bounding box center [77, 129] width 119 height 31
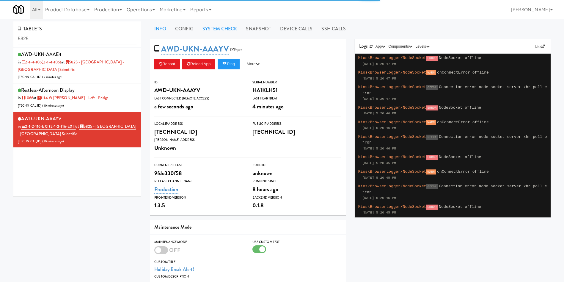
click at [222, 33] on link "System Check" at bounding box center [219, 28] width 43 height 15
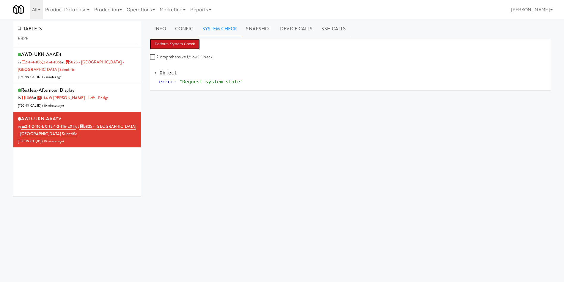
click at [186, 45] on button "Perform System Check" at bounding box center [175, 44] width 50 height 11
click at [112, 71] on div "AWD-UKN-AAAE4 in 2-1-4-106 (2-1-4-106) at 5825 - Creekside Commons - Boston Sci…" at bounding box center [77, 65] width 119 height 31
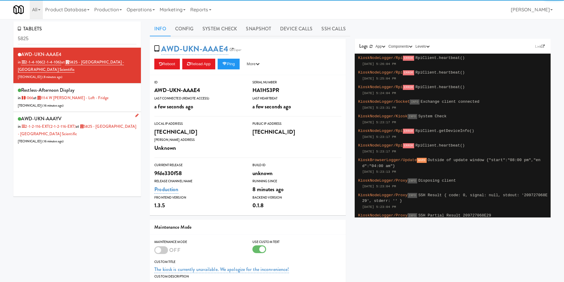
click at [111, 139] on div "AWD-UKN-AAAYV in 2-1-2-116-EXT (2-1-2-116-EXT) at 5825 - Creekside Commons - Bo…" at bounding box center [77, 129] width 119 height 31
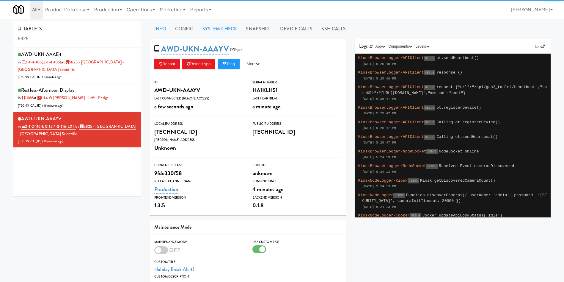
click at [216, 33] on link "System Check" at bounding box center [219, 28] width 43 height 15
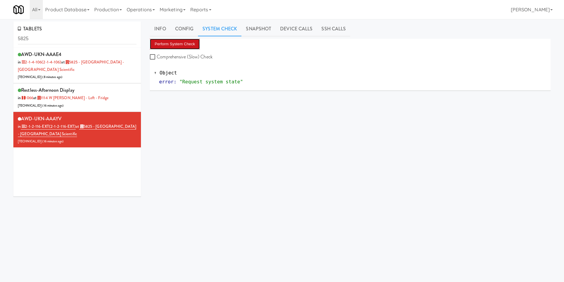
click at [186, 47] on button "Perform System Check" at bounding box center [175, 44] width 50 height 11
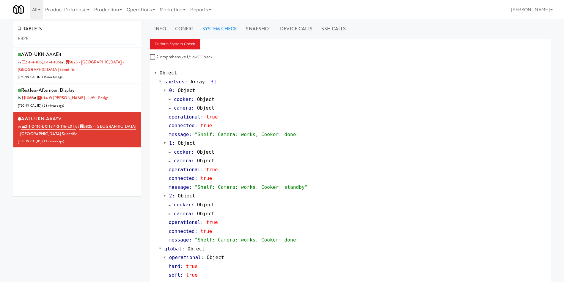
drag, startPoint x: 89, startPoint y: 41, endPoint x: 0, endPoint y: 36, distance: 89.1
click at [0, 36] on div "TABLETS 5825 AWD-UKN-AAAE4 in 2-1-4-106 (2-1-4-106) at 5825 - Creekside Commons…" at bounding box center [282, 163] width 564 height 284
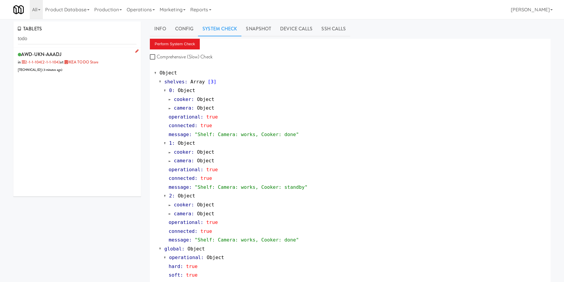
click at [97, 65] on div "AWD-UKN-AAADJ in 2-1-1-104 (2-1-1-104) at IKEA TODO Store 205.150.154.102 ( 3 m…" at bounding box center [77, 61] width 119 height 23
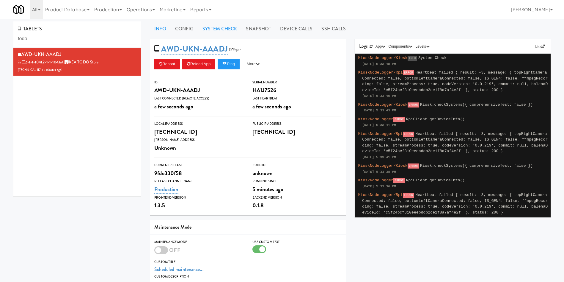
click at [211, 29] on link "System Check" at bounding box center [219, 28] width 43 height 15
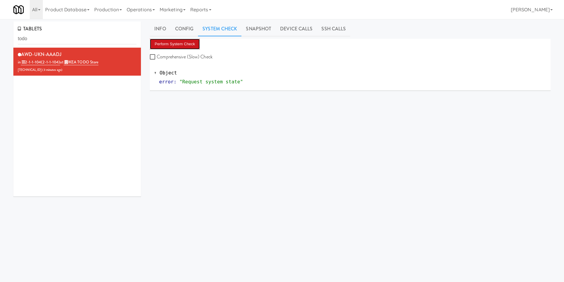
click at [174, 43] on button "Perform System Check" at bounding box center [175, 44] width 50 height 11
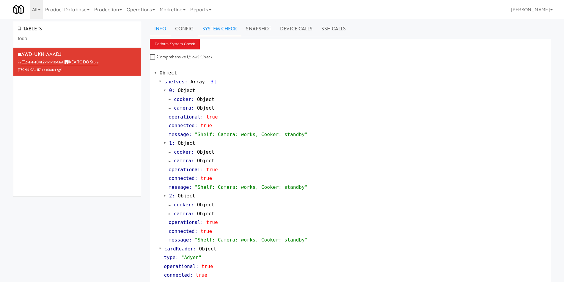
click at [161, 27] on link "Info" at bounding box center [160, 28] width 21 height 15
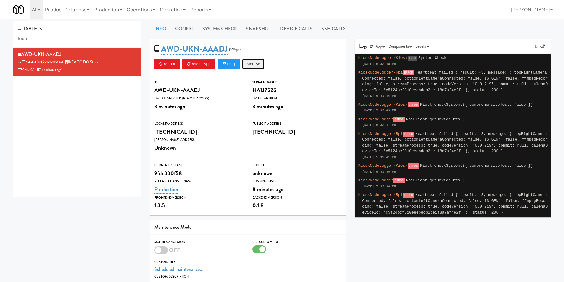
click at [258, 64] on button "More" at bounding box center [253, 64] width 22 height 11
click at [259, 86] on link "Restart Server" at bounding box center [240, 86] width 54 height 11
drag, startPoint x: 64, startPoint y: 43, endPoint x: 0, endPoint y: 34, distance: 64.9
click at [0, 34] on div "TABLETS todo AWD-UKN-AAADJ in 2-1-1-104 (2-1-1-104) at IKEA TODO Store 205.150.…" at bounding box center [282, 190] width 564 height 338
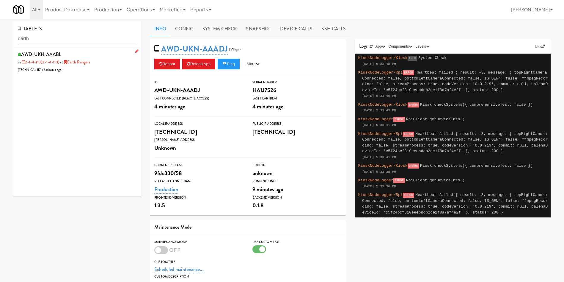
click at [84, 69] on div "AWD-UKN-AAABL in 2-1-4-113 (2-1-4-113) at Earth Rangers 206.0.69.60 ( 8 minutes…" at bounding box center [77, 61] width 119 height 23
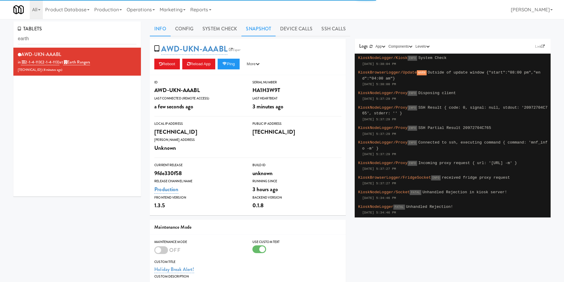
click at [257, 25] on link "Snapshot" at bounding box center [258, 28] width 34 height 15
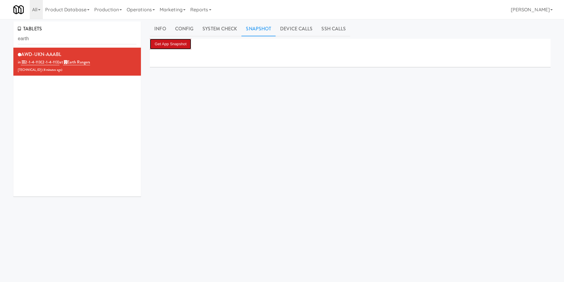
click at [157, 45] on button "Get App Snapshot" at bounding box center [170, 44] width 41 height 11
click at [214, 29] on link "System Check" at bounding box center [219, 28] width 43 height 15
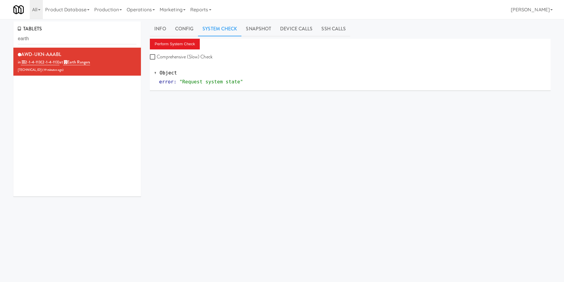
click at [182, 38] on div "Info Config System Check Snapshot Device Calls SSH Calls Perform System Check C…" at bounding box center [350, 141] width 401 height 240
click at [182, 40] on button "Perform System Check" at bounding box center [175, 44] width 50 height 11
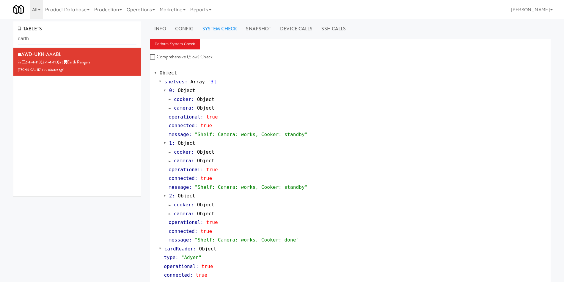
drag, startPoint x: 79, startPoint y: 35, endPoint x: 0, endPoint y: 35, distance: 79.1
click at [0, 35] on div "TABLETS earth AWD-UKN-AAABL in 2-1-4-113 (2-1-4-113) at Earth Rangers 206.0.69.…" at bounding box center [282, 286] width 564 height 530
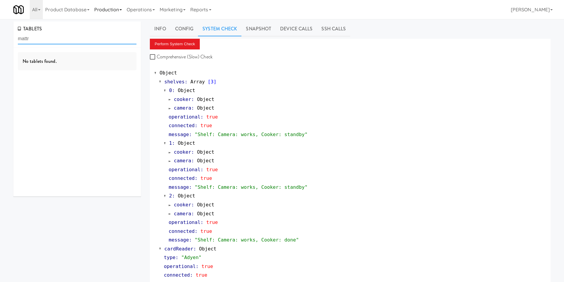
type input "mattr"
click at [116, 71] on div "AWD-UKN-AAAE9 in 2-1-2-105 (2-1-2-105) at Mattr (formerly Shawcor) 99.209.202.1…" at bounding box center [77, 61] width 119 height 23
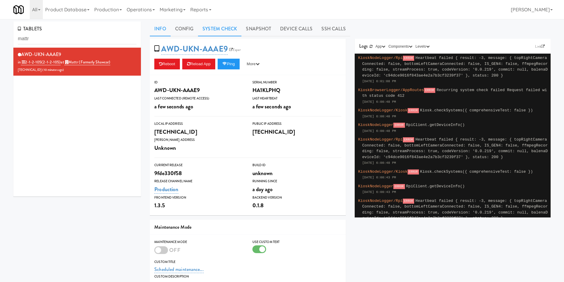
click at [215, 26] on link "System Check" at bounding box center [219, 28] width 43 height 15
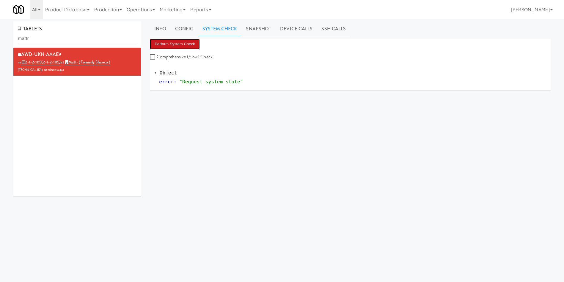
click at [170, 44] on button "Perform System Check" at bounding box center [175, 44] width 50 height 11
click at [178, 48] on button "Perform System Check" at bounding box center [175, 44] width 50 height 11
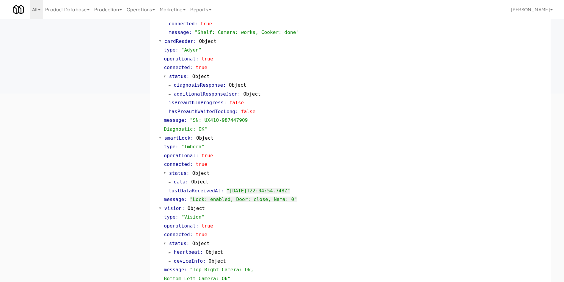
scroll to position [270, 0]
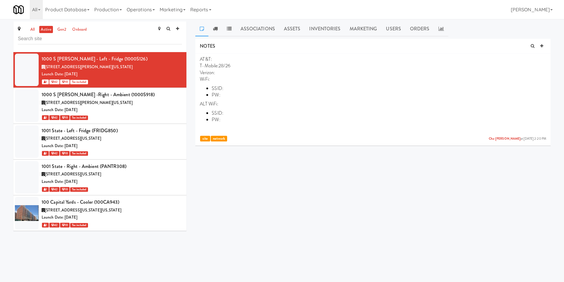
click at [147, 9] on link "Operations" at bounding box center [140, 9] width 33 height 19
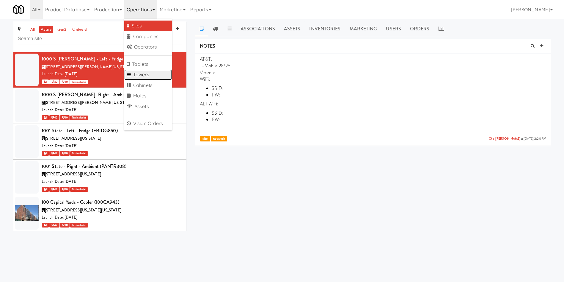
click at [159, 73] on link "Towers" at bounding box center [148, 74] width 48 height 11
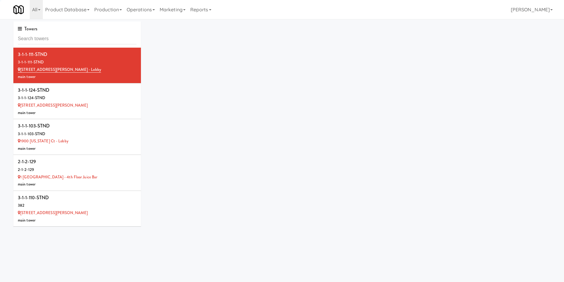
click at [75, 38] on input "text" at bounding box center [77, 38] width 119 height 11
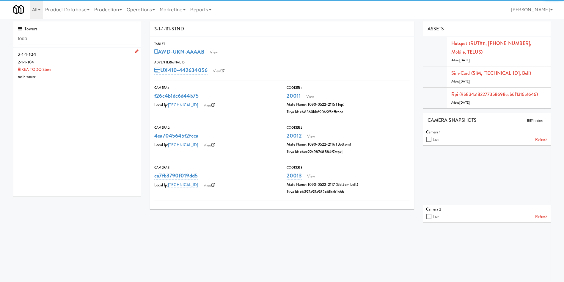
type input "todo"
click at [87, 64] on div "2-1-1-104" at bounding box center [77, 62] width 119 height 7
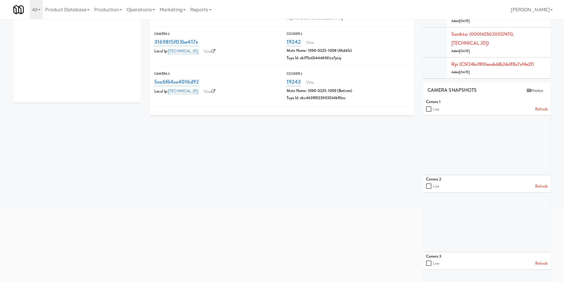
scroll to position [134, 0]
